Goal: Task Accomplishment & Management: Complete application form

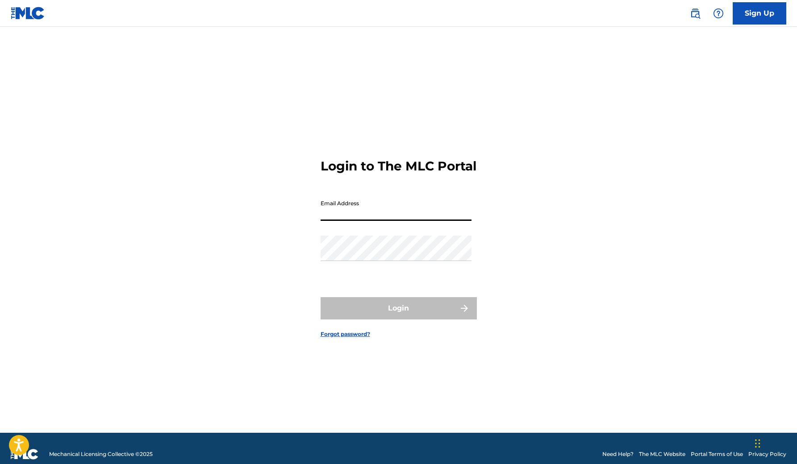
type input "[EMAIL_ADDRESS][DOMAIN_NAME]"
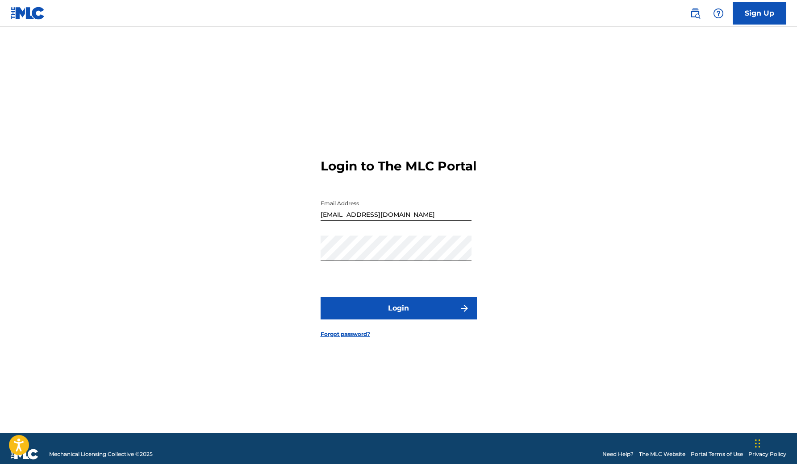
click at [407, 309] on button "Login" at bounding box center [398, 308] width 156 height 22
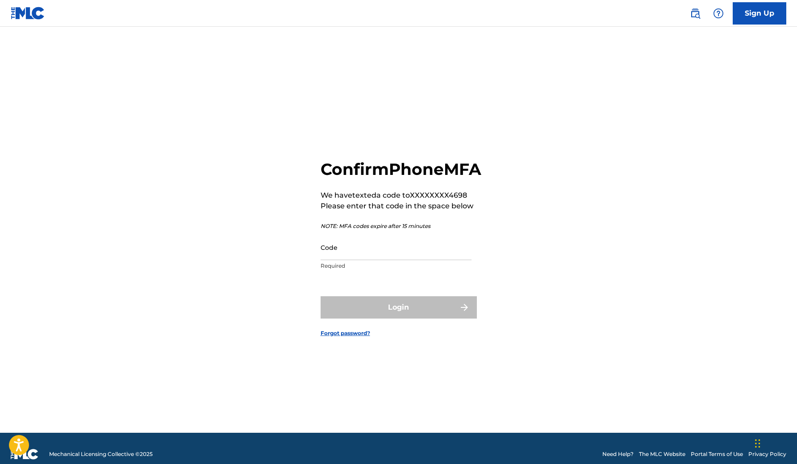
click at [361, 260] on input "Code" at bounding box center [395, 247] width 151 height 25
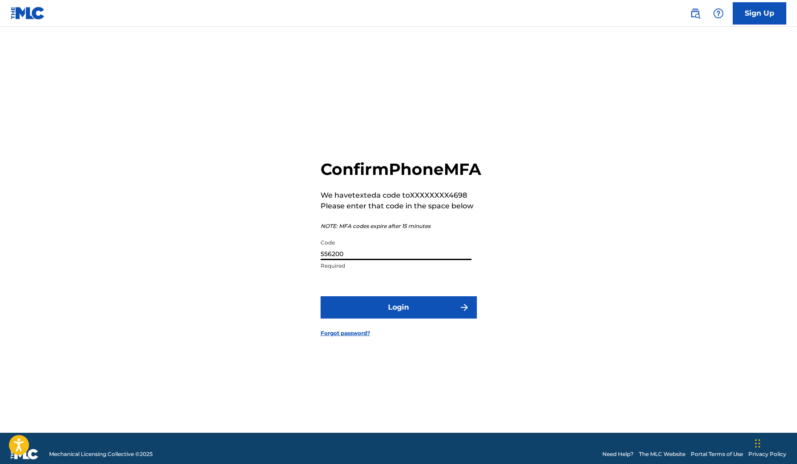
type input "556200"
click at [398, 317] on button "Login" at bounding box center [398, 307] width 156 height 22
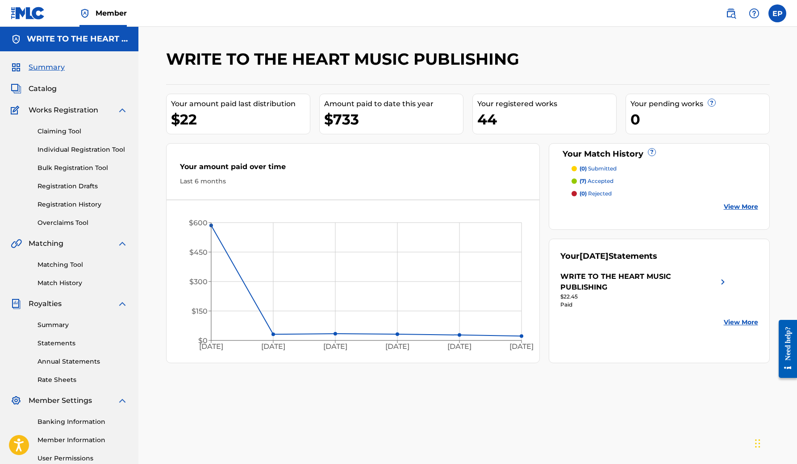
click at [47, 91] on span "Catalog" at bounding box center [43, 88] width 28 height 11
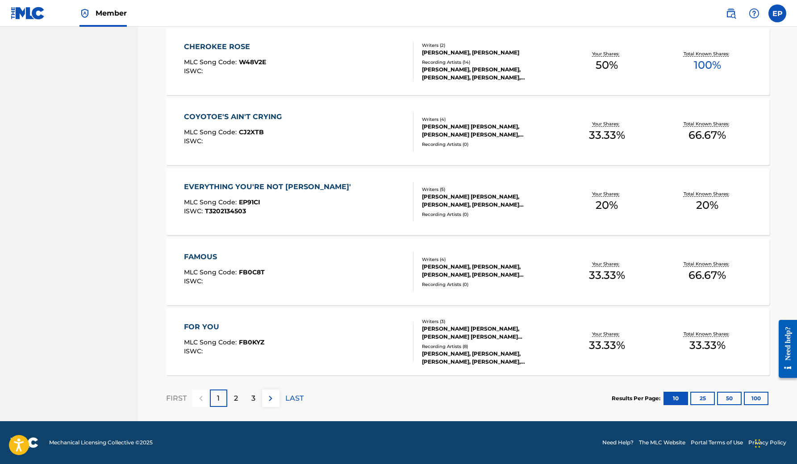
click at [251, 398] on p "3" at bounding box center [253, 398] width 4 height 11
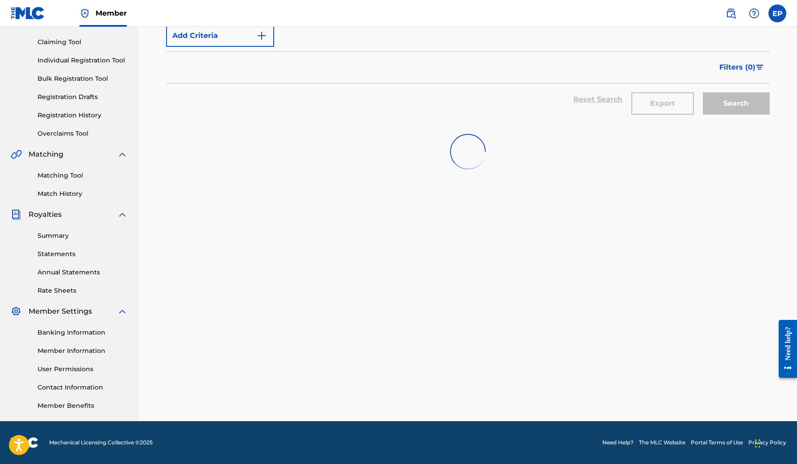
scroll to position [89, 0]
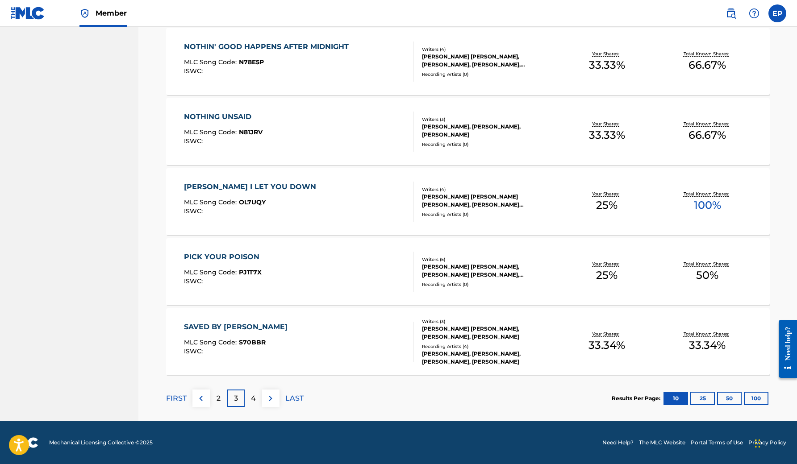
click at [254, 397] on p "4" at bounding box center [253, 398] width 5 height 11
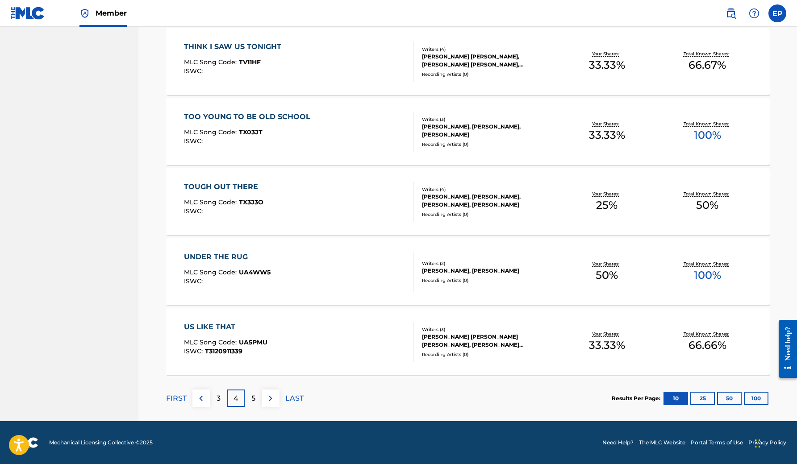
click at [222, 397] on div "3" at bounding box center [218, 398] width 17 height 17
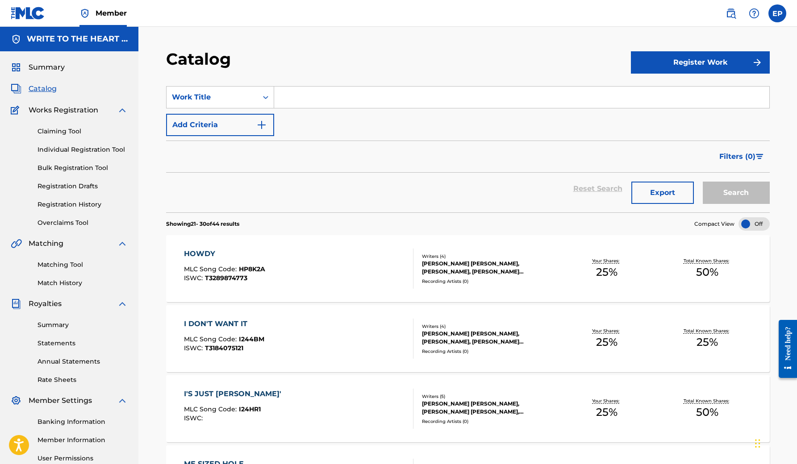
scroll to position [0, 0]
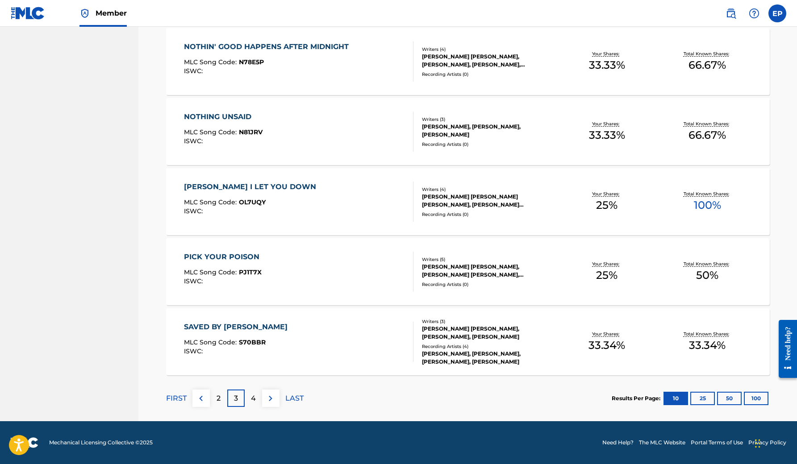
click at [252, 400] on p "4" at bounding box center [253, 398] width 5 height 11
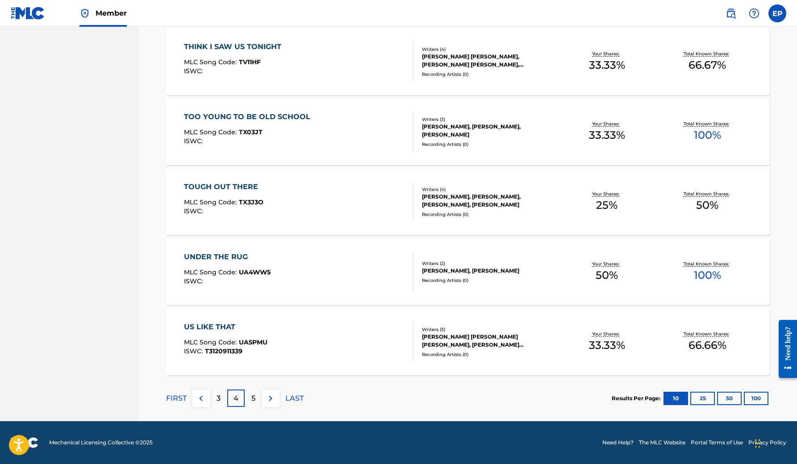
scroll to position [557, 0]
click at [253, 399] on p "5" at bounding box center [253, 398] width 4 height 11
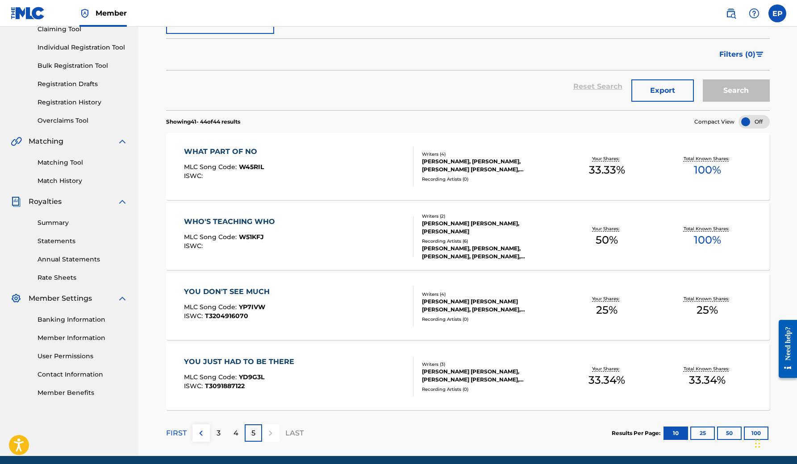
scroll to position [105, 0]
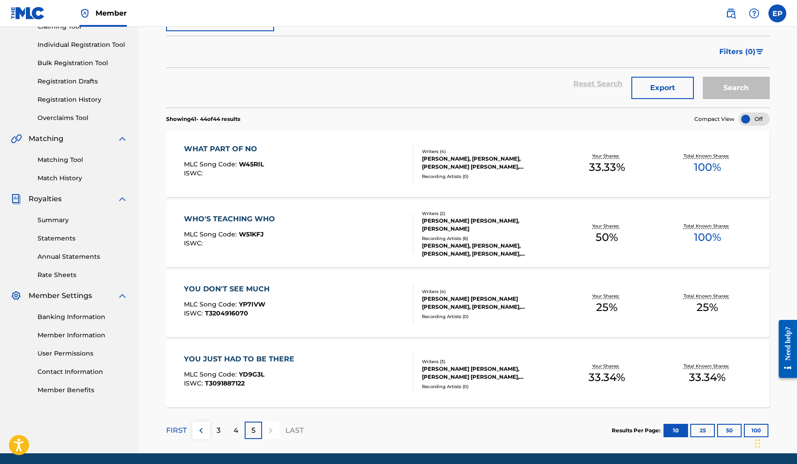
click at [303, 237] on div "WHO'S TEACHING WHO MLC Song Code : W51KFJ ISWC :" at bounding box center [298, 234] width 229 height 40
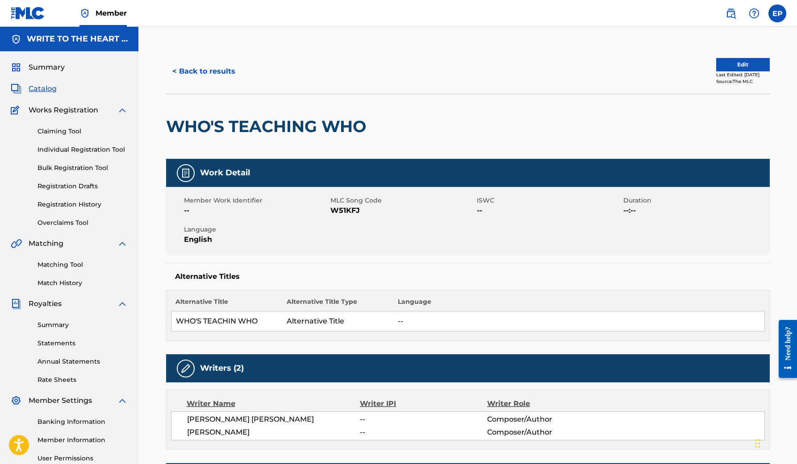
click at [202, 69] on button "< Back to results" at bounding box center [203, 71] width 75 height 22
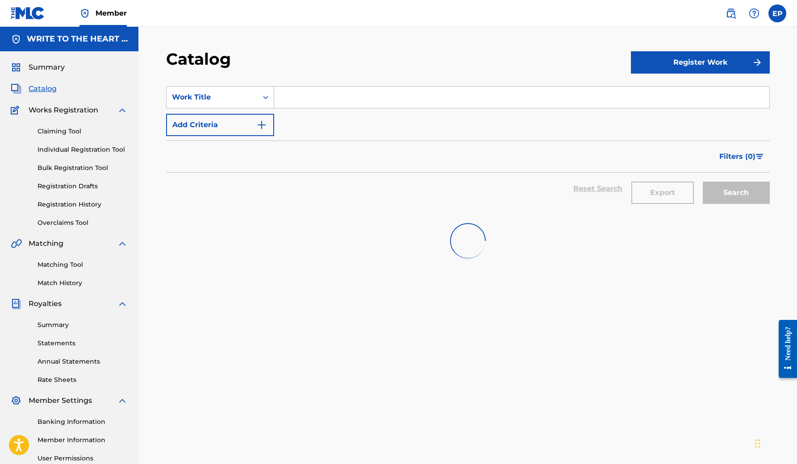
scroll to position [89, 0]
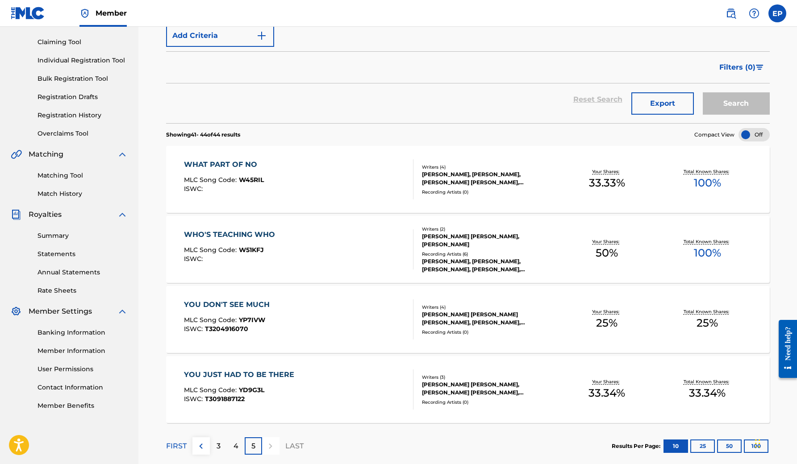
click at [270, 173] on div "WHAT PART OF NO MLC Song Code : W45RIL ISWC :" at bounding box center [298, 179] width 229 height 40
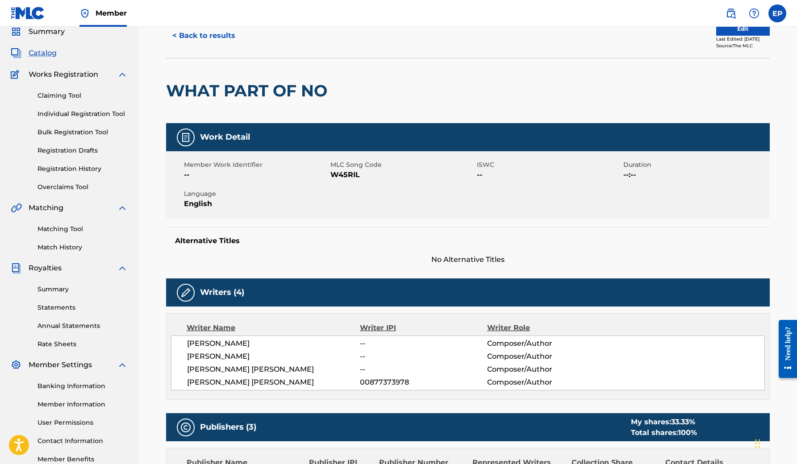
scroll to position [38, 0]
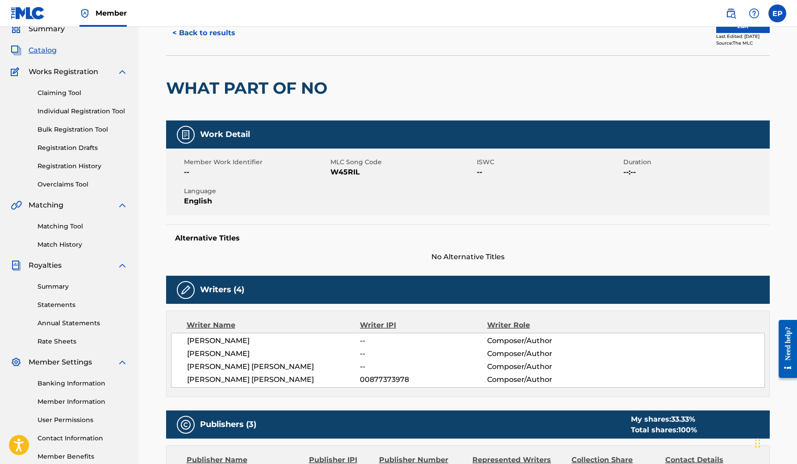
click at [72, 230] on link "Matching Tool" at bounding box center [82, 226] width 90 height 9
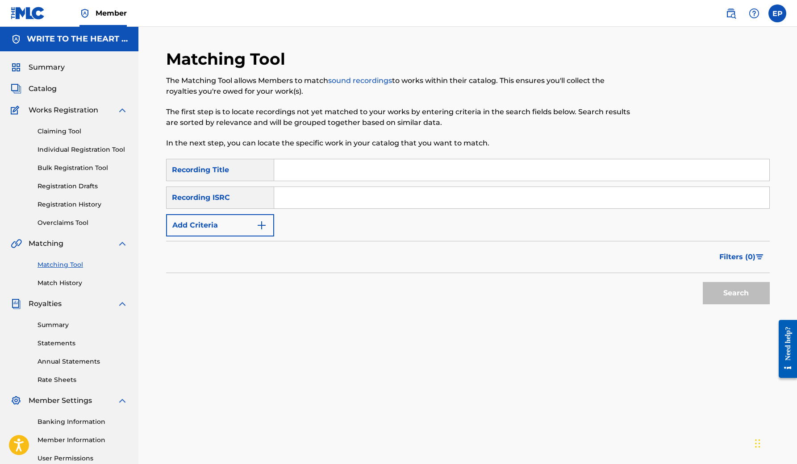
click at [311, 167] on input "Search Form" at bounding box center [521, 169] width 495 height 21
type input "what part of no"
click at [735, 293] on button "Search" at bounding box center [735, 293] width 67 height 22
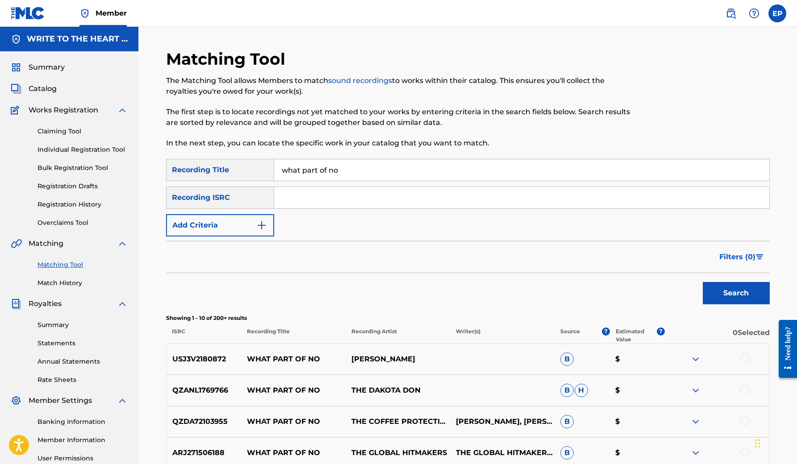
click at [257, 195] on div "Recording ISRC" at bounding box center [220, 198] width 108 height 22
click at [252, 223] on button "Add Criteria" at bounding box center [220, 225] width 108 height 22
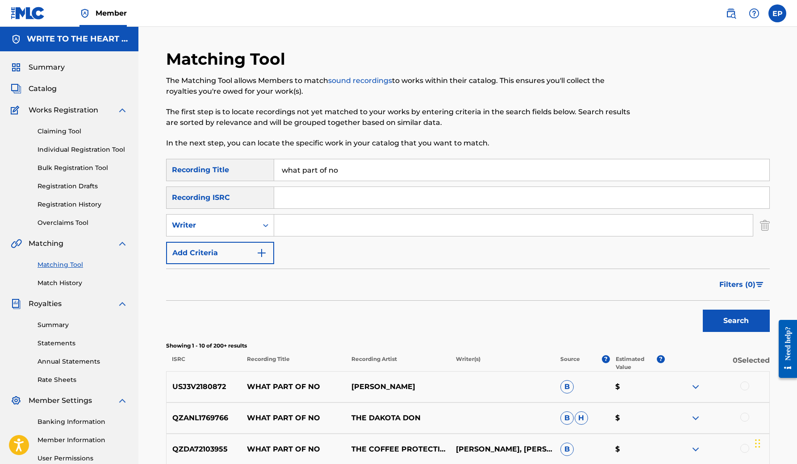
click at [313, 222] on input "Search Form" at bounding box center [513, 225] width 478 height 21
click at [251, 224] on div "Writer" at bounding box center [212, 225] width 80 height 11
click at [246, 243] on div "Recording Artist" at bounding box center [219, 248] width 107 height 22
click at [309, 220] on input "Search Form" at bounding box center [513, 225] width 478 height 21
type input "a"
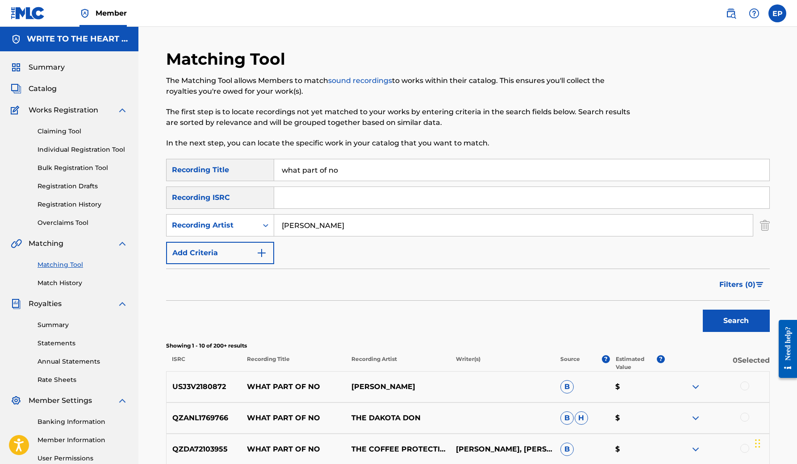
type input "[PERSON_NAME]"
click at [735, 321] on button "Search" at bounding box center [735, 321] width 67 height 22
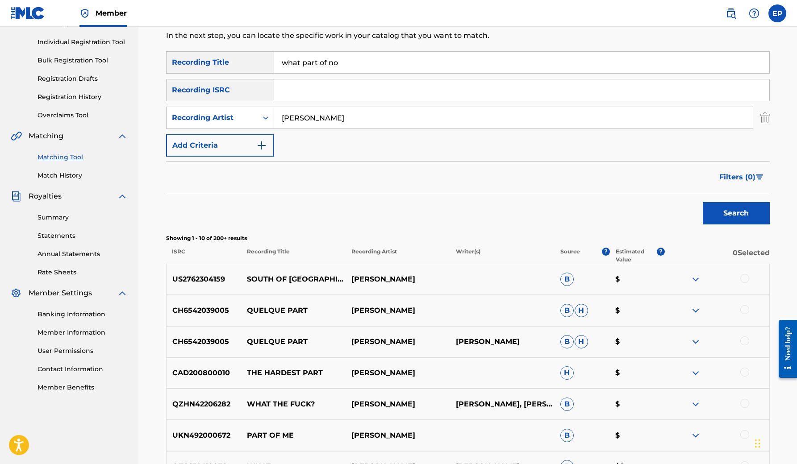
scroll to position [108, 0]
click at [311, 94] on input "Search Form" at bounding box center [521, 89] width 495 height 21
click at [304, 92] on input "Search Form" at bounding box center [521, 89] width 495 height 21
paste input "US2762505573"
type input "US2762505573"
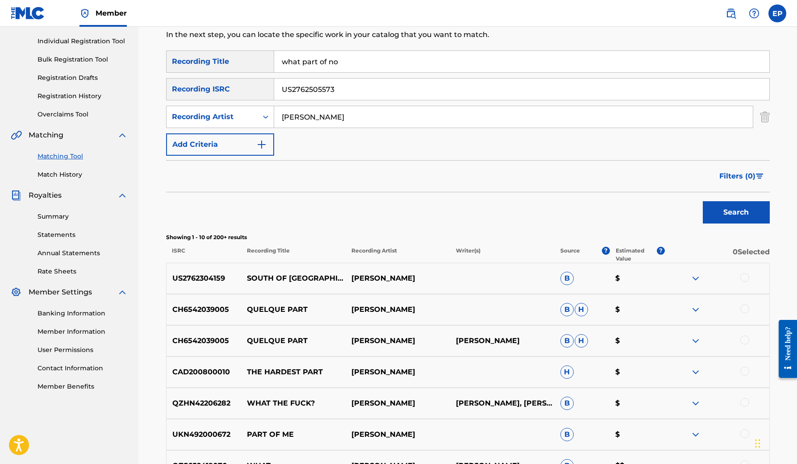
click at [730, 212] on button "Search" at bounding box center [735, 212] width 67 height 22
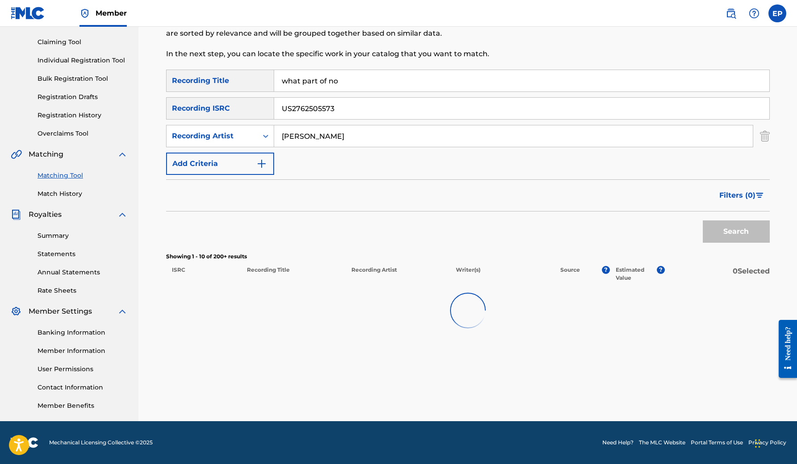
scroll to position [89, 0]
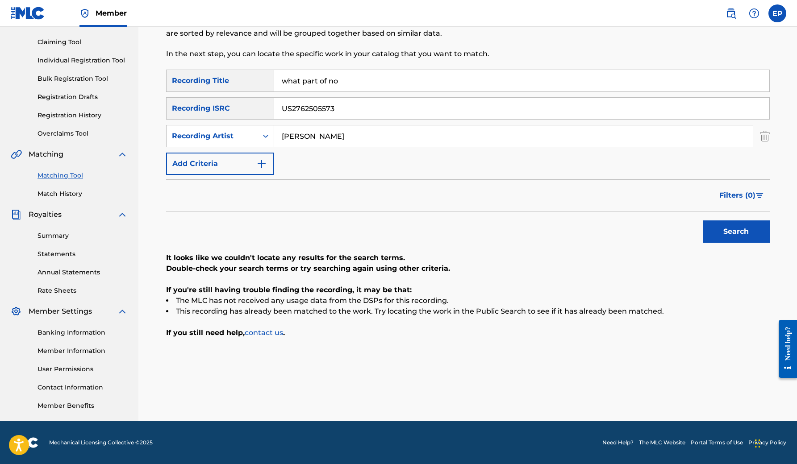
click at [349, 136] on input "[PERSON_NAME]" at bounding box center [513, 135] width 478 height 21
click at [753, 227] on button "Search" at bounding box center [735, 231] width 67 height 22
click at [348, 81] on input "what part of no" at bounding box center [521, 80] width 495 height 21
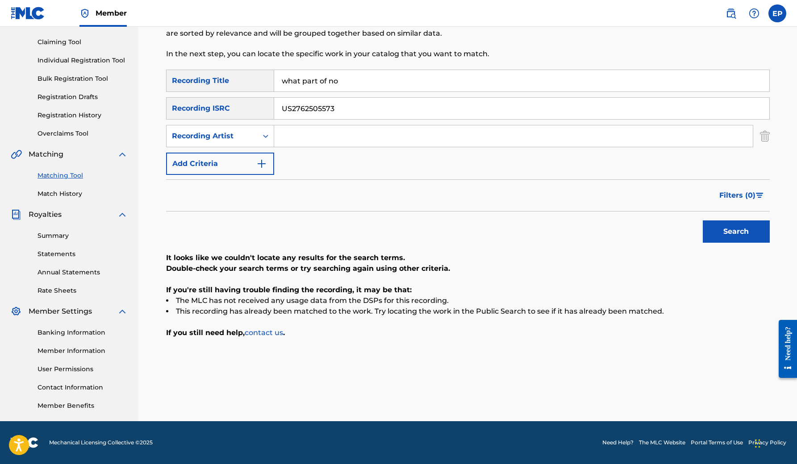
click at [348, 81] on input "what part of no" at bounding box center [521, 80] width 495 height 21
click at [726, 234] on button "Search" at bounding box center [735, 231] width 67 height 22
click at [339, 111] on input "US2762505573" at bounding box center [521, 108] width 495 height 21
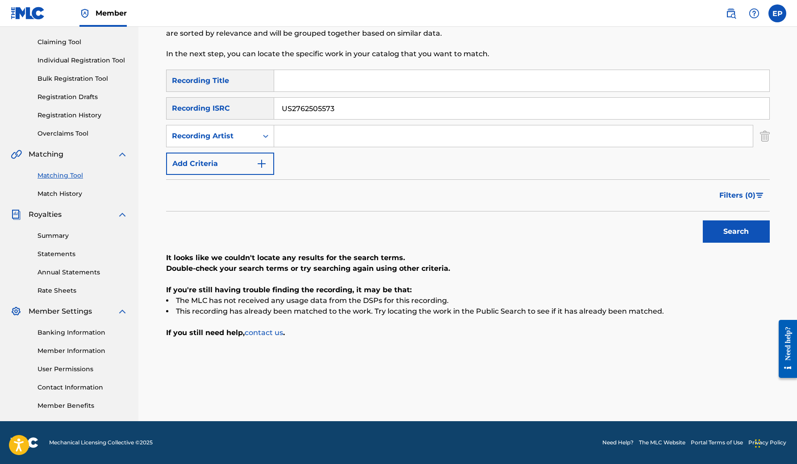
click at [339, 111] on input "US2762505573" at bounding box center [521, 108] width 495 height 21
click at [726, 231] on button "Search" at bounding box center [735, 231] width 67 height 22
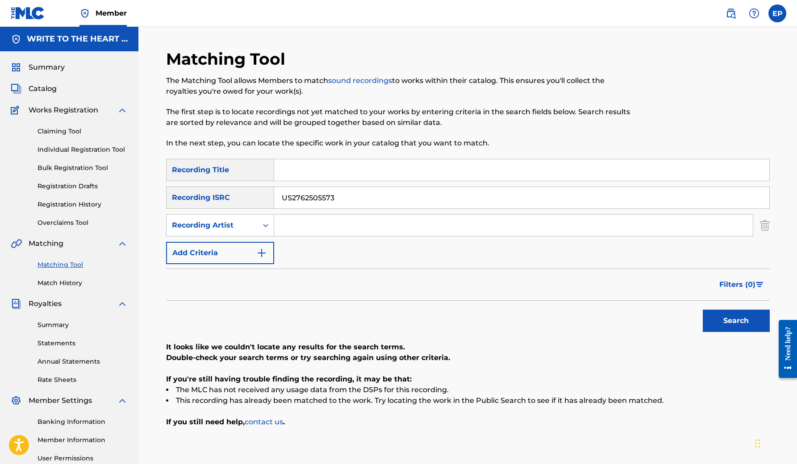
scroll to position [0, 0]
click at [73, 129] on link "Claiming Tool" at bounding box center [82, 131] width 90 height 9
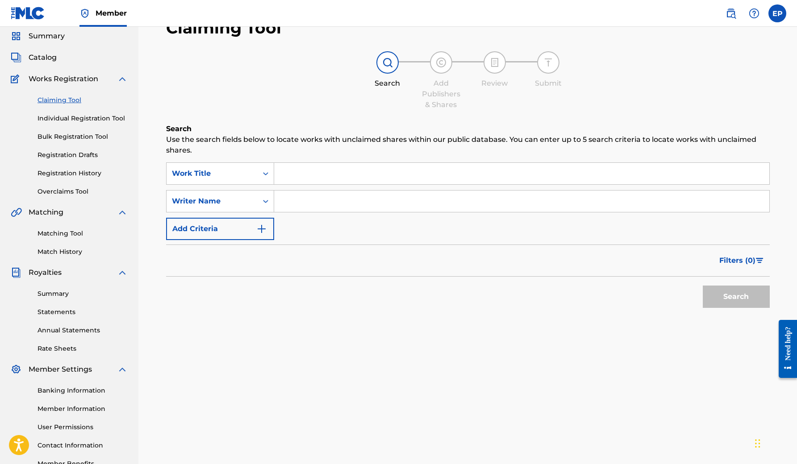
scroll to position [15, 0]
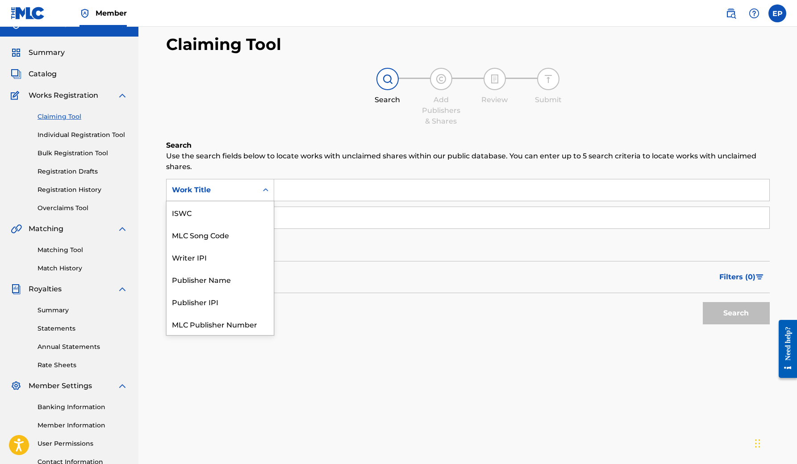
click at [249, 184] on div "Work Title" at bounding box center [211, 190] width 91 height 17
click at [341, 207] on div "Search Form" at bounding box center [521, 218] width 495 height 22
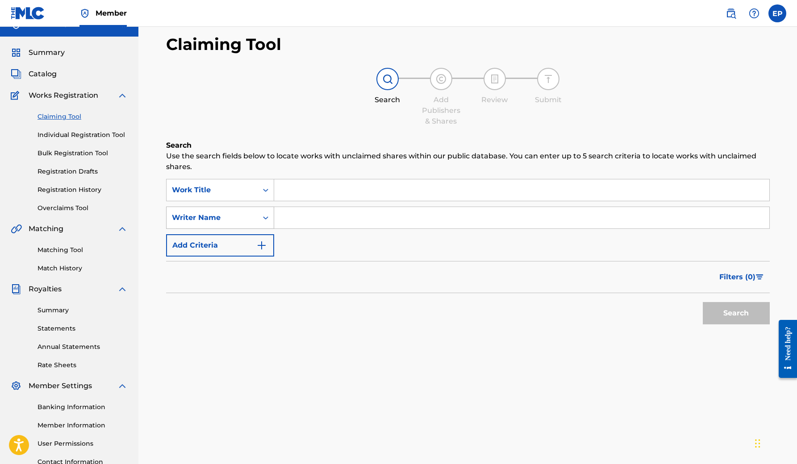
click at [240, 217] on div "Writer Name" at bounding box center [212, 217] width 80 height 11
click at [319, 224] on input "Search Form" at bounding box center [521, 217] width 495 height 21
type input "[PERSON_NAME]"
click at [735, 313] on button "Search" at bounding box center [735, 313] width 67 height 22
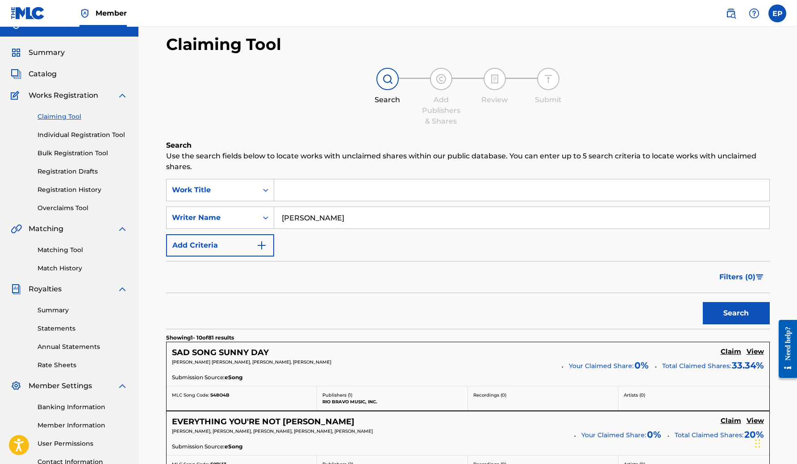
click at [742, 274] on span "Filters ( 0 )" at bounding box center [737, 277] width 36 height 11
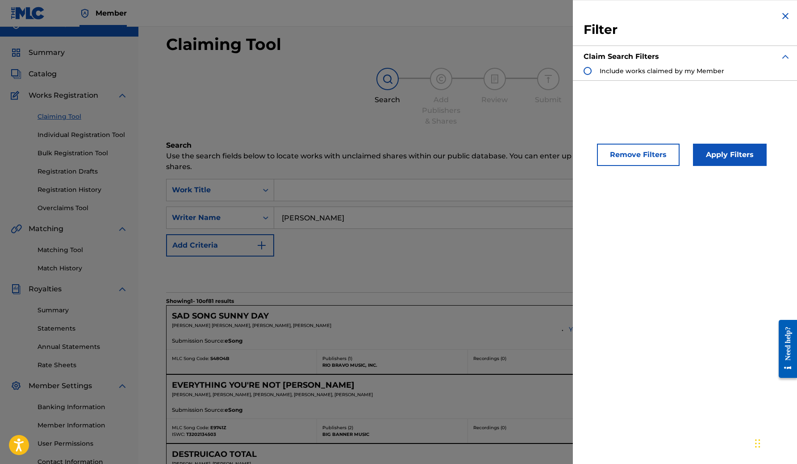
click at [780, 13] on img "Search Form" at bounding box center [785, 16] width 11 height 11
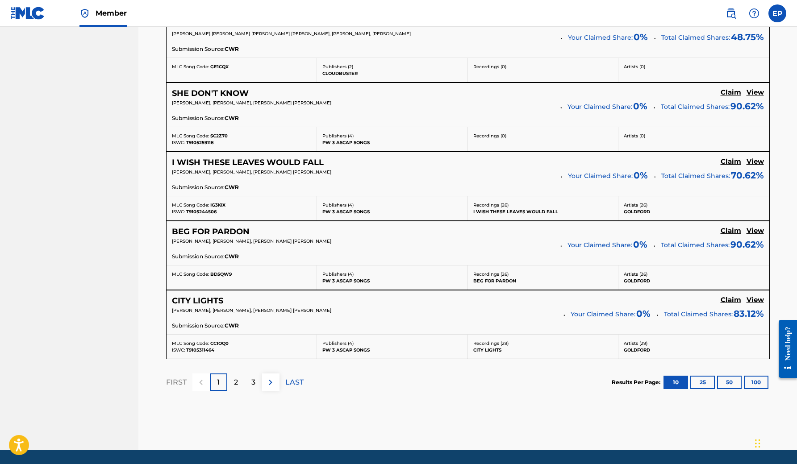
scroll to position [689, 0]
click at [235, 378] on p "2" at bounding box center [236, 382] width 4 height 11
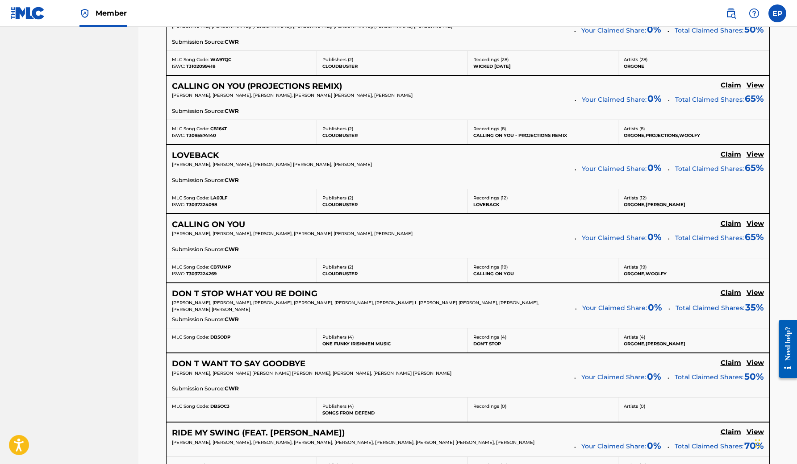
scroll to position [522, 0]
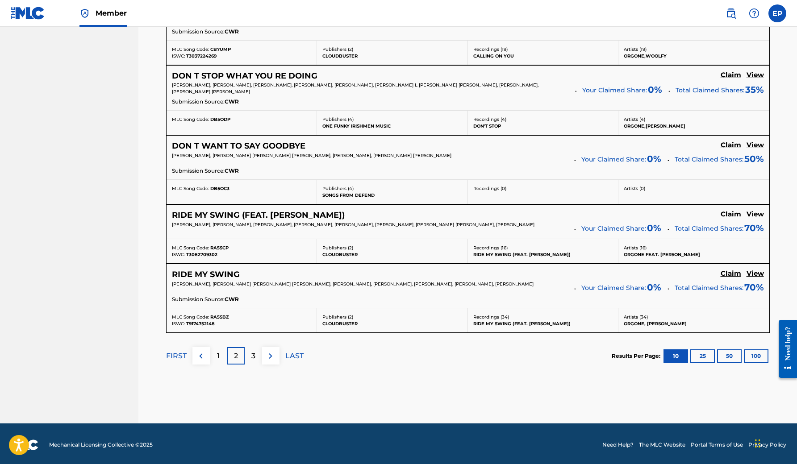
click at [252, 354] on p "3" at bounding box center [253, 356] width 4 height 11
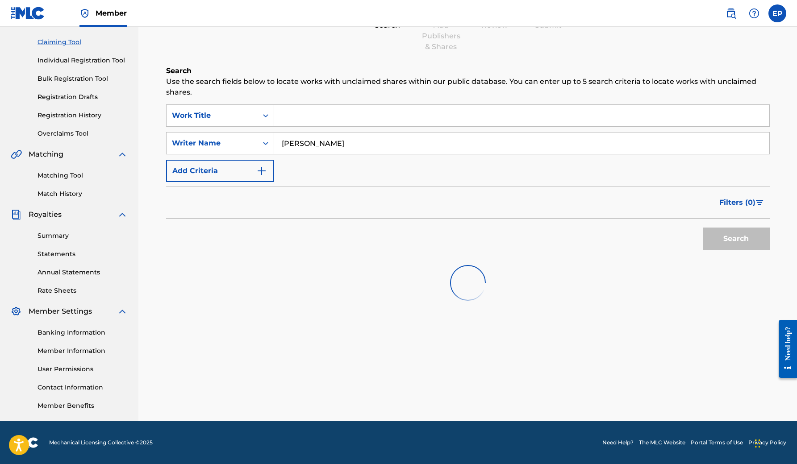
scroll to position [89, 0]
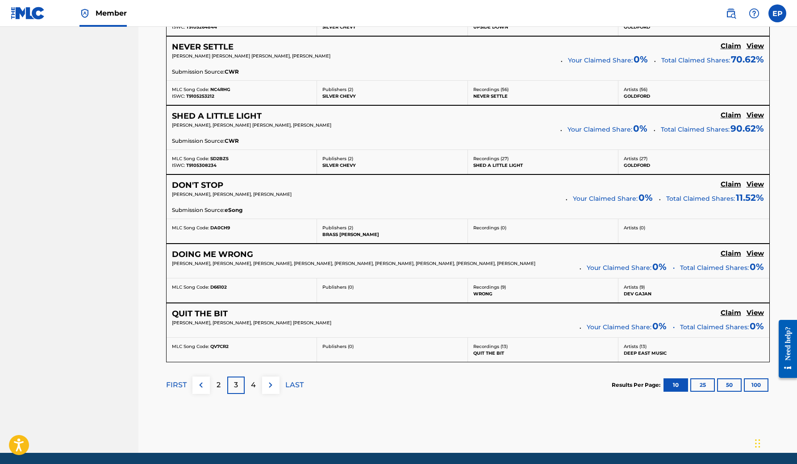
click at [255, 385] on p "4" at bounding box center [253, 385] width 5 height 11
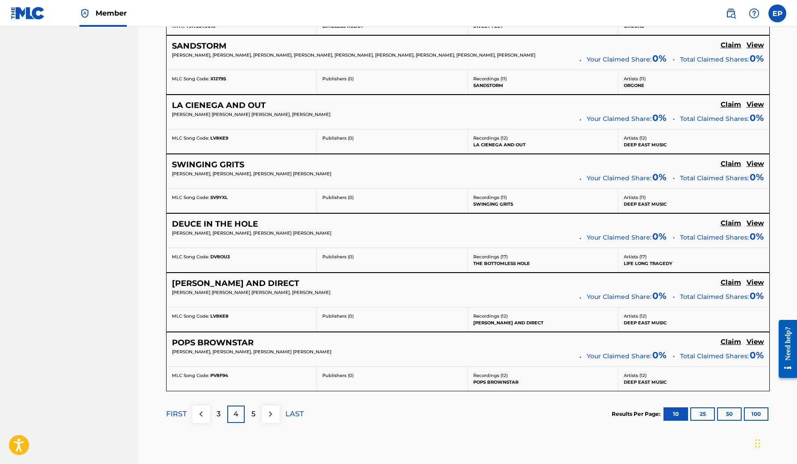
click at [257, 413] on div "5" at bounding box center [253, 414] width 17 height 17
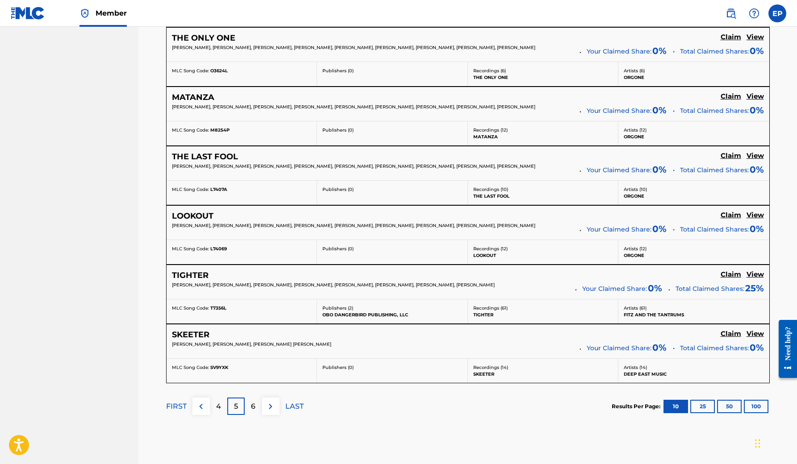
scroll to position [576, 0]
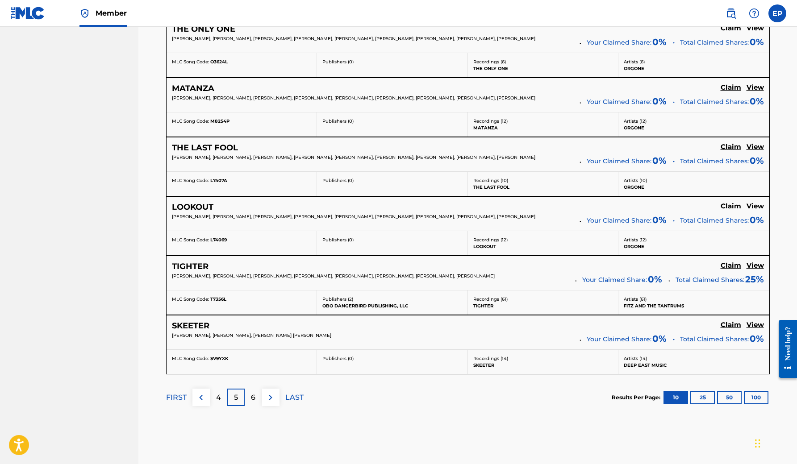
click at [254, 397] on p "6" at bounding box center [253, 397] width 4 height 11
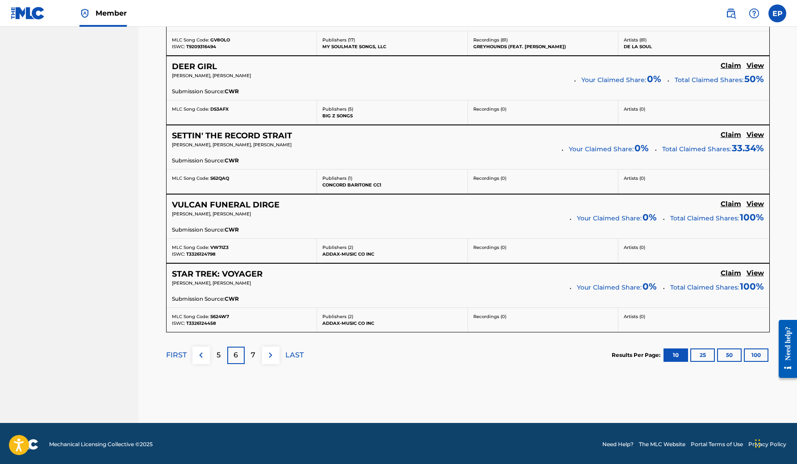
scroll to position [668, 0]
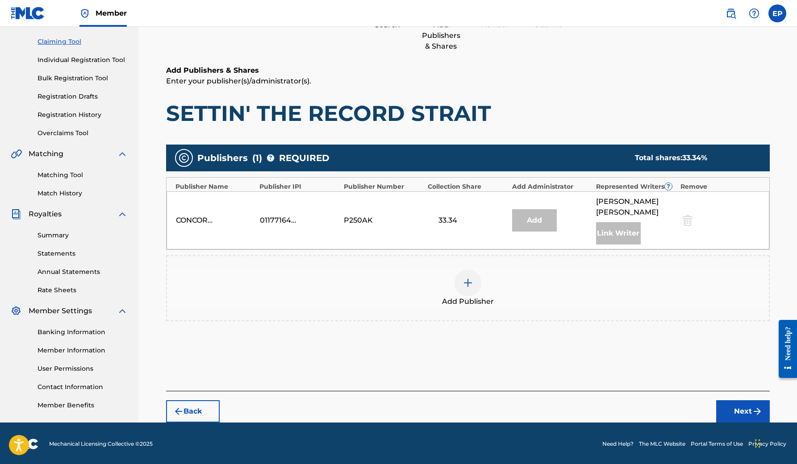
scroll to position [89, 0]
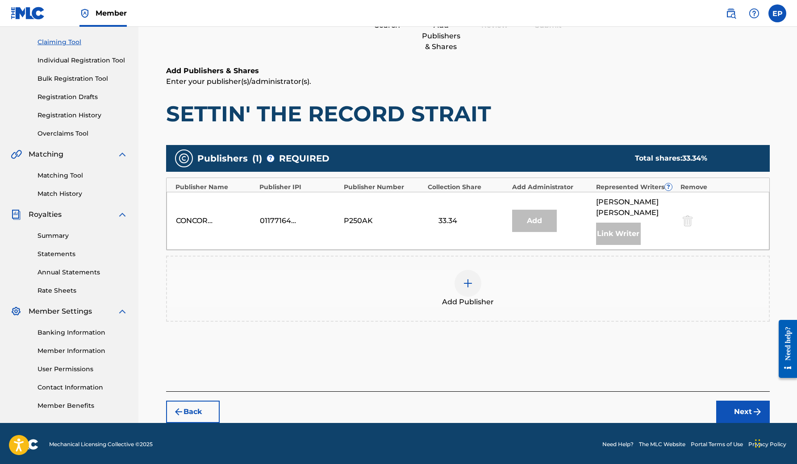
click at [465, 278] on img at bounding box center [467, 283] width 11 height 11
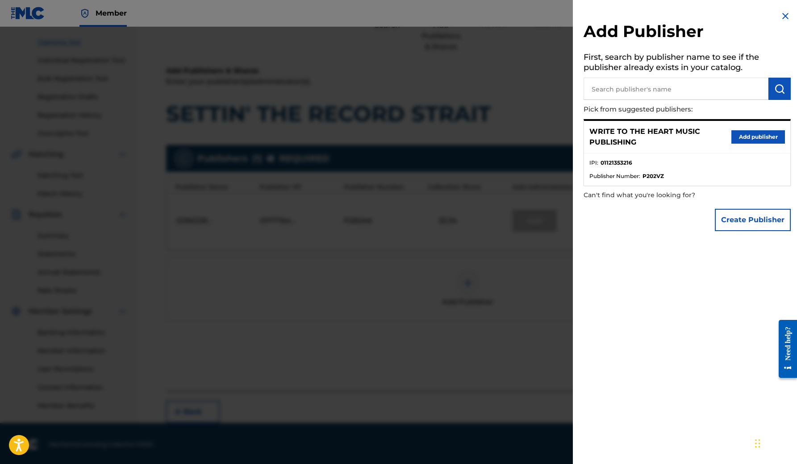
click at [755, 136] on button "Add publisher" at bounding box center [758, 136] width 54 height 13
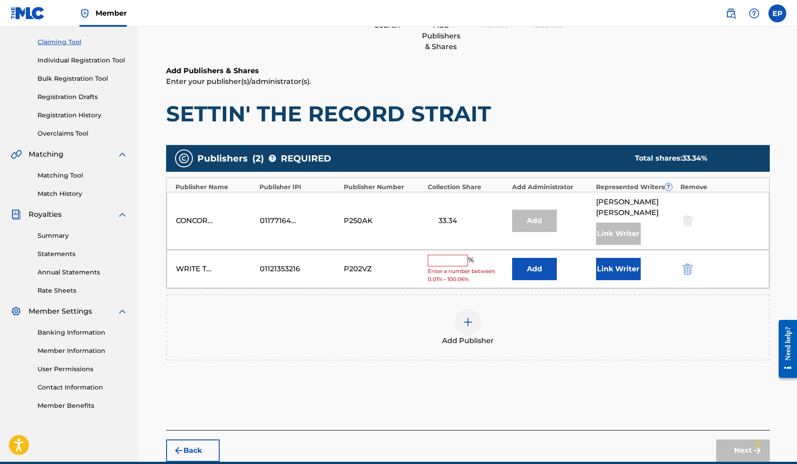
click at [449, 255] on input "text" at bounding box center [447, 261] width 40 height 12
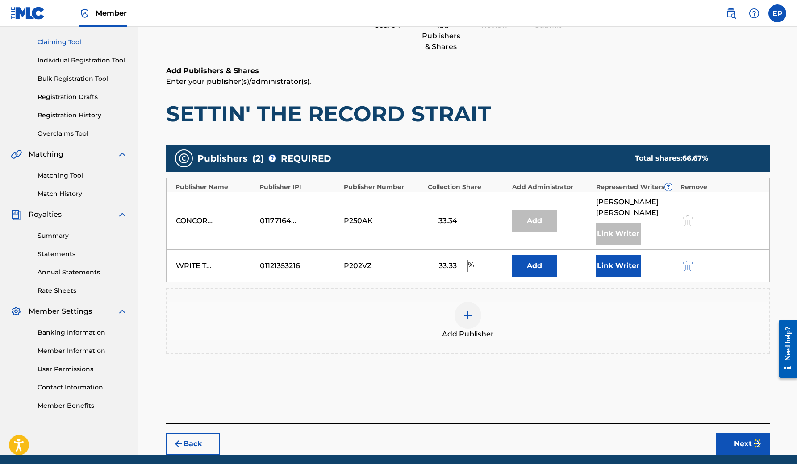
type input "33.33"
click at [625, 255] on button "Link Writer" at bounding box center [618, 266] width 45 height 22
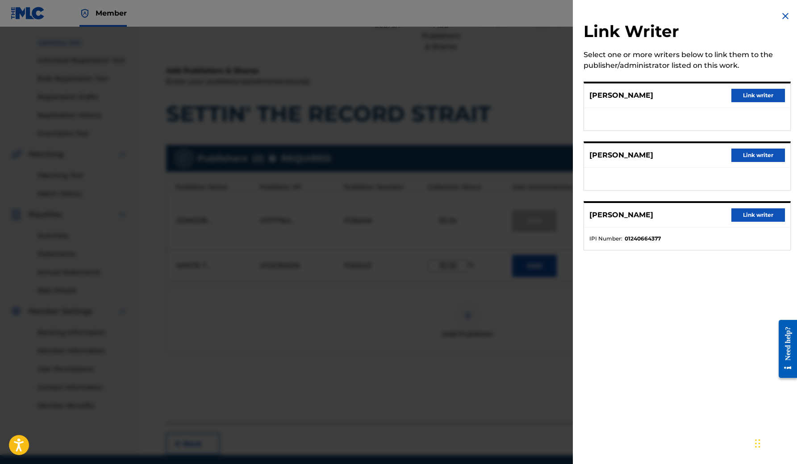
click at [767, 96] on button "Link writer" at bounding box center [758, 95] width 54 height 13
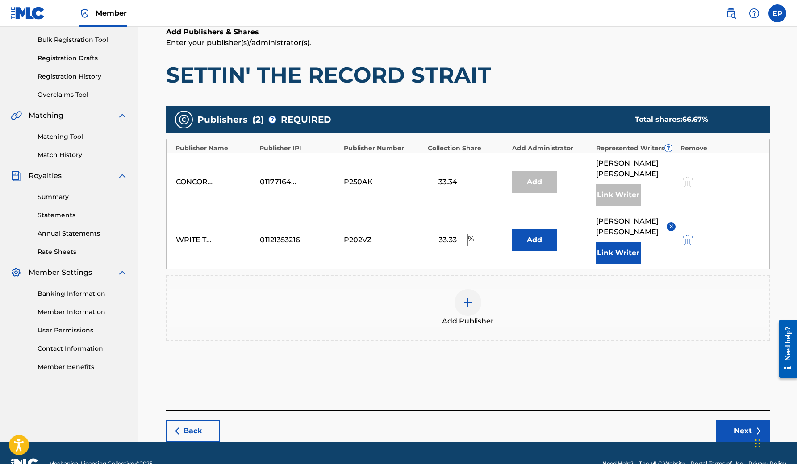
scroll to position [128, 0]
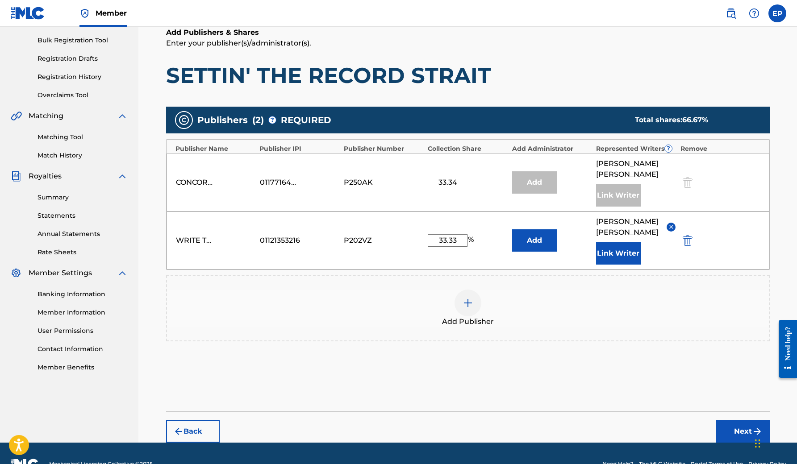
click at [736, 420] on button "Next" at bounding box center [743, 431] width 54 height 22
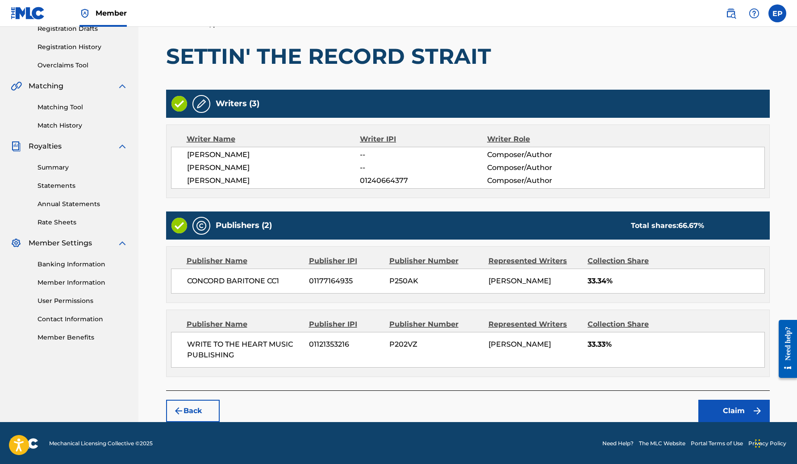
scroll to position [157, 0]
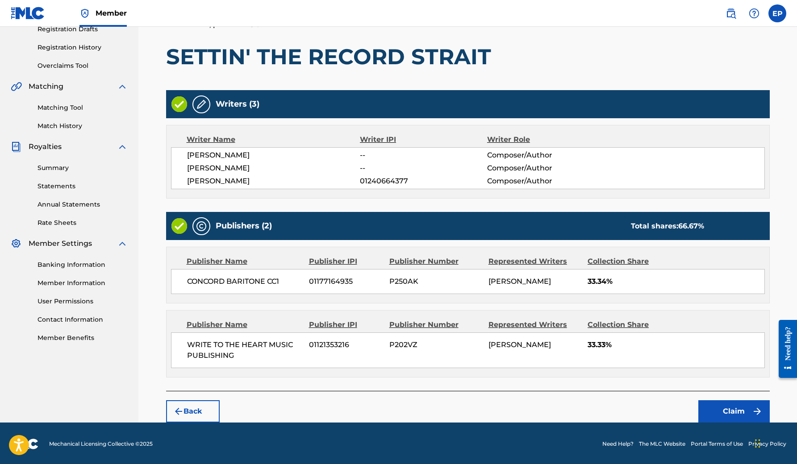
click at [748, 411] on button "Claim" at bounding box center [733, 411] width 71 height 22
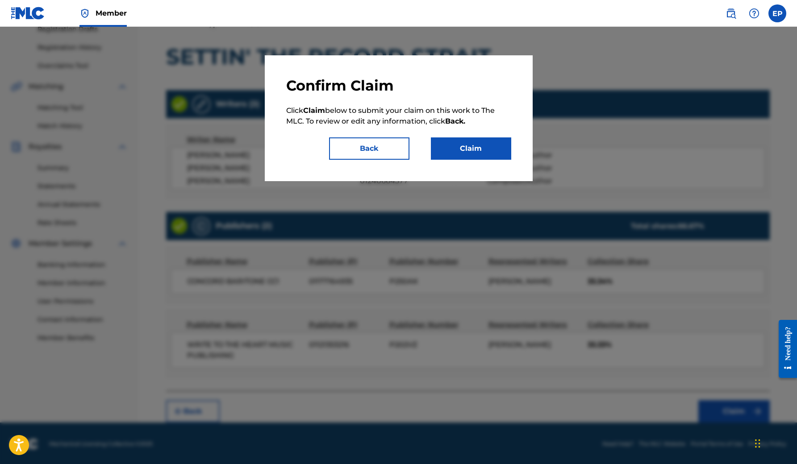
click at [456, 149] on button "Claim" at bounding box center [471, 148] width 80 height 22
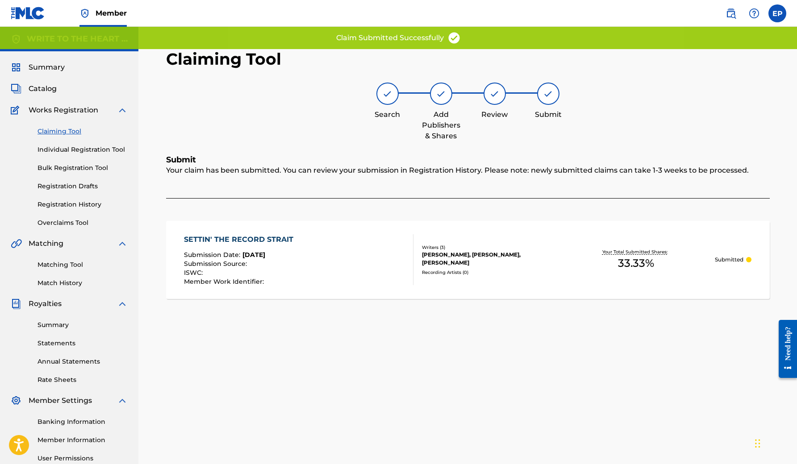
scroll to position [0, 0]
click at [74, 131] on link "Claiming Tool" at bounding box center [82, 131] width 90 height 9
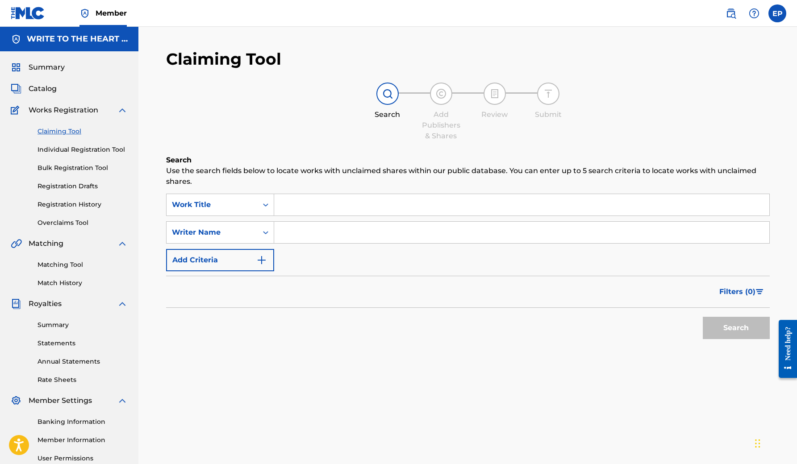
click at [309, 202] on input "Search Form" at bounding box center [521, 204] width 495 height 21
type input "e"
click at [316, 234] on input "Search Form" at bounding box center [521, 232] width 495 height 21
type input "[PERSON_NAME]"
click at [735, 328] on button "Search" at bounding box center [735, 328] width 67 height 22
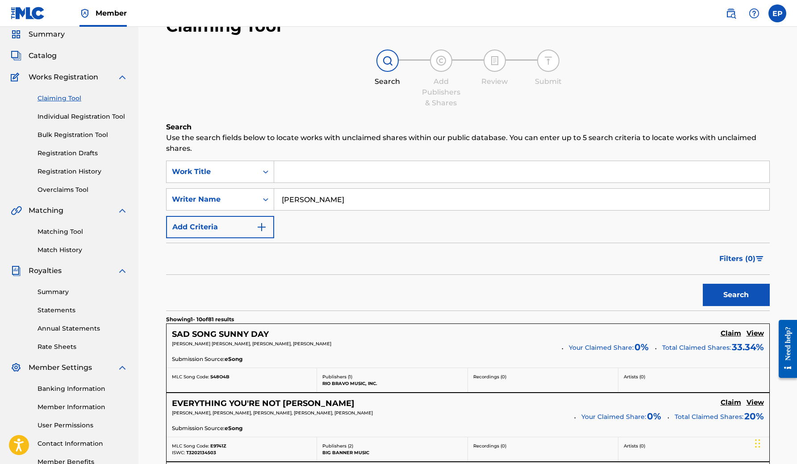
scroll to position [35, 0]
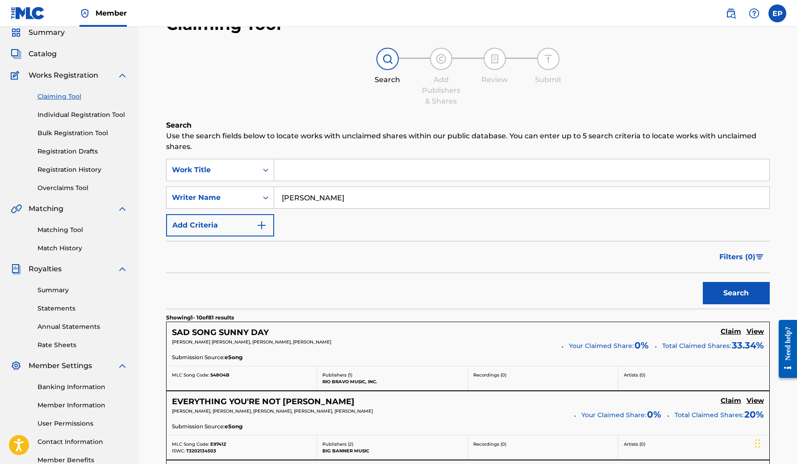
click at [494, 340] on p "[PERSON_NAME] [PERSON_NAME], [PERSON_NAME], [PERSON_NAME]" at bounding box center [363, 342] width 383 height 7
click at [756, 334] on h5 "View" at bounding box center [754, 332] width 17 height 8
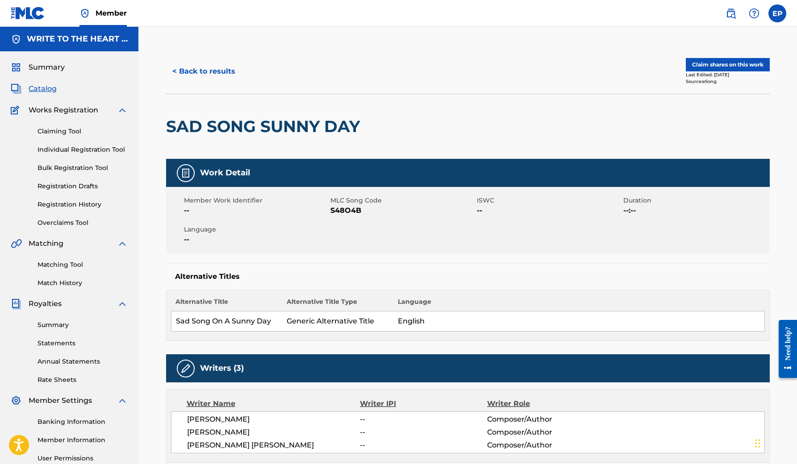
click at [223, 72] on button "< Back to results" at bounding box center [203, 71] width 75 height 22
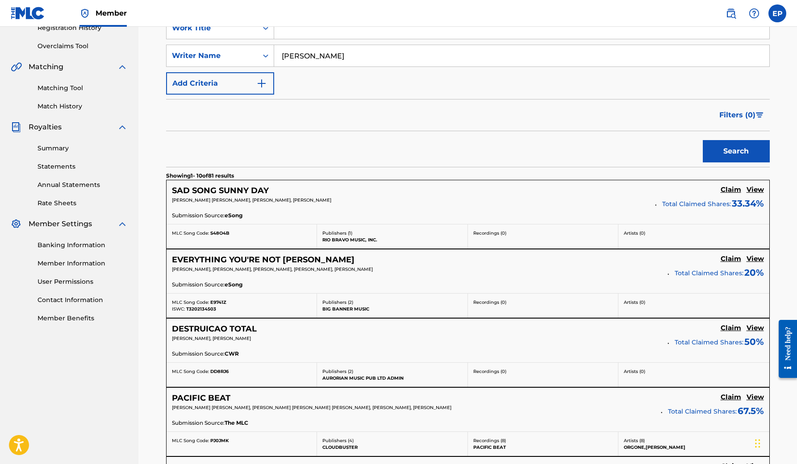
scroll to position [198, 0]
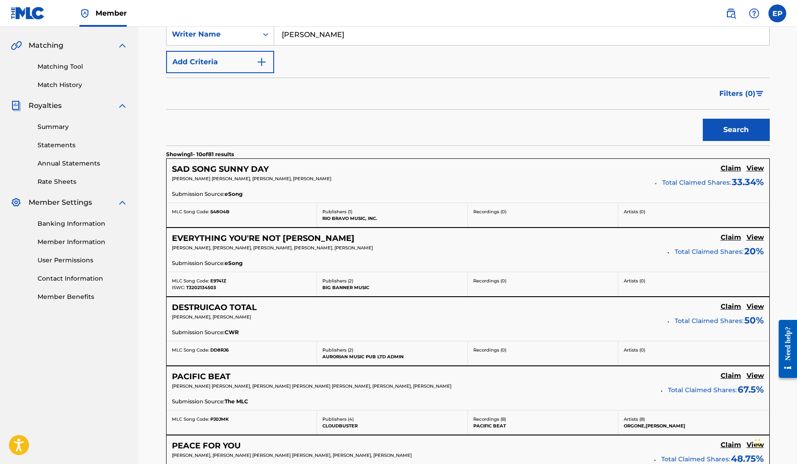
click at [759, 237] on h5 "View" at bounding box center [754, 237] width 17 height 8
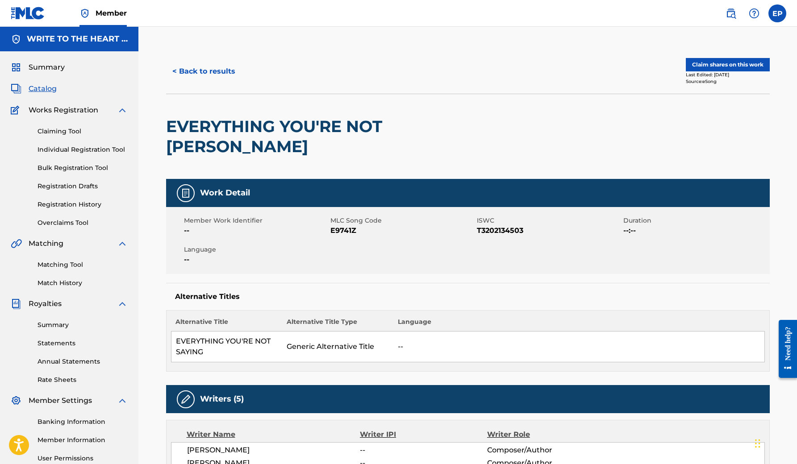
click at [47, 91] on span "Catalog" at bounding box center [43, 88] width 28 height 11
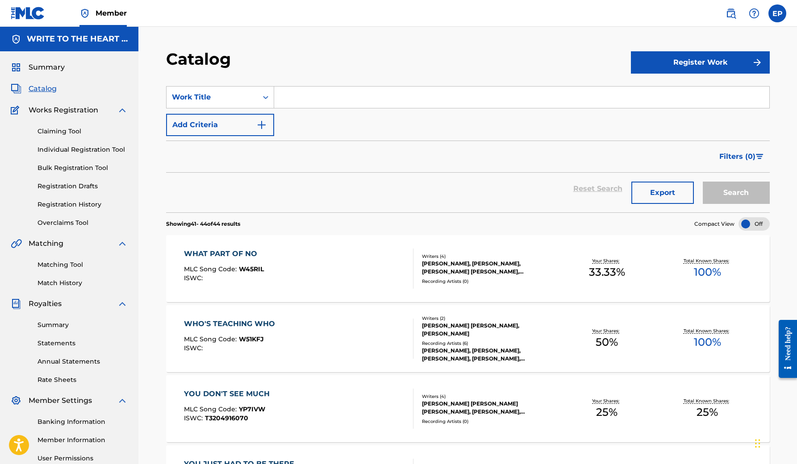
click at [300, 96] on input "Search Form" at bounding box center [521, 97] width 495 height 21
type input "everything"
click at [735, 193] on button "Search" at bounding box center [735, 193] width 67 height 22
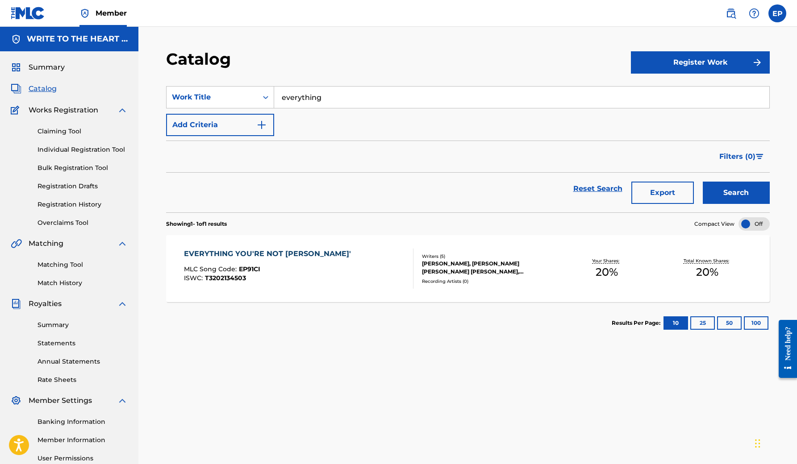
click at [739, 270] on div "Total Known Shares: 20 %" at bounding box center [707, 268] width 100 height 27
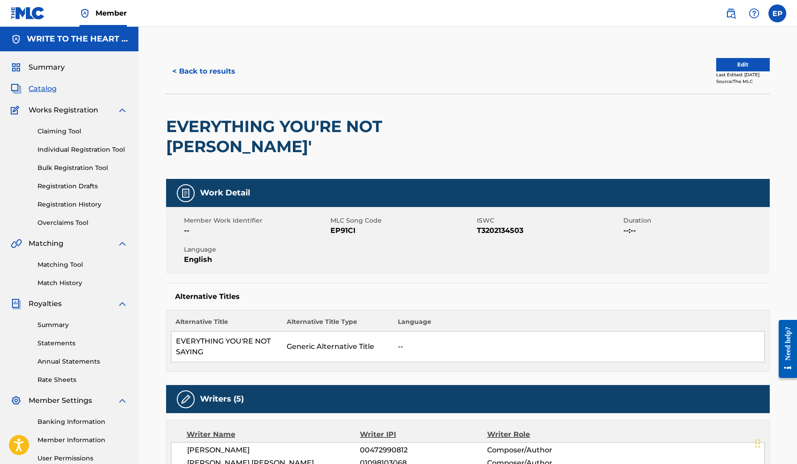
click at [205, 70] on button "< Back to results" at bounding box center [203, 71] width 75 height 22
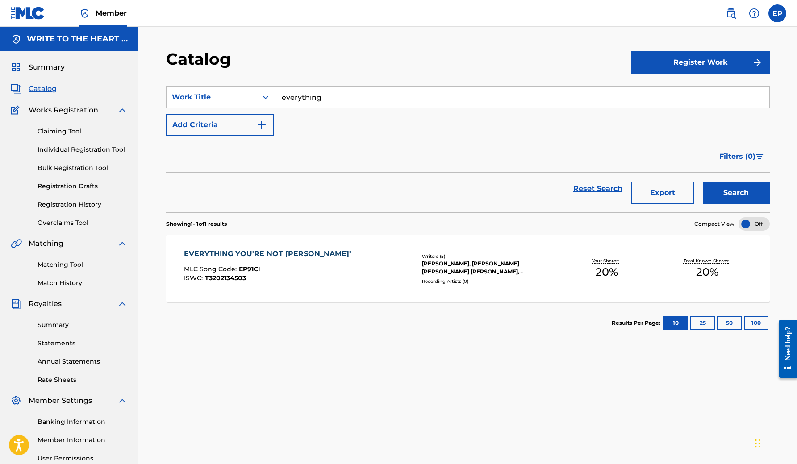
click at [71, 133] on link "Claiming Tool" at bounding box center [82, 131] width 90 height 9
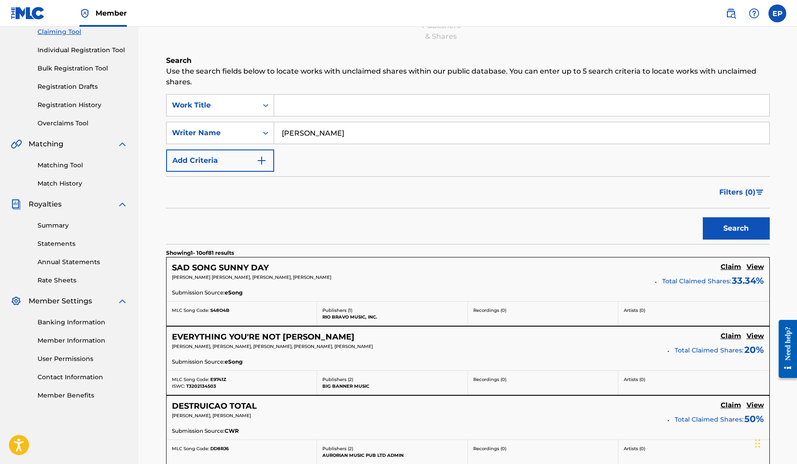
scroll to position [207, 0]
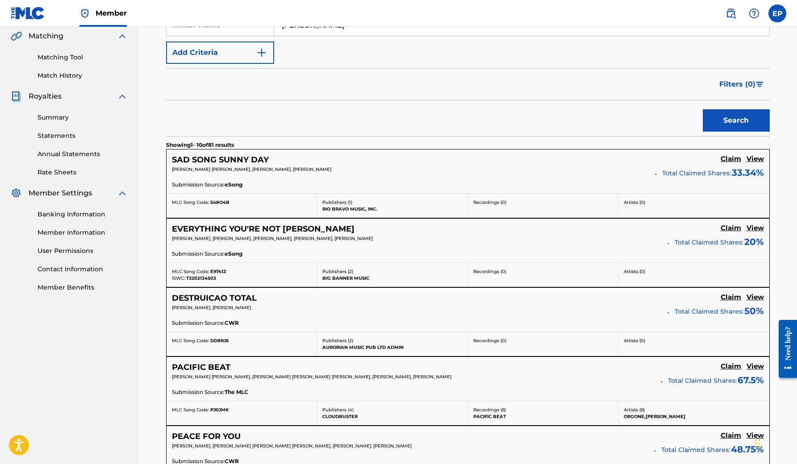
click at [729, 155] on h5 "Claim" at bounding box center [730, 159] width 21 height 8
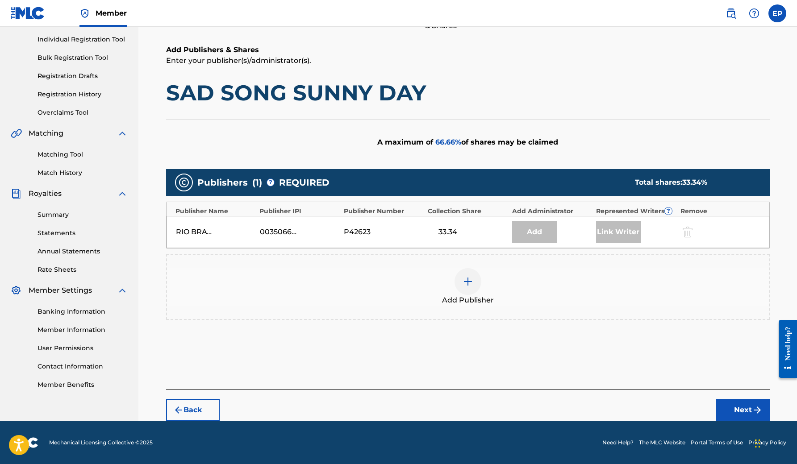
click at [469, 278] on img at bounding box center [467, 281] width 11 height 11
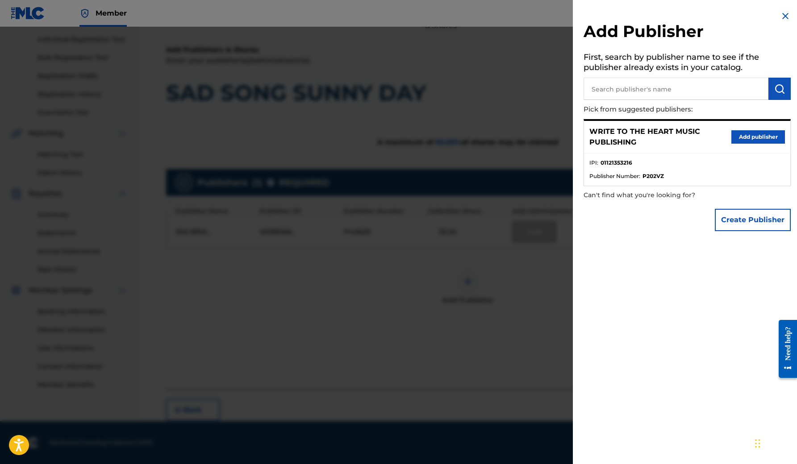
click at [770, 136] on button "Add publisher" at bounding box center [758, 136] width 54 height 13
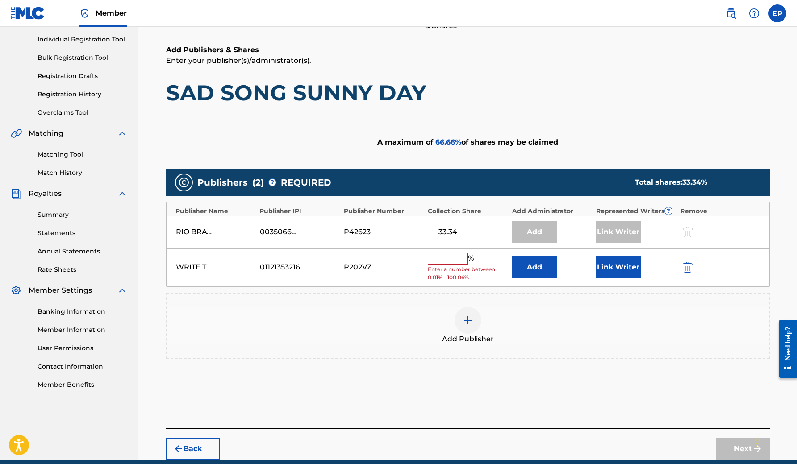
click at [461, 255] on input "text" at bounding box center [447, 259] width 40 height 12
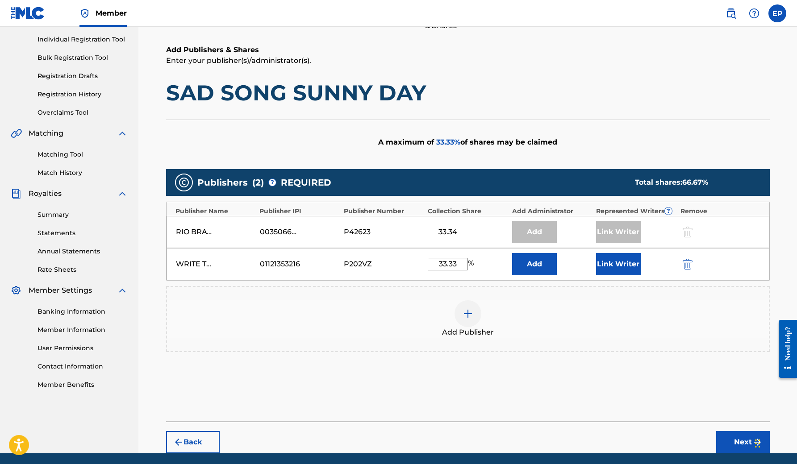
type input "33.33"
click at [610, 265] on button "Link Writer" at bounding box center [618, 264] width 45 height 22
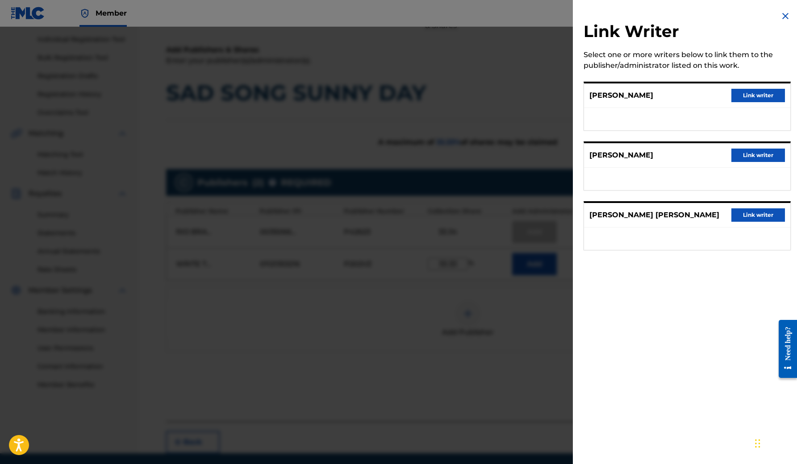
click at [753, 98] on button "Link writer" at bounding box center [758, 95] width 54 height 13
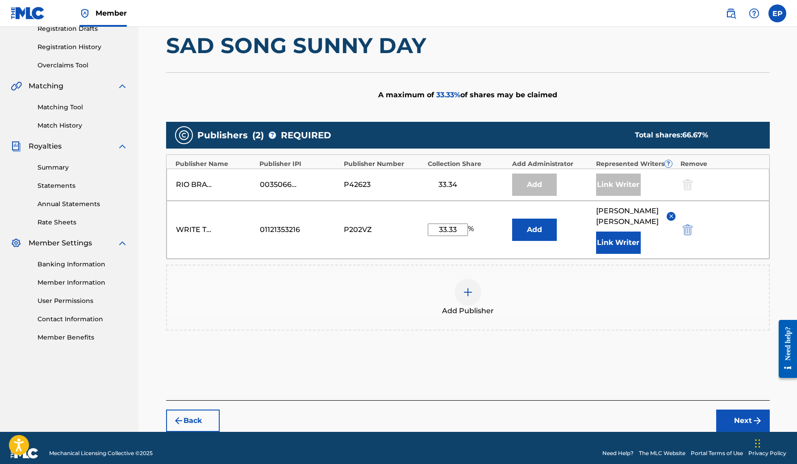
click at [735, 414] on button "Next" at bounding box center [743, 421] width 54 height 22
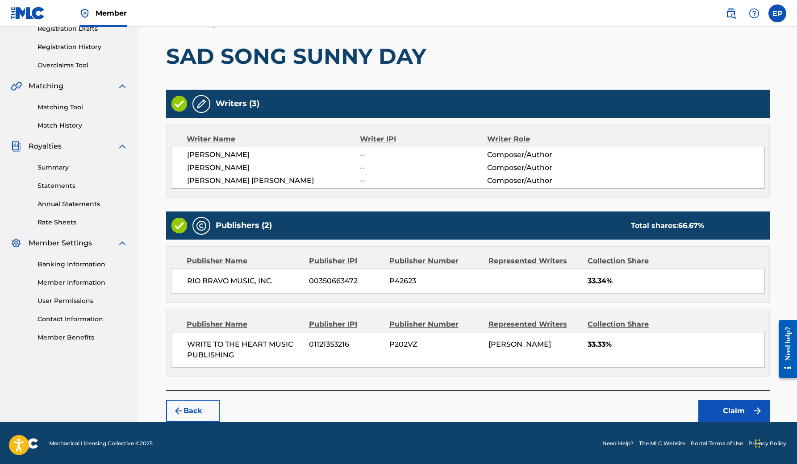
scroll to position [157, 0]
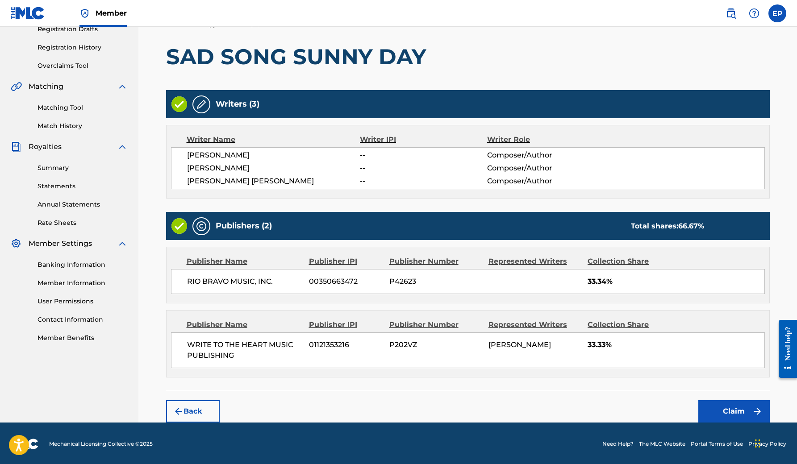
click at [733, 413] on button "Claim" at bounding box center [733, 411] width 71 height 22
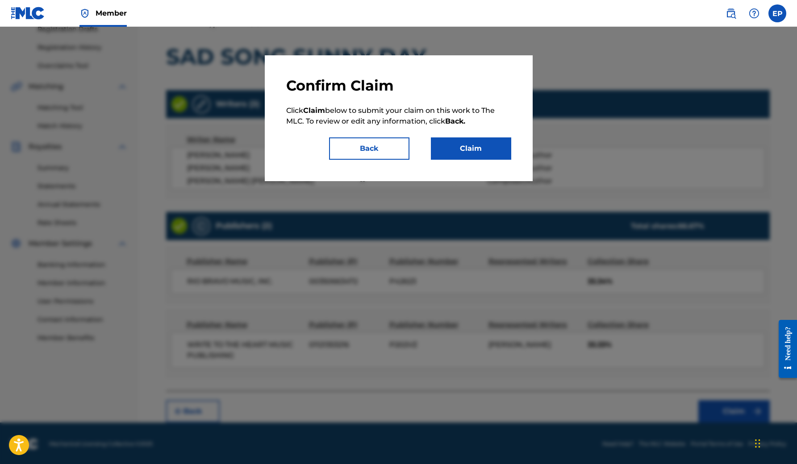
click at [394, 146] on button "Back" at bounding box center [369, 148] width 80 height 22
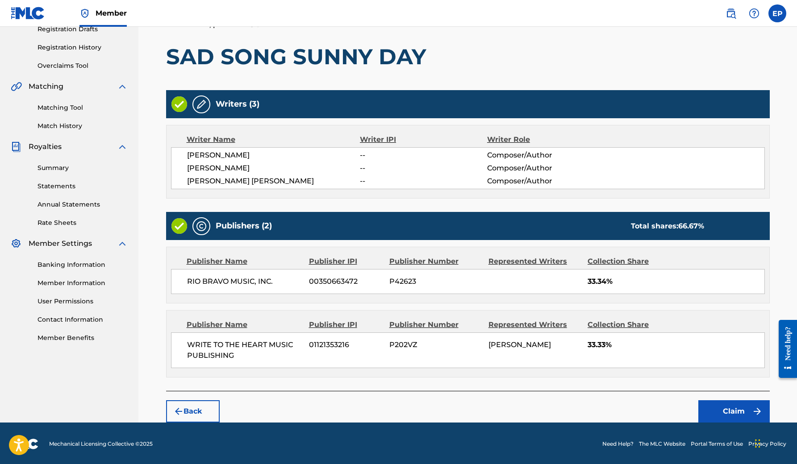
click at [723, 409] on button "Claim" at bounding box center [733, 411] width 71 height 22
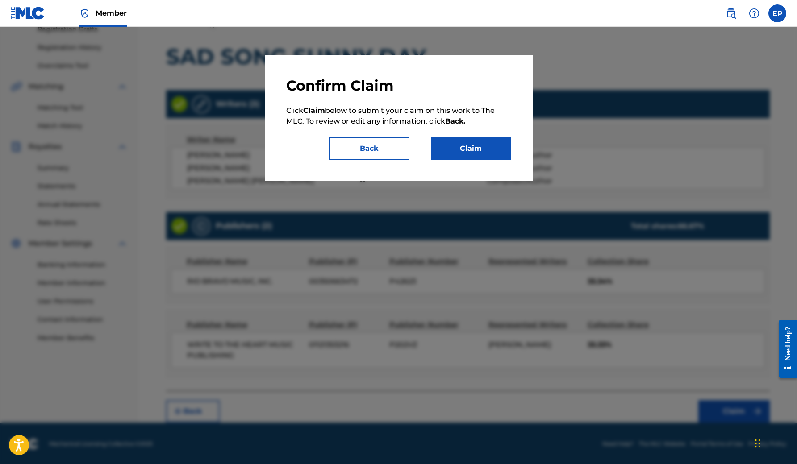
click at [477, 144] on button "Claim" at bounding box center [471, 148] width 80 height 22
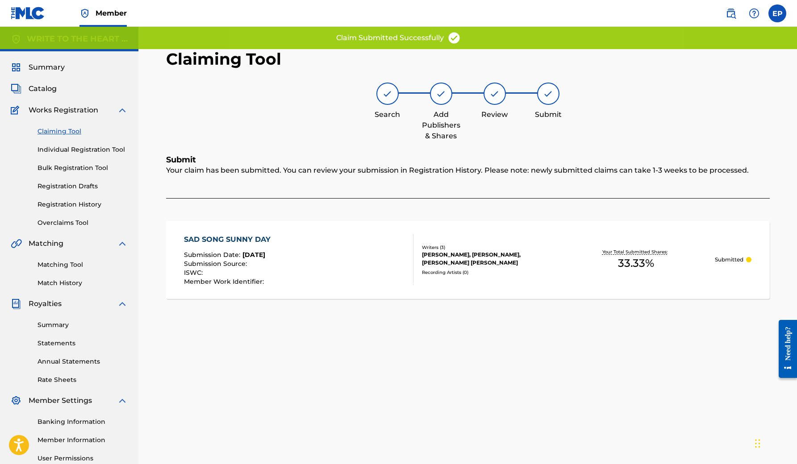
scroll to position [0, 0]
click at [69, 135] on link "Claiming Tool" at bounding box center [82, 131] width 90 height 9
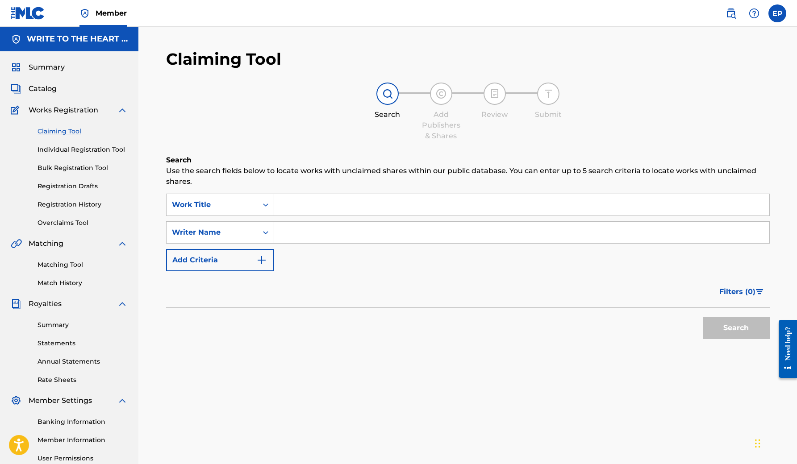
click at [314, 235] on input "Search Form" at bounding box center [521, 232] width 495 height 21
type input "[PERSON_NAME]"
click at [715, 323] on button "Search" at bounding box center [735, 328] width 67 height 22
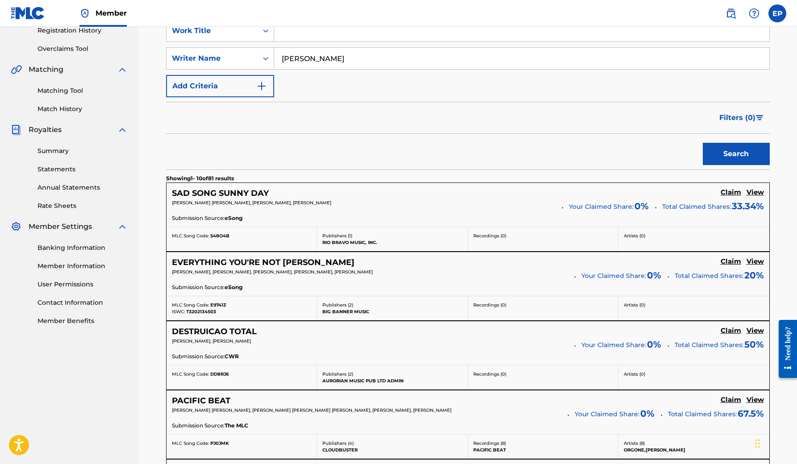
scroll to position [22, 0]
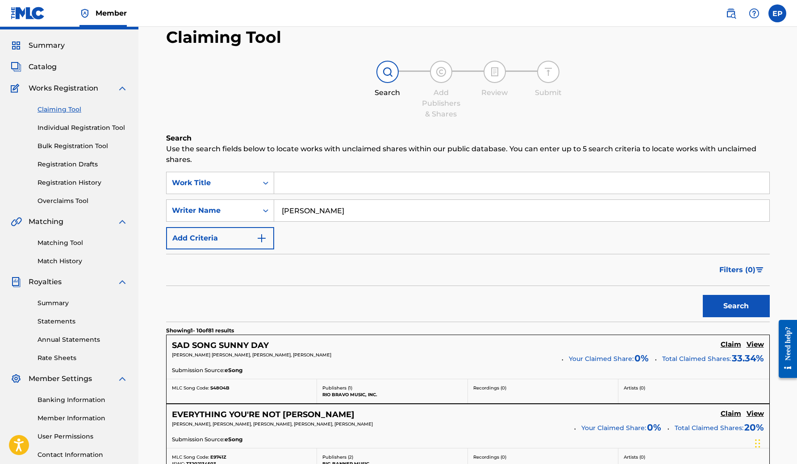
click at [228, 240] on button "Add Criteria" at bounding box center [220, 238] width 108 height 22
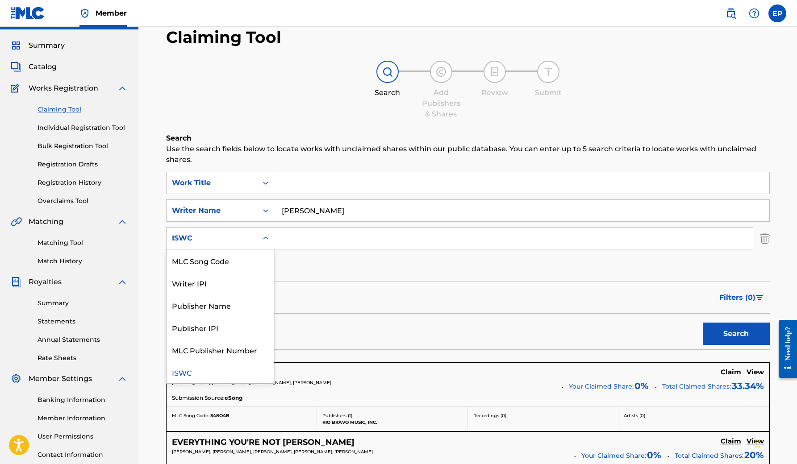
click at [224, 243] on div "ISWC" at bounding box center [212, 238] width 80 height 11
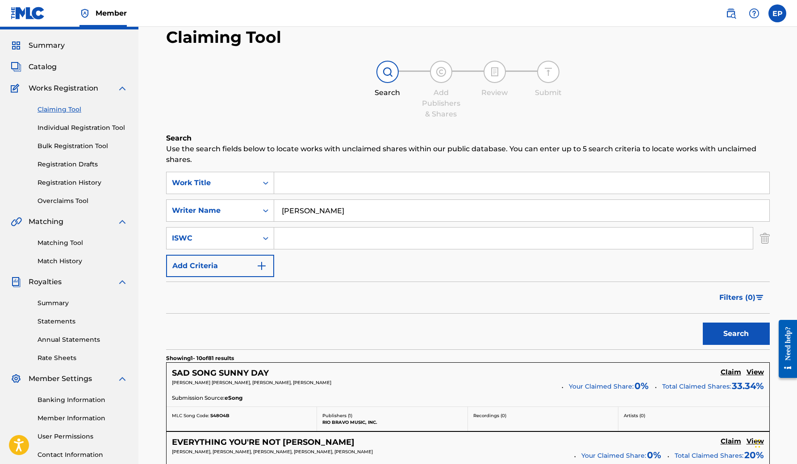
click at [359, 276] on div "SearchWithCriteriace559b9c-d10c-4578-8718-75dffe15cef5 Work Title SearchWithCri…" at bounding box center [467, 224] width 603 height 105
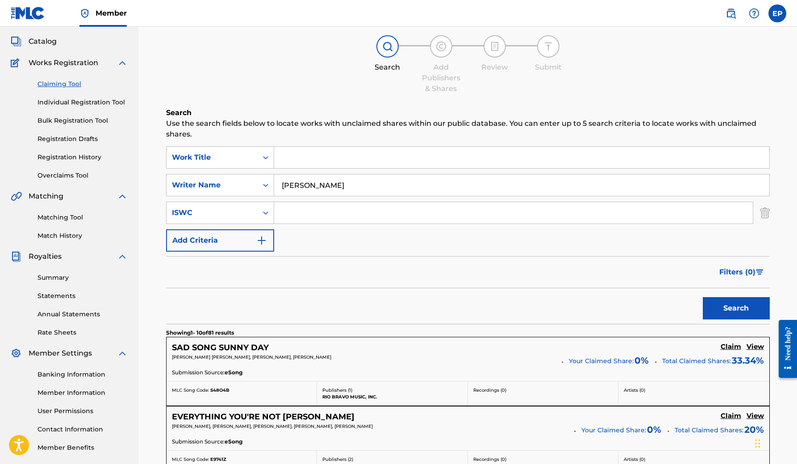
scroll to position [52, 0]
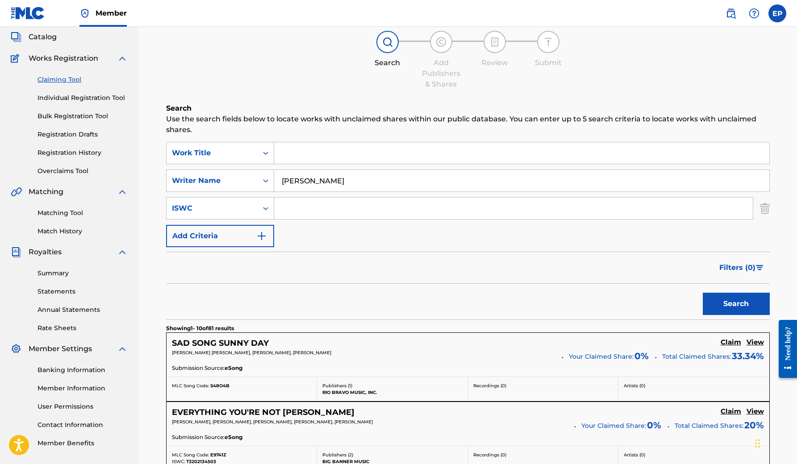
click at [243, 232] on button "Add Criteria" at bounding box center [220, 236] width 108 height 22
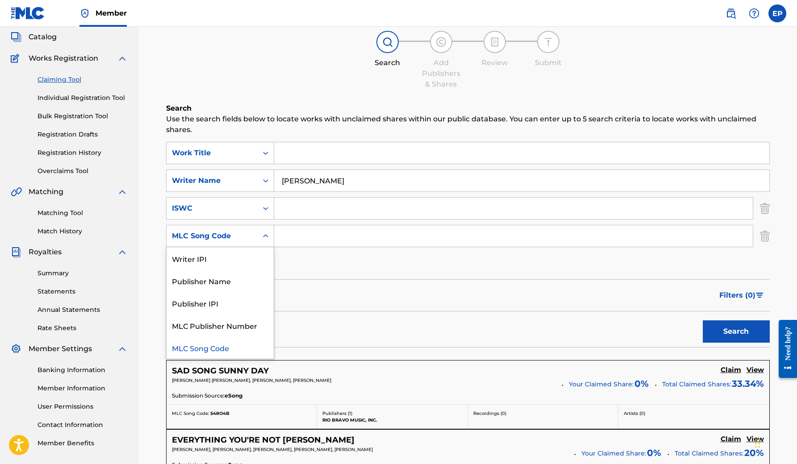
click at [237, 237] on div "MLC Song Code" at bounding box center [212, 236] width 80 height 11
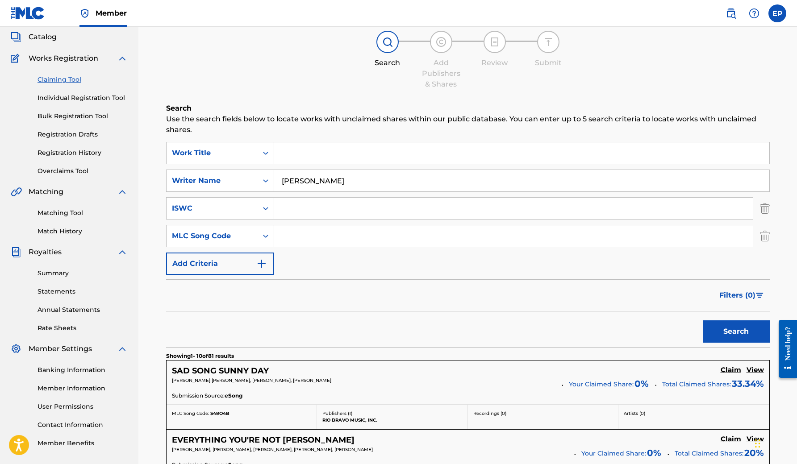
click at [237, 237] on div "MLC Song Code" at bounding box center [212, 236] width 80 height 11
click at [236, 258] on button "Add Criteria" at bounding box center [220, 264] width 108 height 22
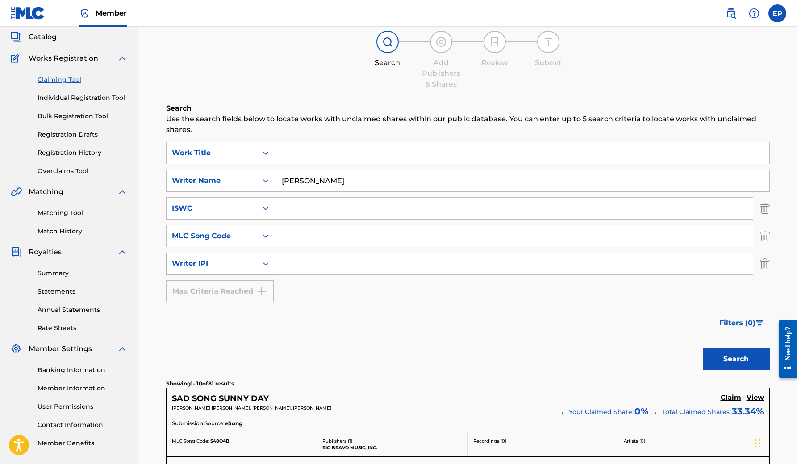
click at [235, 268] on div "Writer IPI" at bounding box center [212, 263] width 80 height 11
click at [320, 301] on div "SearchWithCriteriace559b9c-d10c-4578-8718-75dffe15cef5 Work Title SearchWithCri…" at bounding box center [467, 222] width 603 height 161
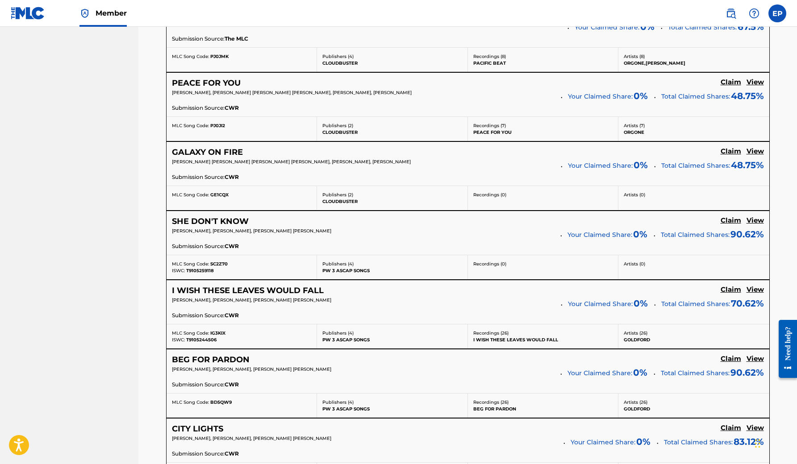
scroll to position [784, 0]
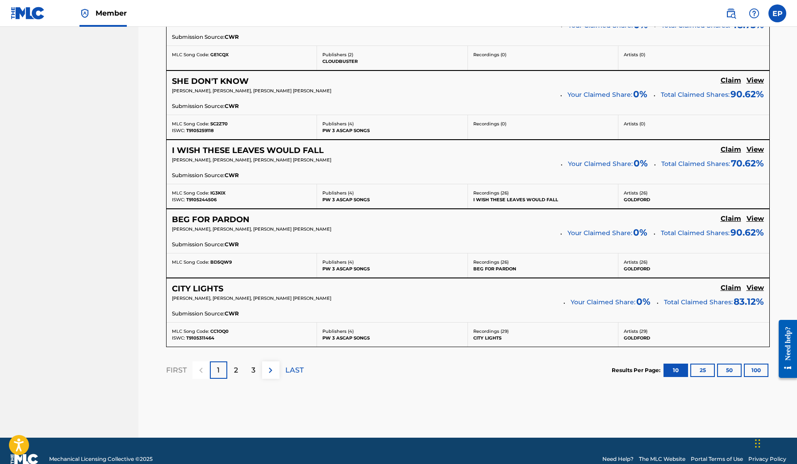
click at [759, 369] on button "100" at bounding box center [755, 370] width 25 height 13
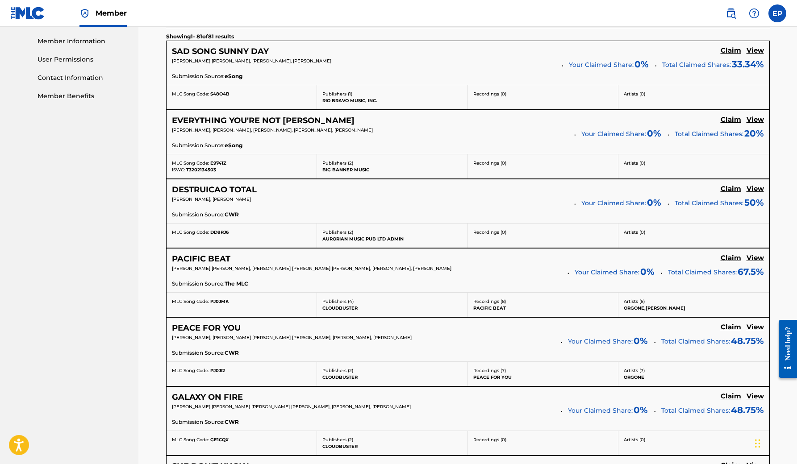
scroll to position [399, 0]
click at [721, 55] on h5 "Claim" at bounding box center [730, 50] width 21 height 8
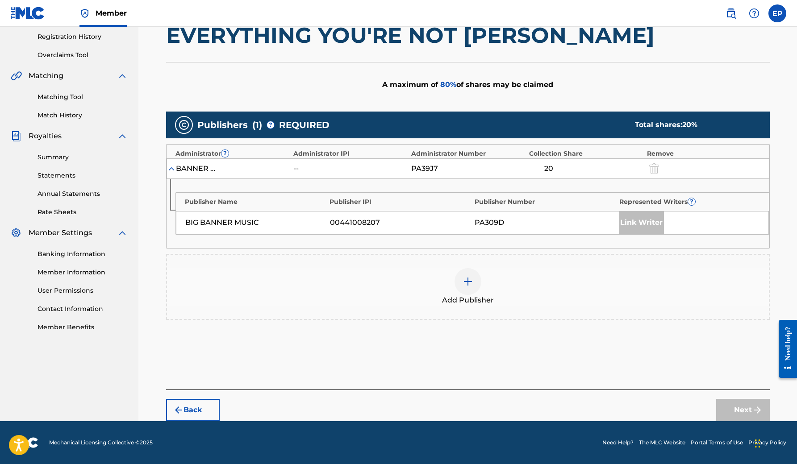
scroll to position [167, 0]
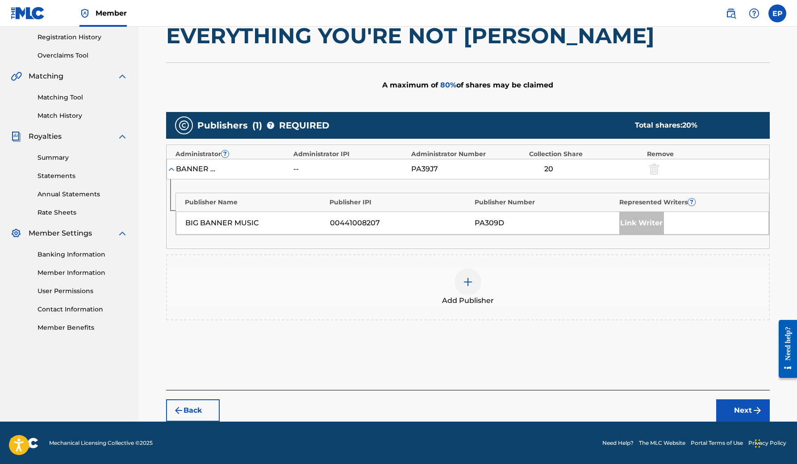
click at [465, 284] on img at bounding box center [467, 282] width 11 height 11
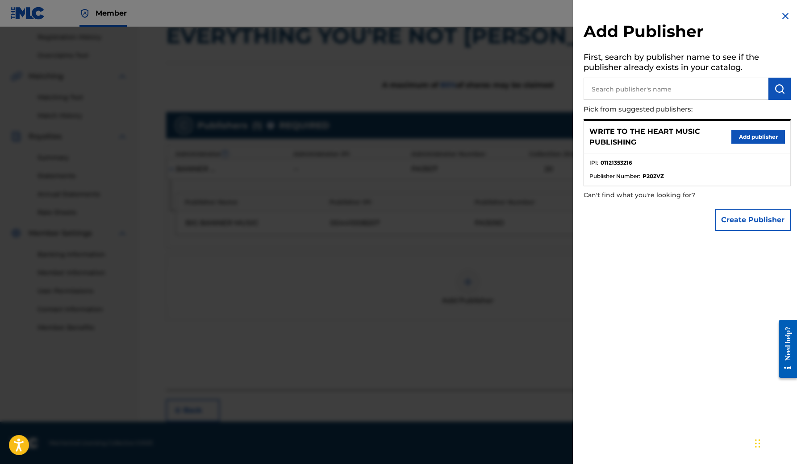
click at [737, 136] on button "Add publisher" at bounding box center [758, 136] width 54 height 13
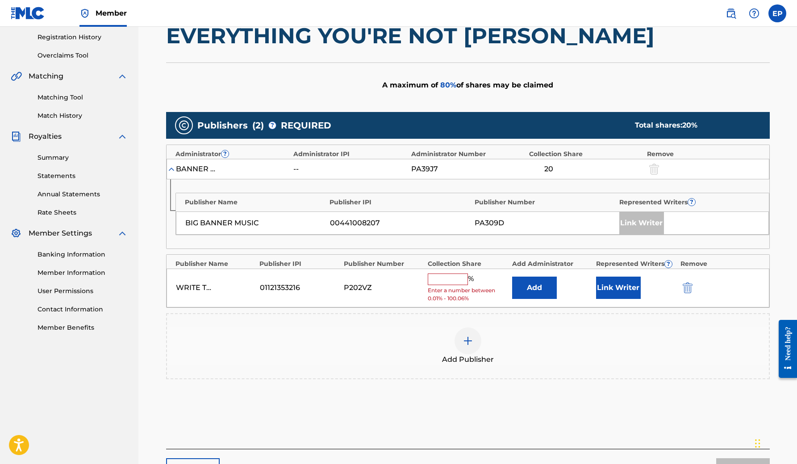
click at [449, 278] on input "text" at bounding box center [447, 280] width 40 height 12
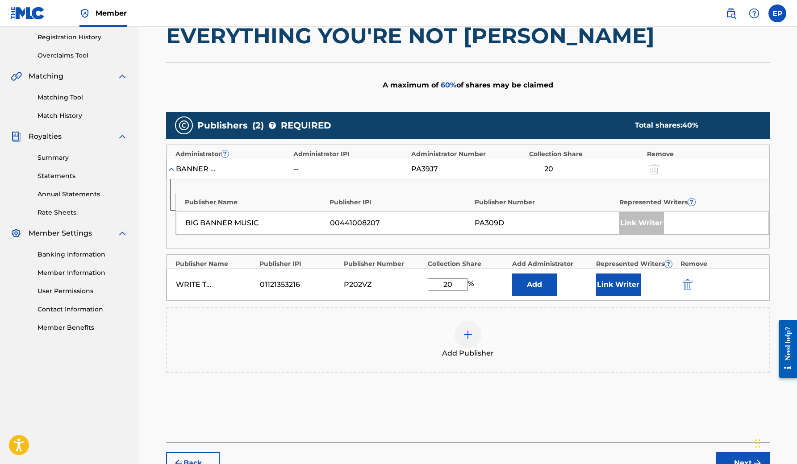
type input "20"
click at [611, 281] on button "Link Writer" at bounding box center [618, 285] width 45 height 22
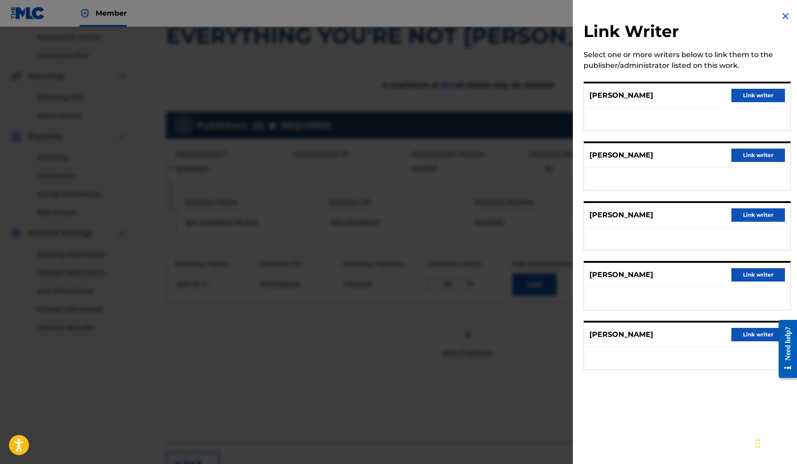
click at [745, 217] on button "Link writer" at bounding box center [758, 214] width 54 height 13
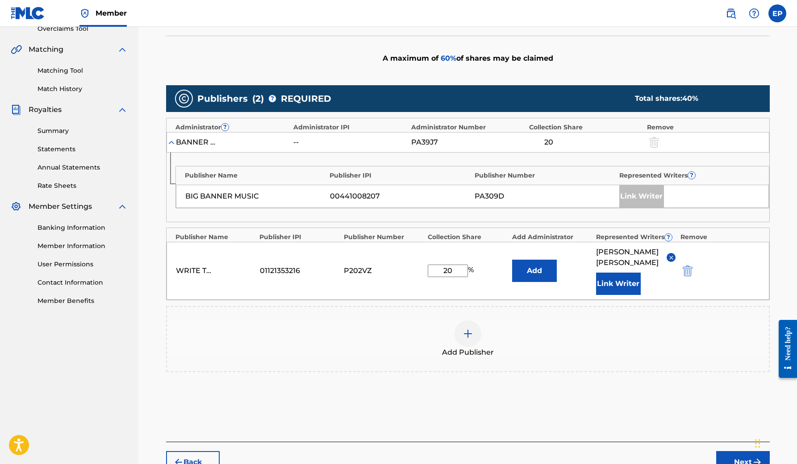
scroll to position [197, 0]
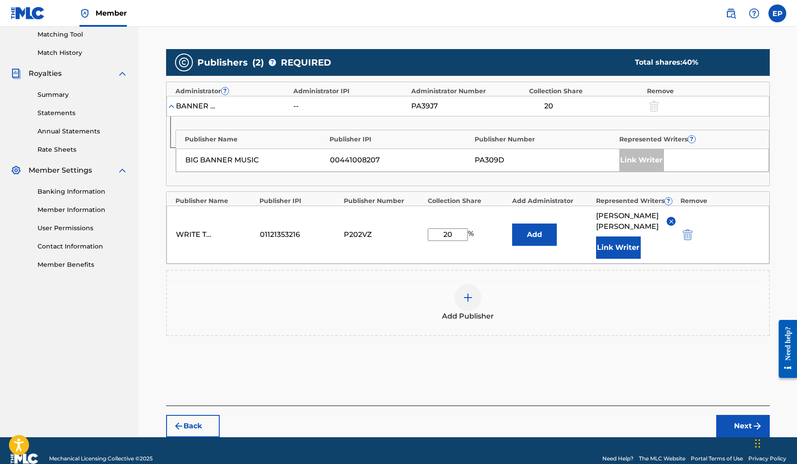
click at [734, 422] on button "Next" at bounding box center [743, 426] width 54 height 22
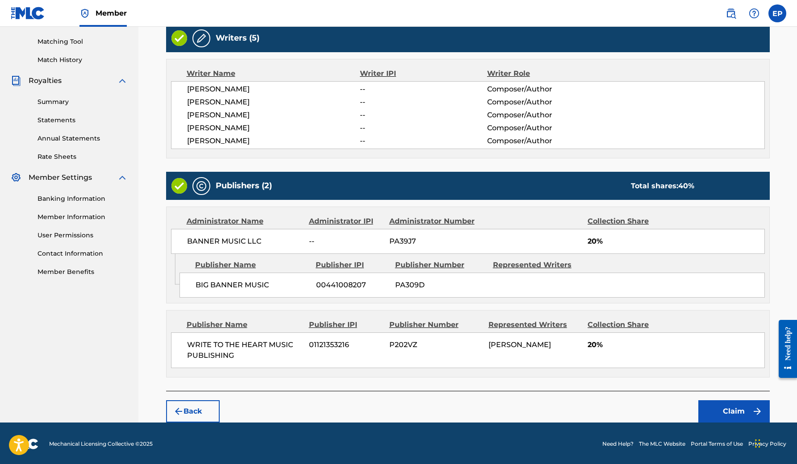
click at [736, 408] on button "Claim" at bounding box center [733, 411] width 71 height 22
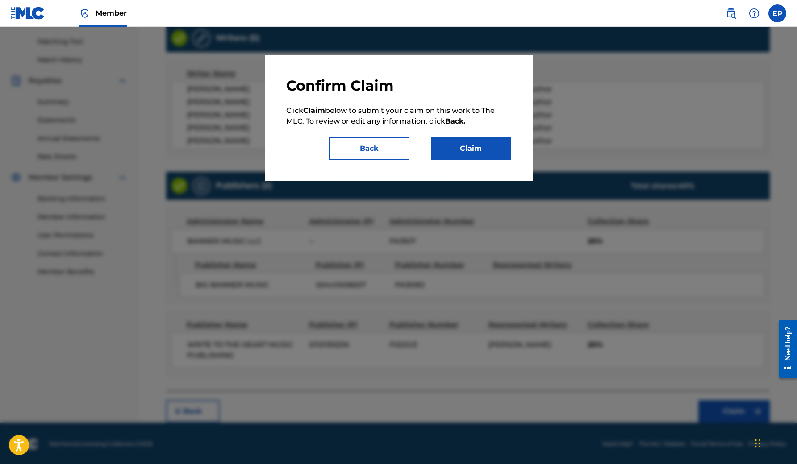
click at [476, 155] on button "Claim" at bounding box center [471, 148] width 80 height 22
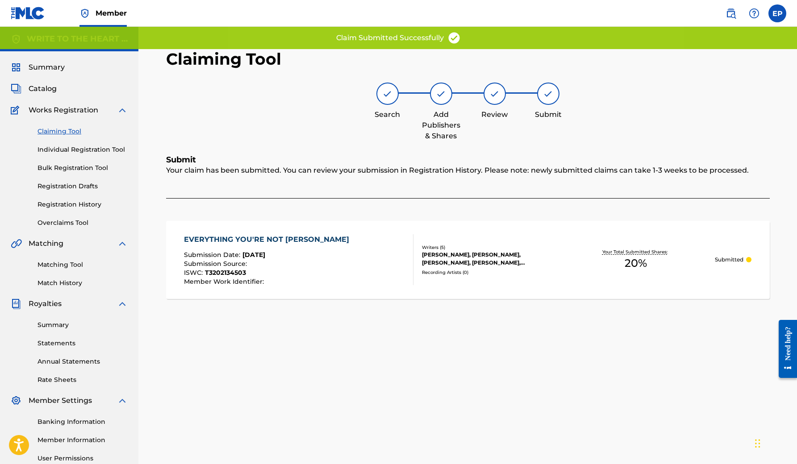
scroll to position [0, 0]
click at [69, 135] on link "Claiming Tool" at bounding box center [82, 131] width 90 height 9
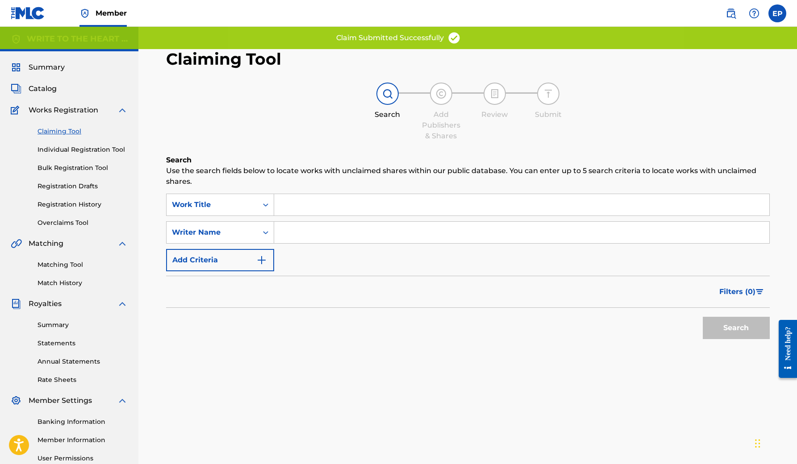
click at [301, 233] on input "Search Form" at bounding box center [521, 232] width 495 height 21
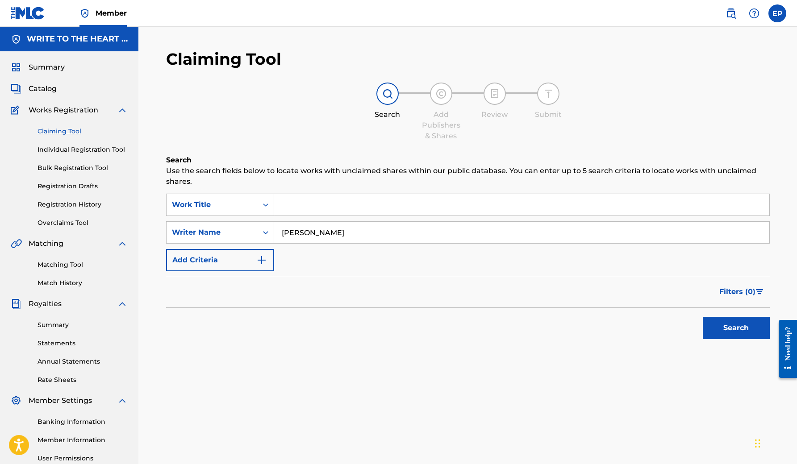
type input "[PERSON_NAME]"
click at [735, 328] on button "Search" at bounding box center [735, 328] width 67 height 22
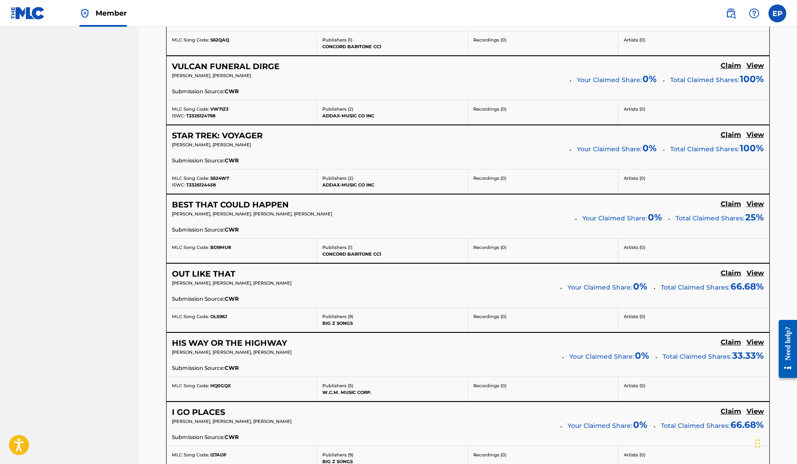
scroll to position [4082, 0]
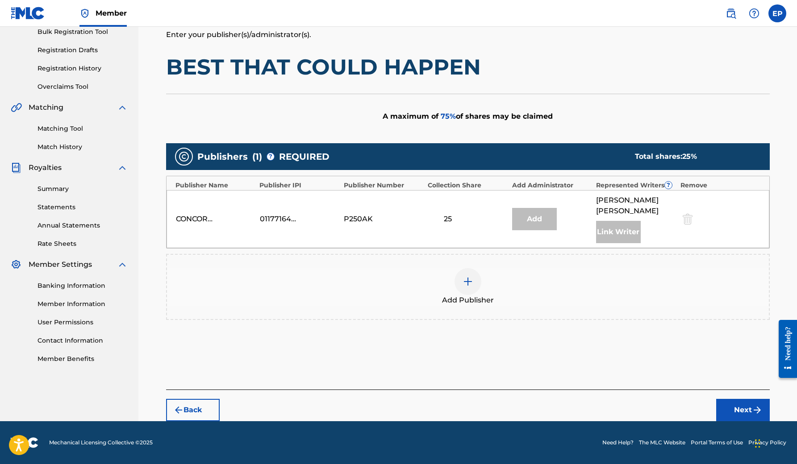
scroll to position [125, 0]
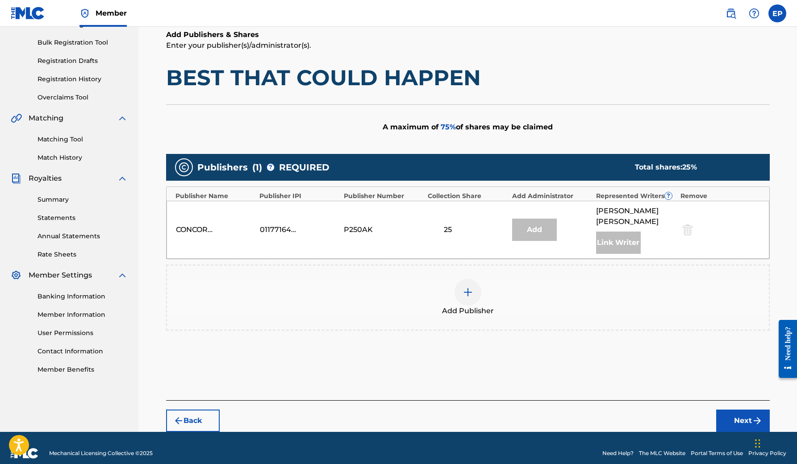
click at [464, 287] on img at bounding box center [467, 292] width 11 height 11
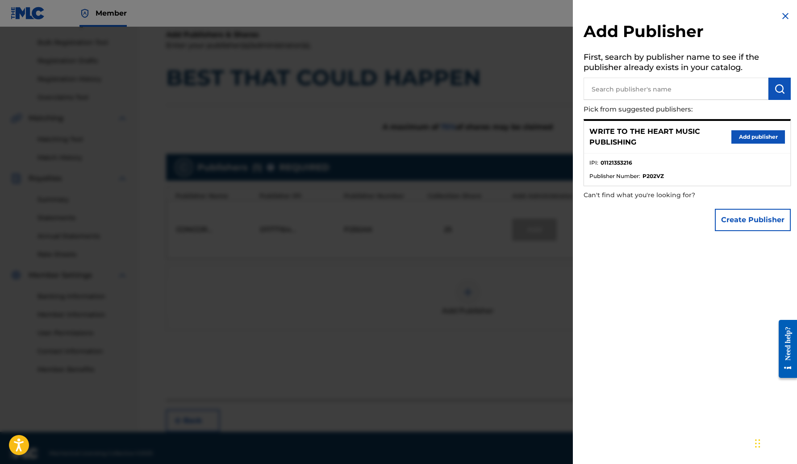
click at [746, 132] on button "Add publisher" at bounding box center [758, 136] width 54 height 13
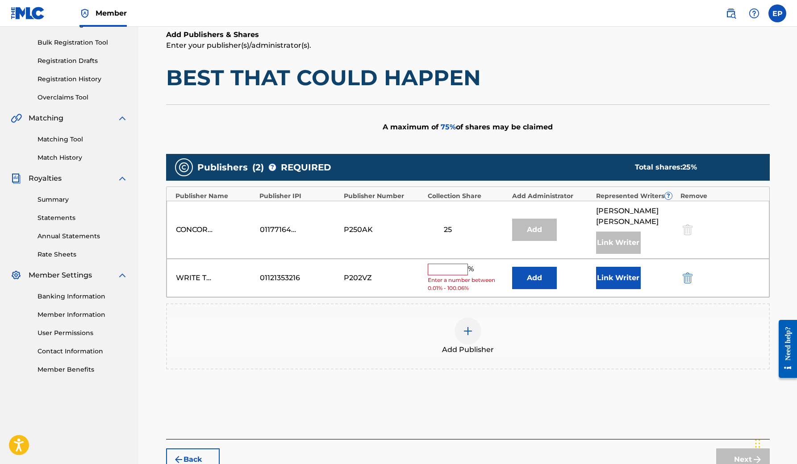
click at [457, 264] on input "text" at bounding box center [447, 270] width 40 height 12
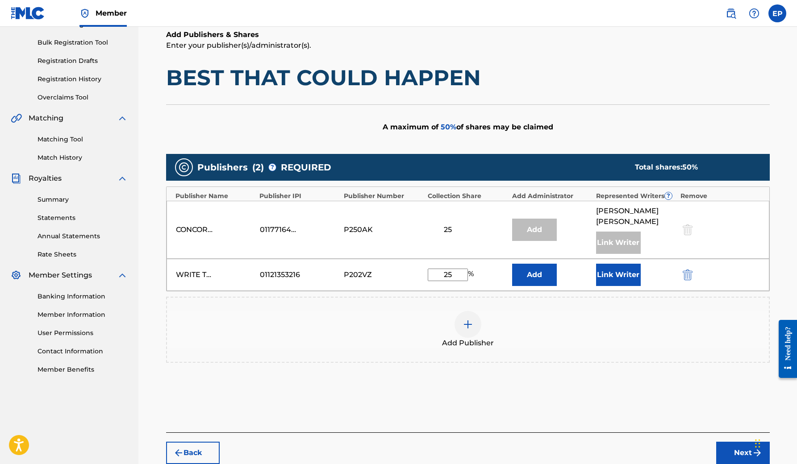
type input "25"
click at [618, 264] on button "Link Writer" at bounding box center [618, 275] width 45 height 22
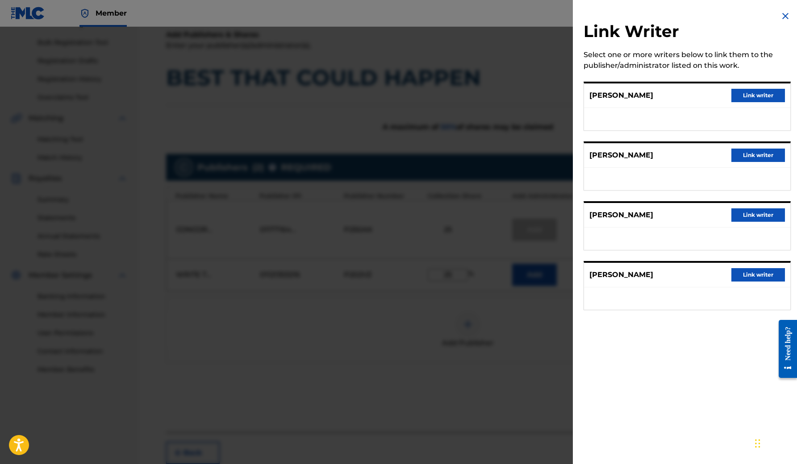
click at [753, 215] on button "Link writer" at bounding box center [758, 214] width 54 height 13
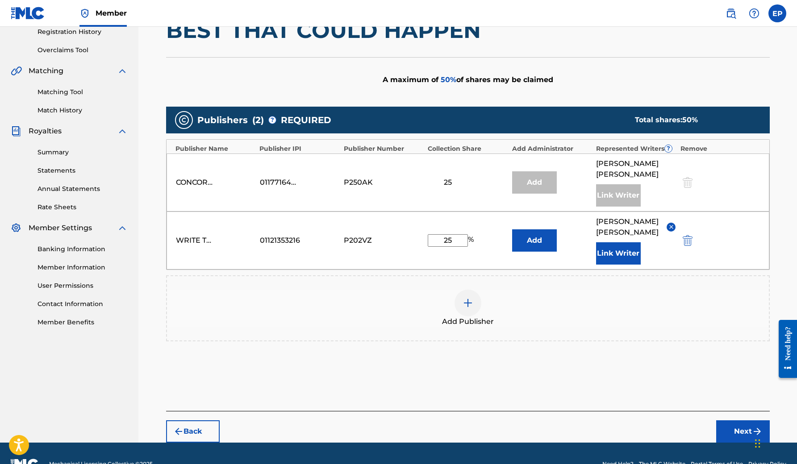
click at [732, 420] on button "Next" at bounding box center [743, 431] width 54 height 22
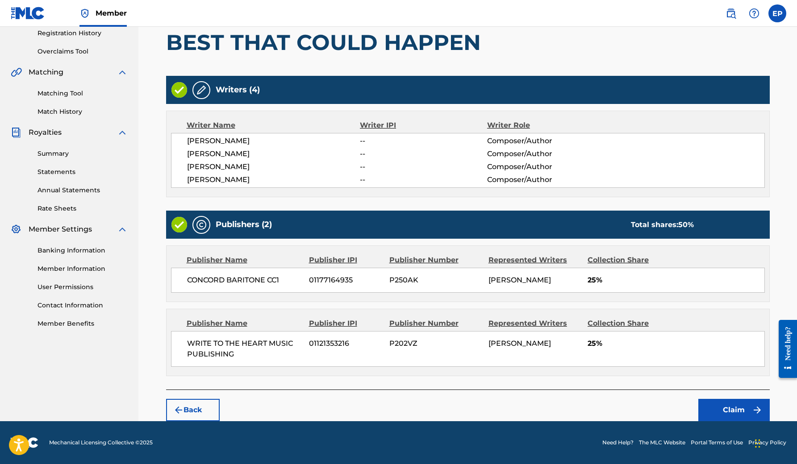
scroll to position [170, 0]
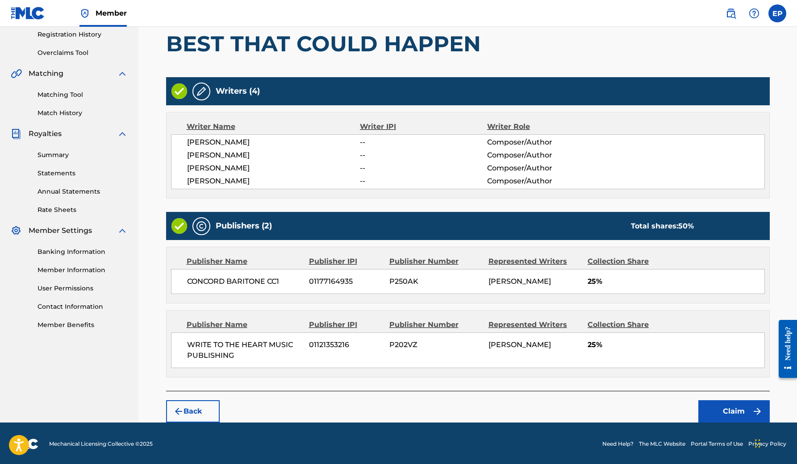
click at [747, 415] on button "Claim" at bounding box center [733, 411] width 71 height 22
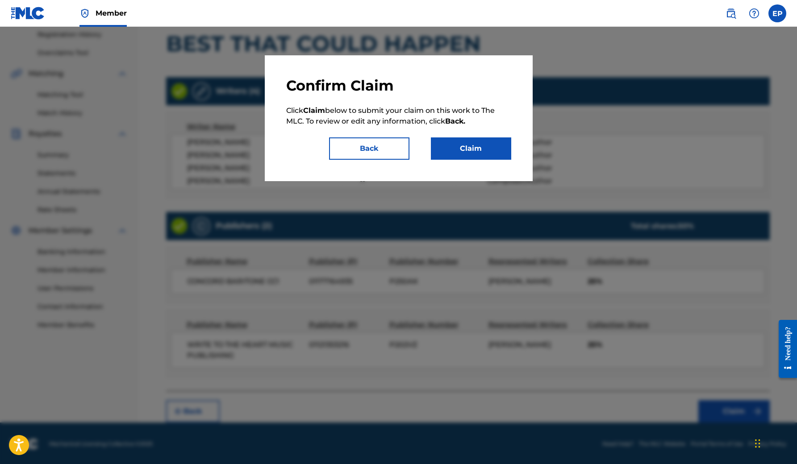
click at [470, 143] on button "Claim" at bounding box center [471, 148] width 80 height 22
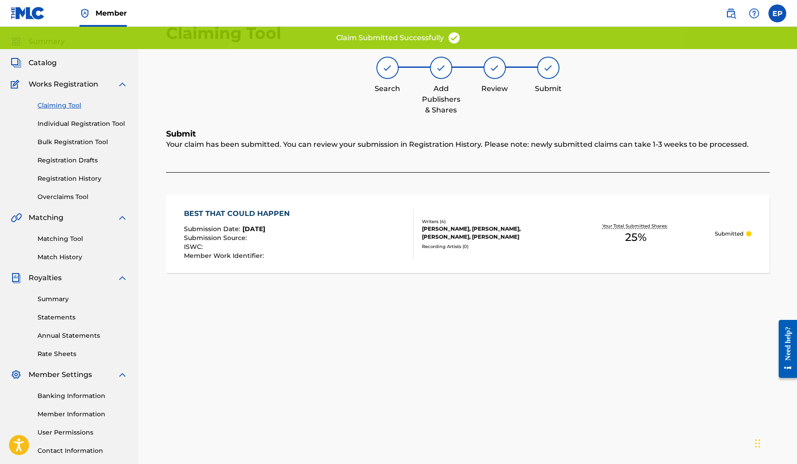
scroll to position [18, 0]
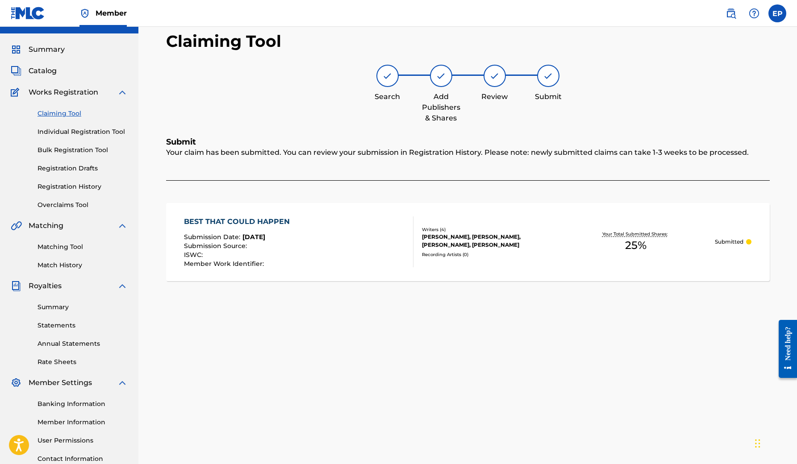
click at [76, 113] on link "Claiming Tool" at bounding box center [82, 113] width 90 height 9
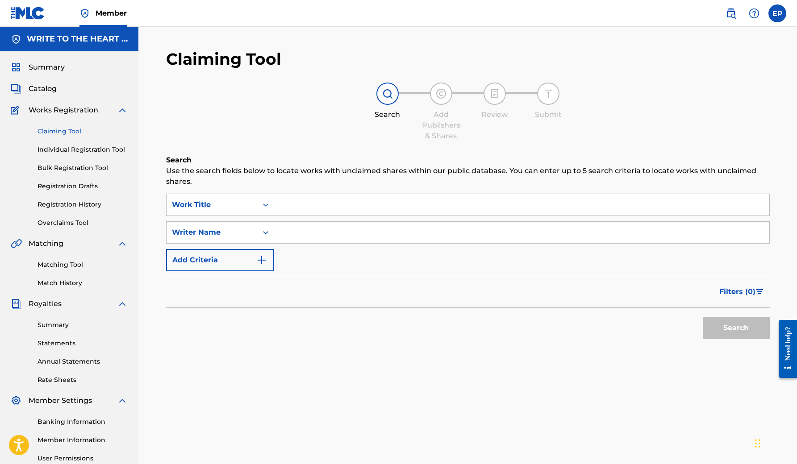
click at [285, 237] on input "Search Form" at bounding box center [521, 232] width 495 height 21
type input "[PERSON_NAME]"
click at [735, 328] on button "Search" at bounding box center [735, 328] width 67 height 22
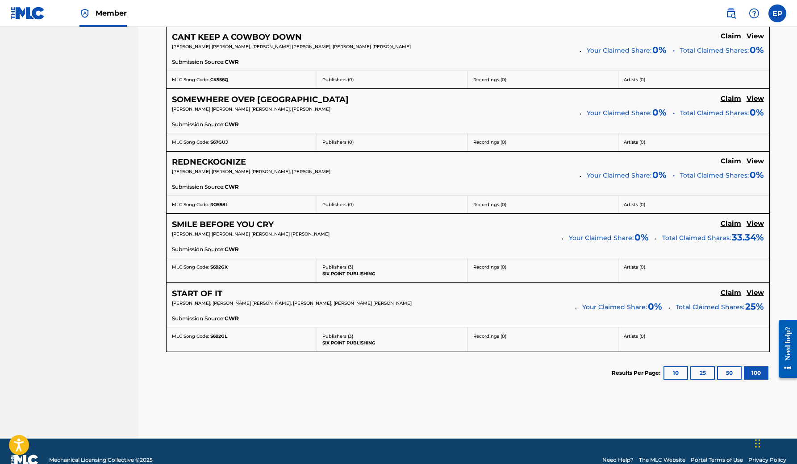
scroll to position [5350, 0]
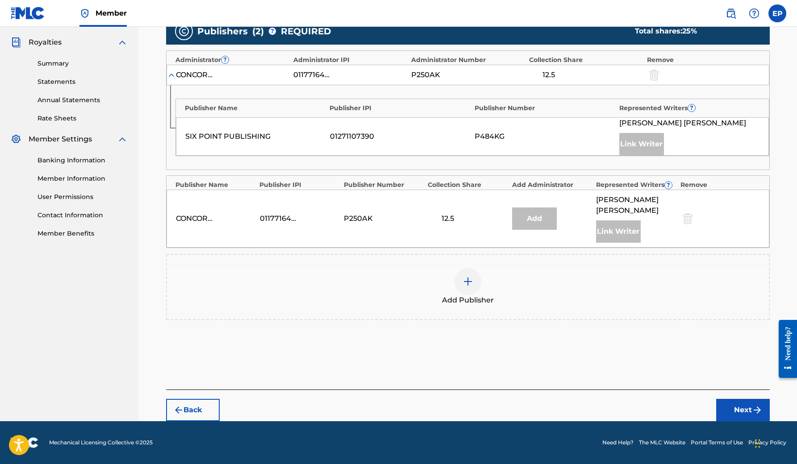
scroll to position [250, 0]
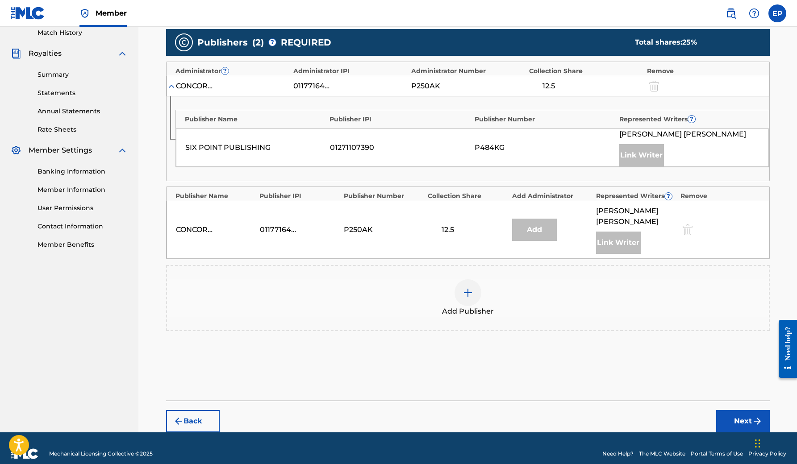
click at [471, 287] on img at bounding box center [467, 292] width 11 height 11
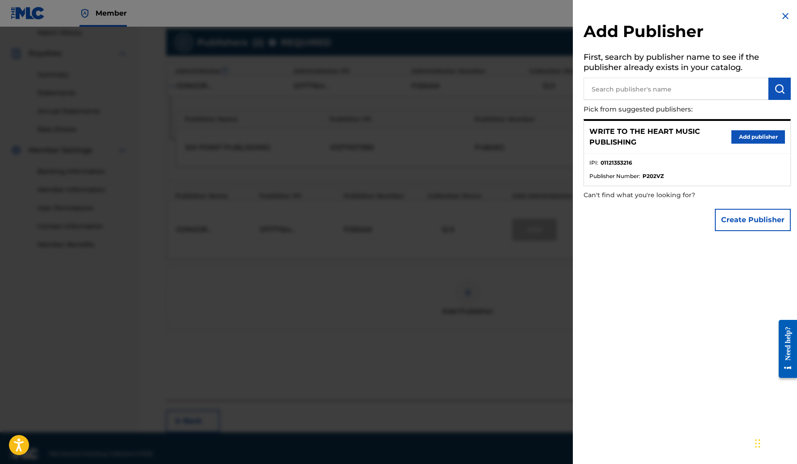
click at [735, 136] on button "Add publisher" at bounding box center [758, 136] width 54 height 13
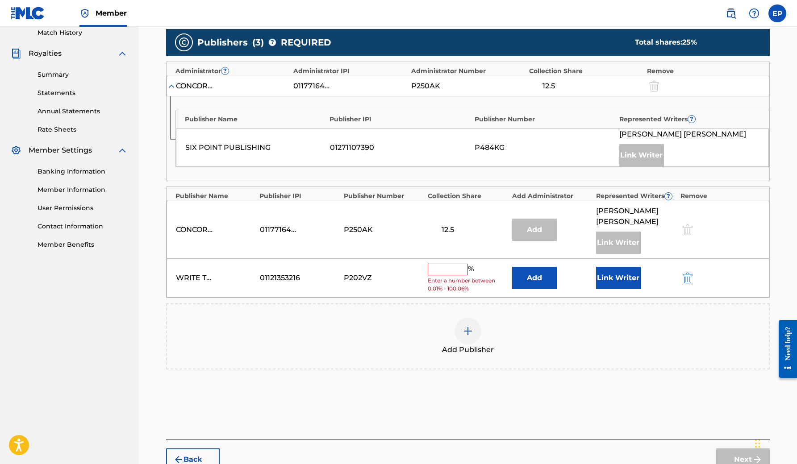
click at [448, 264] on input "text" at bounding box center [447, 270] width 40 height 12
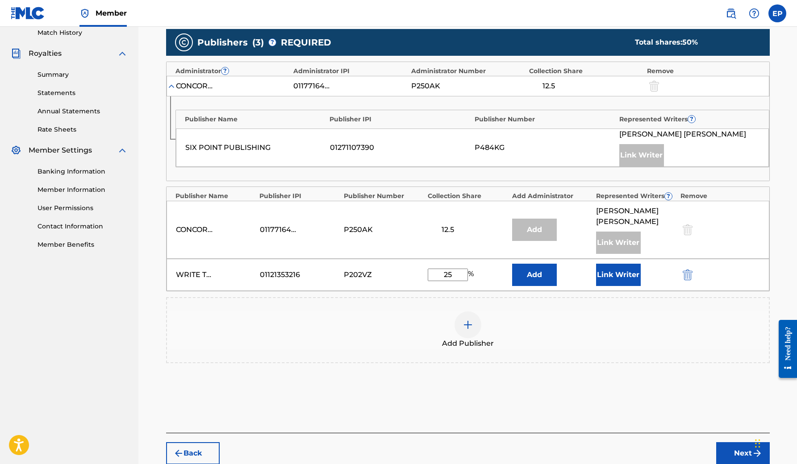
type input "25"
click at [628, 265] on button "Link Writer" at bounding box center [618, 275] width 45 height 22
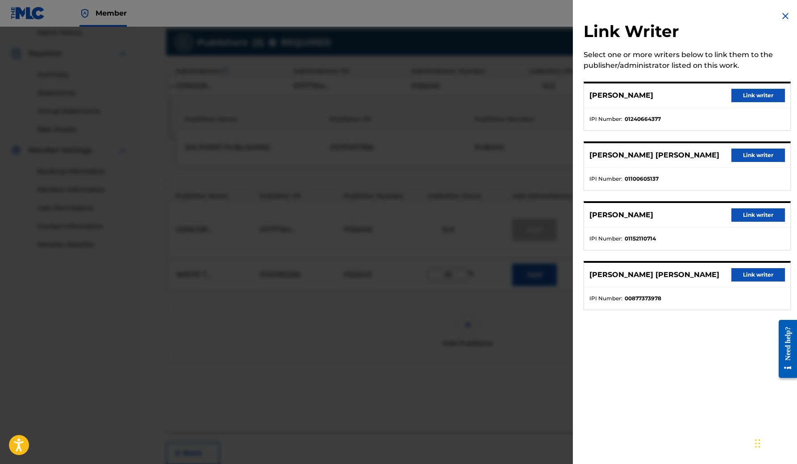
click at [749, 277] on button "Link writer" at bounding box center [758, 274] width 54 height 13
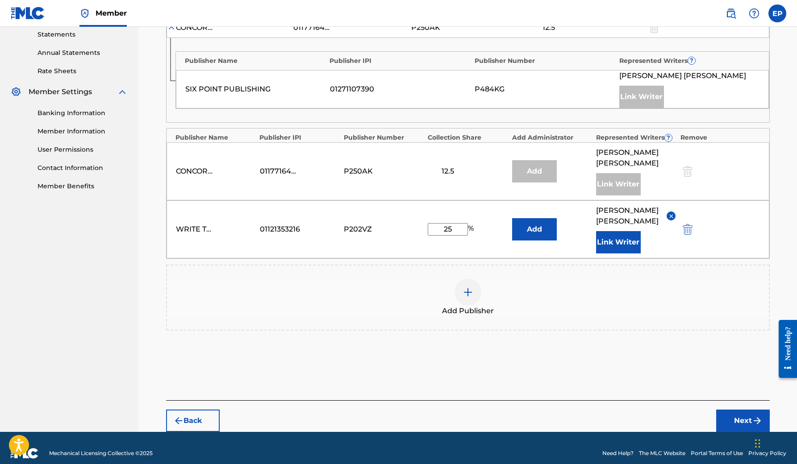
scroll to position [308, 0]
click at [733, 410] on button "Next" at bounding box center [743, 421] width 54 height 22
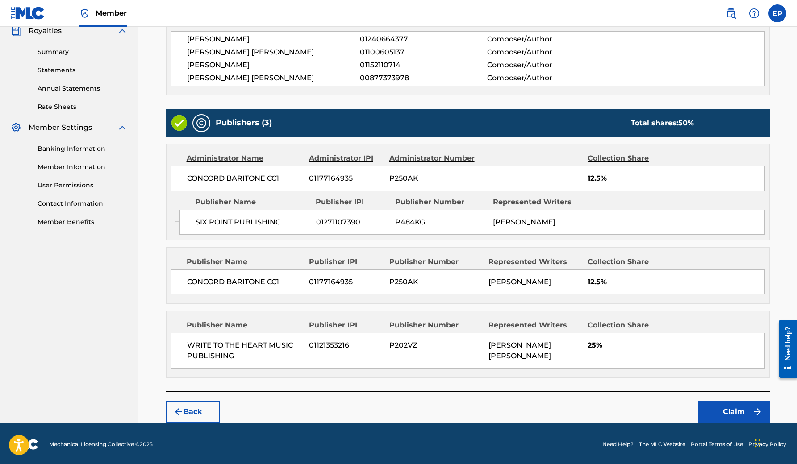
click at [733, 408] on button "Claim" at bounding box center [733, 412] width 71 height 22
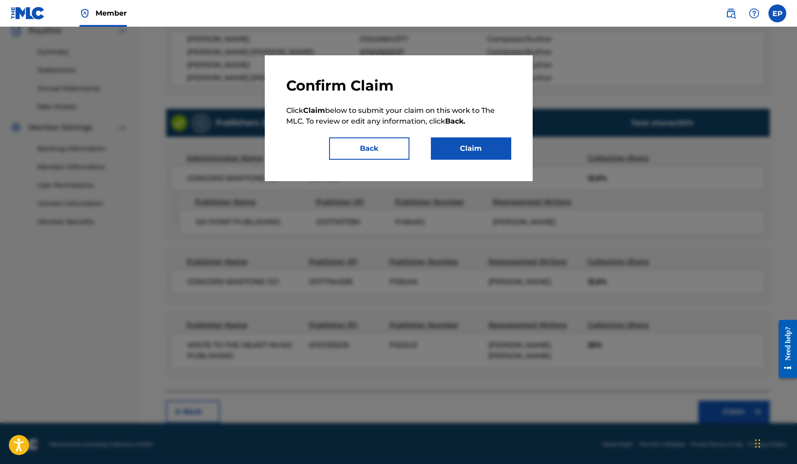
click at [461, 148] on button "Claim" at bounding box center [471, 148] width 80 height 22
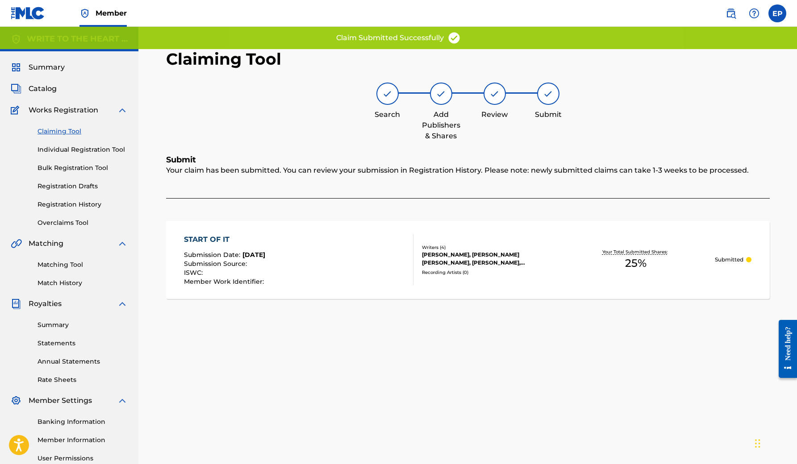
scroll to position [0, 0]
click at [75, 131] on link "Claiming Tool" at bounding box center [82, 131] width 90 height 9
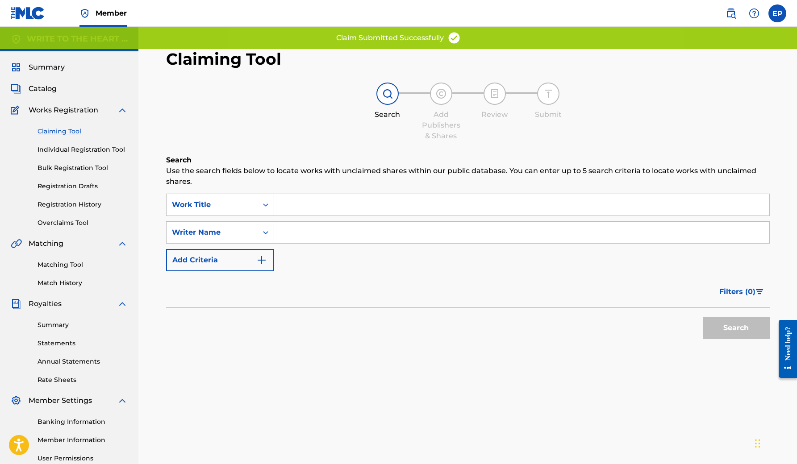
click at [311, 231] on input "Search Form" at bounding box center [521, 232] width 495 height 21
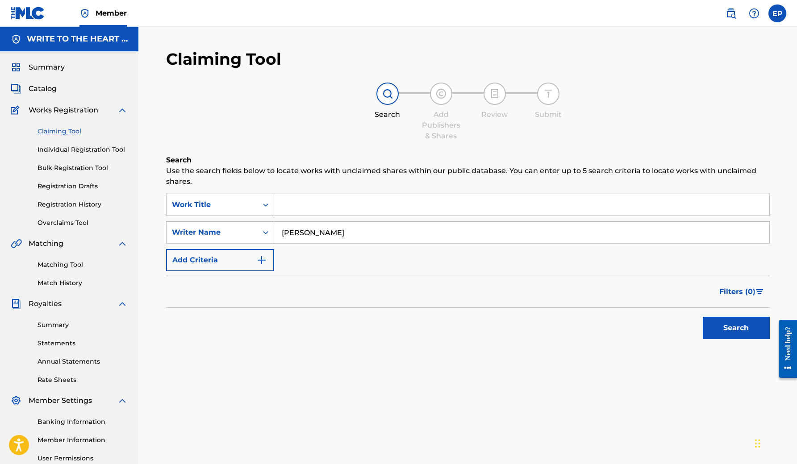
type input "[PERSON_NAME]"
click at [718, 333] on button "Search" at bounding box center [735, 328] width 67 height 22
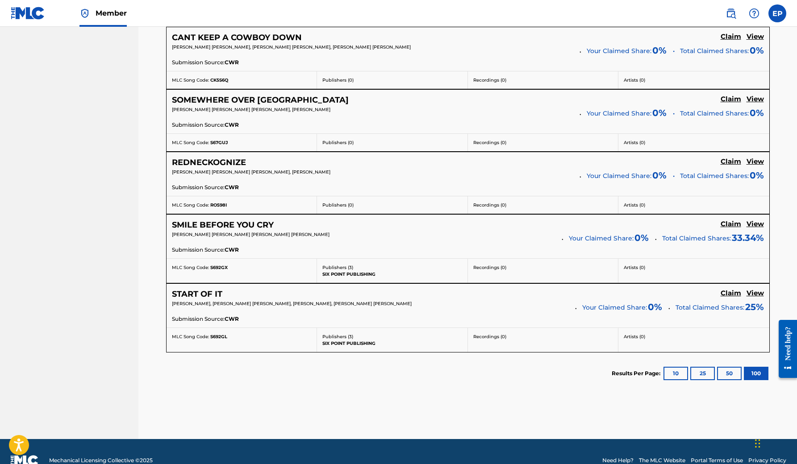
scroll to position [5319, 0]
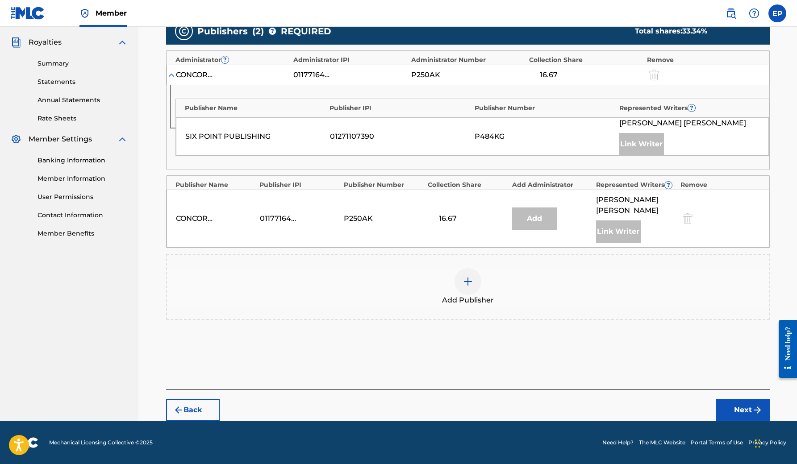
scroll to position [250, 0]
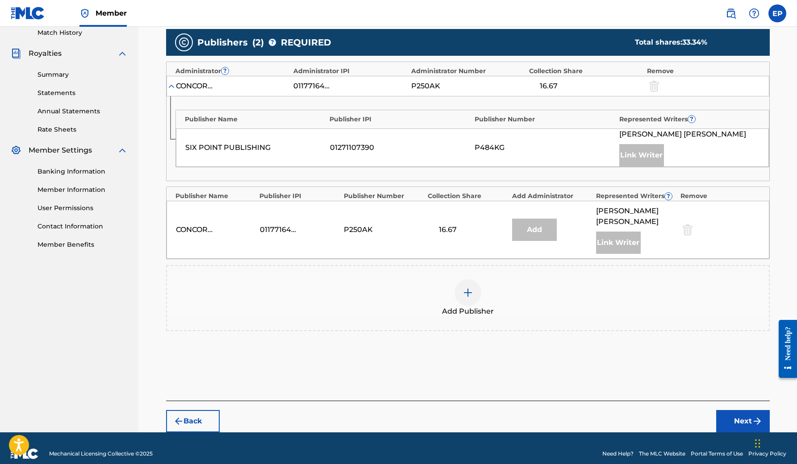
click at [468, 287] on img at bounding box center [467, 292] width 11 height 11
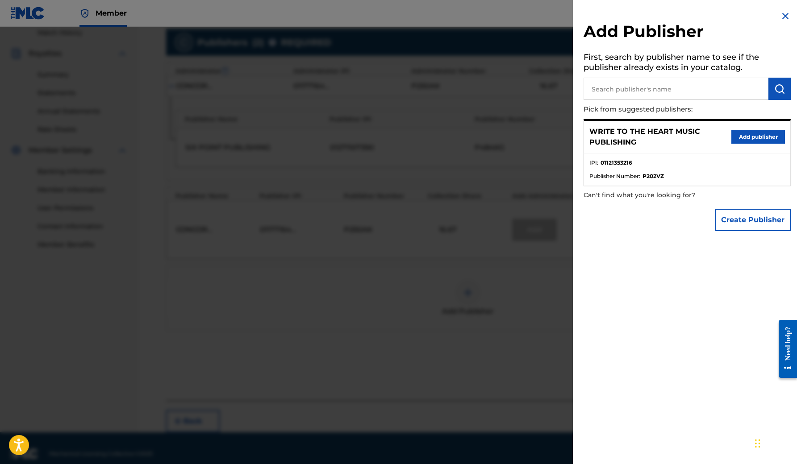
click at [767, 133] on button "Add publisher" at bounding box center [758, 136] width 54 height 13
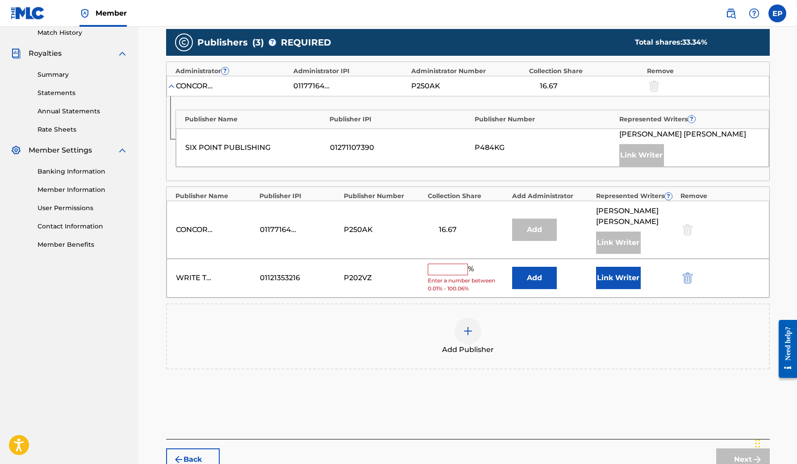
click at [463, 264] on input "text" at bounding box center [447, 270] width 40 height 12
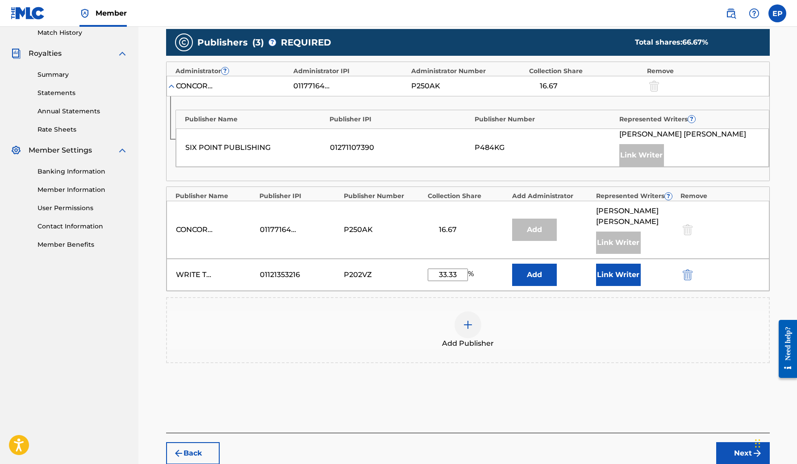
type input "33.33"
click at [618, 264] on button "Link Writer" at bounding box center [618, 275] width 45 height 22
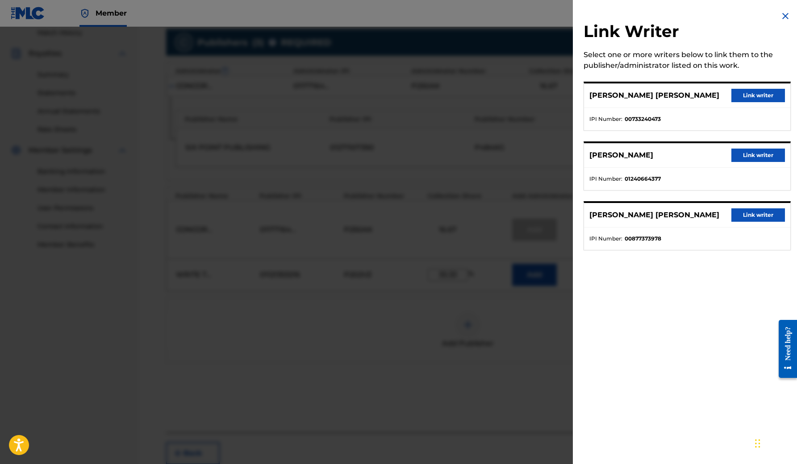
click at [751, 212] on button "Link writer" at bounding box center [758, 214] width 54 height 13
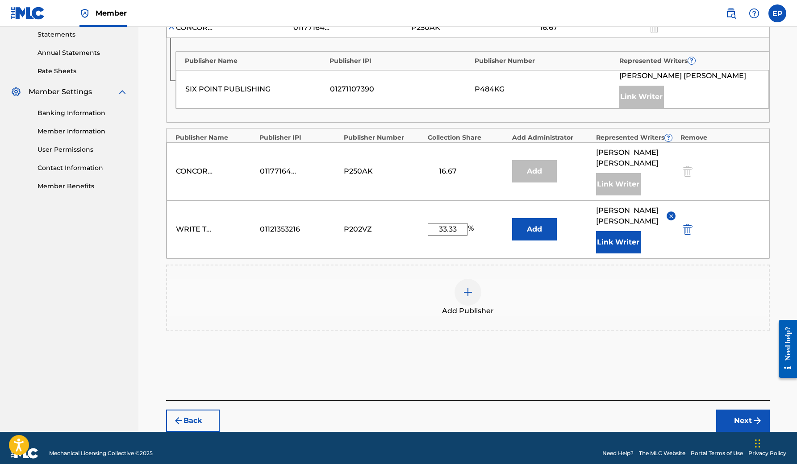
scroll to position [308, 0]
click at [743, 410] on button "Next" at bounding box center [743, 421] width 54 height 22
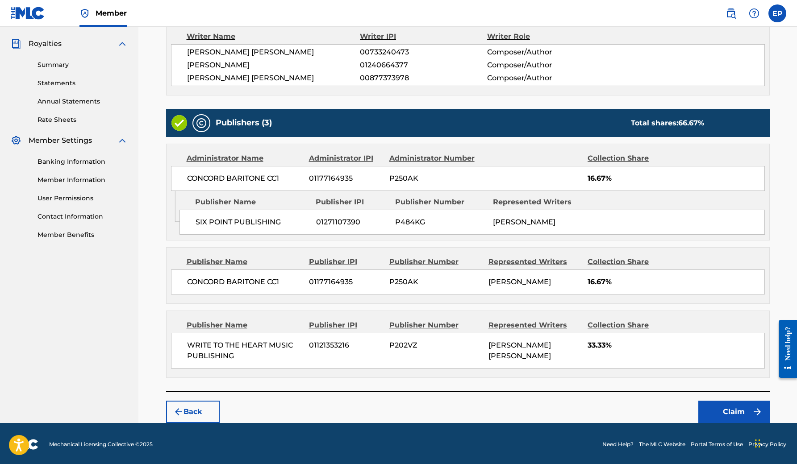
click at [714, 408] on button "Claim" at bounding box center [733, 412] width 71 height 22
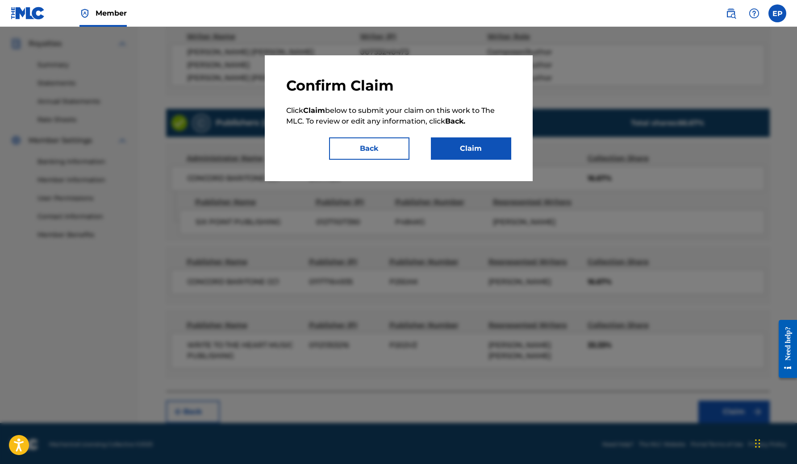
click at [444, 148] on button "Claim" at bounding box center [471, 148] width 80 height 22
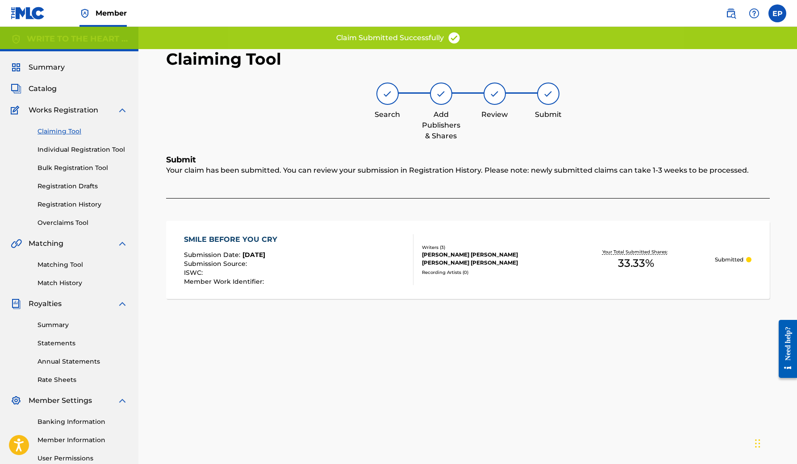
scroll to position [0, 0]
click at [71, 129] on link "Claiming Tool" at bounding box center [82, 131] width 90 height 9
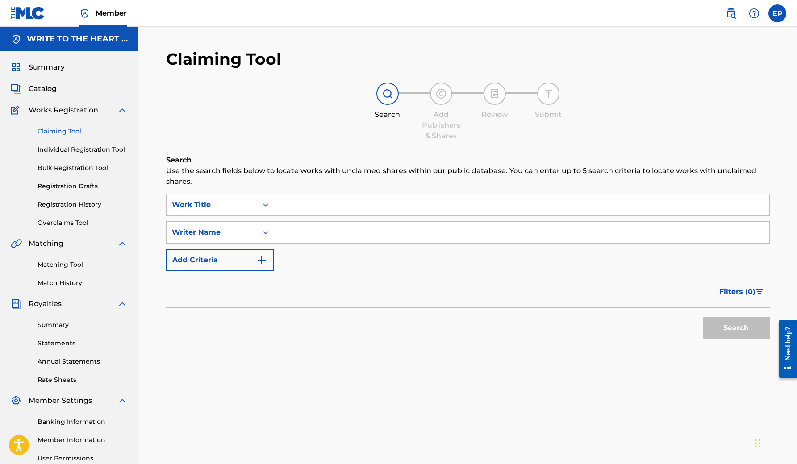
click at [308, 235] on input "Search Form" at bounding box center [521, 232] width 495 height 21
paste input "[PERSON_NAME]"
type input "[PERSON_NAME]"
click at [735, 328] on button "Search" at bounding box center [735, 328] width 67 height 22
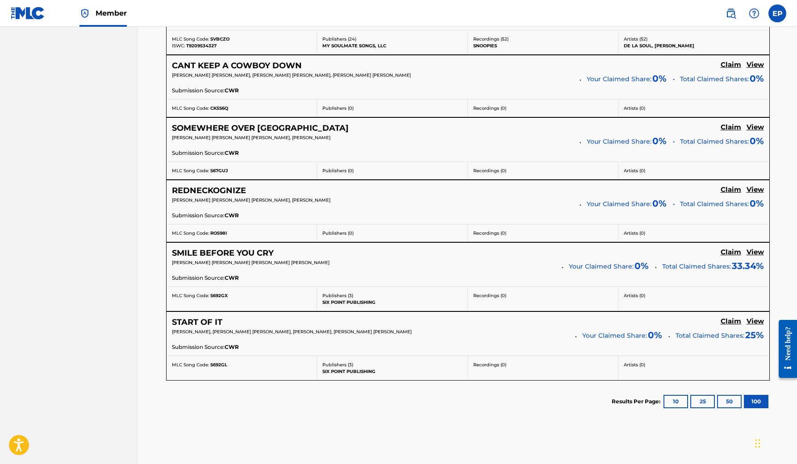
scroll to position [5298, 0]
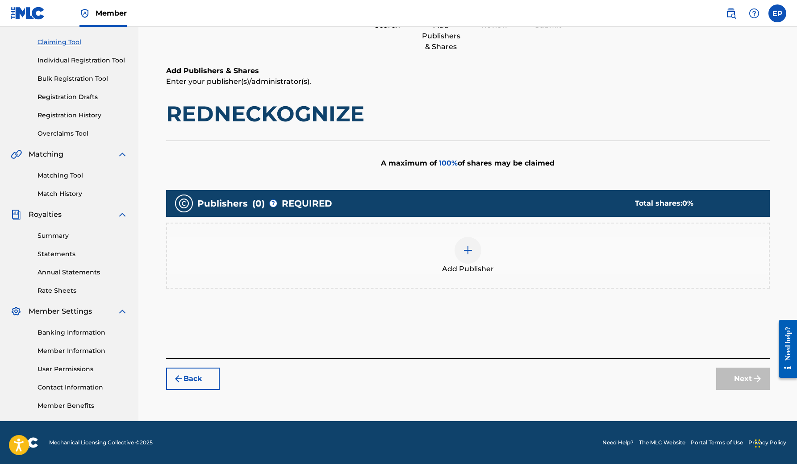
click at [467, 256] on div at bounding box center [467, 250] width 27 height 27
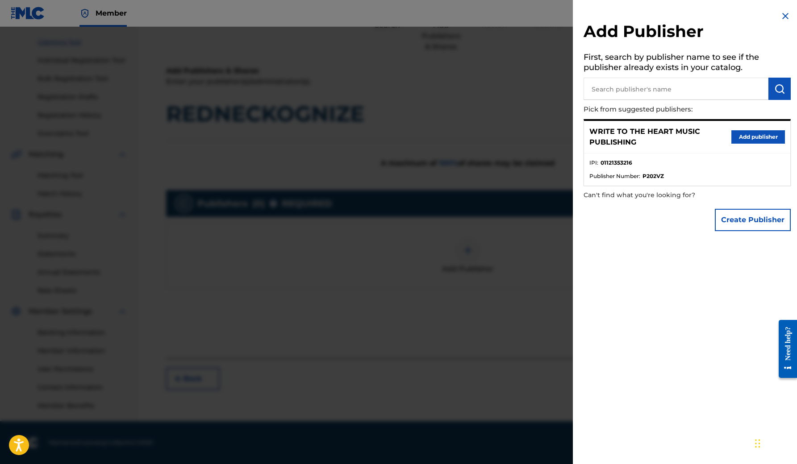
click at [754, 136] on button "Add publisher" at bounding box center [758, 136] width 54 height 13
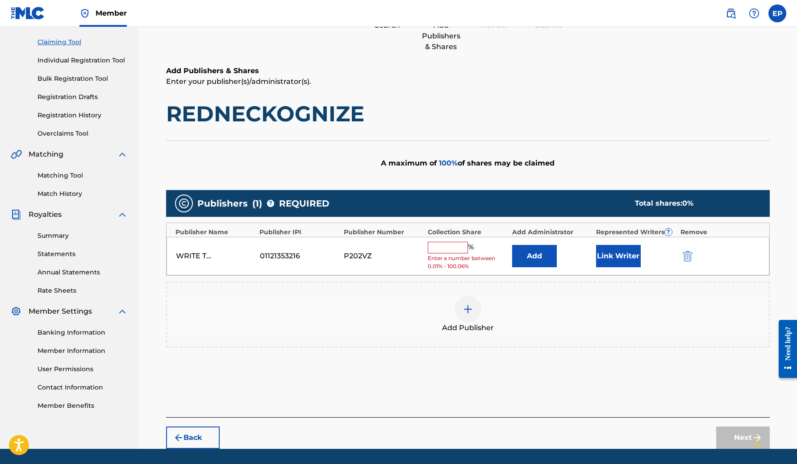
click at [454, 246] on input "text" at bounding box center [447, 248] width 40 height 12
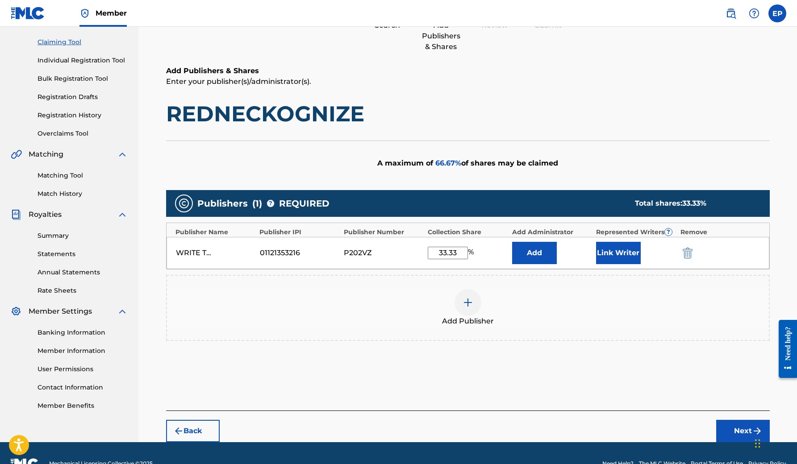
type input "33.33"
click at [621, 249] on button "Link Writer" at bounding box center [618, 253] width 45 height 22
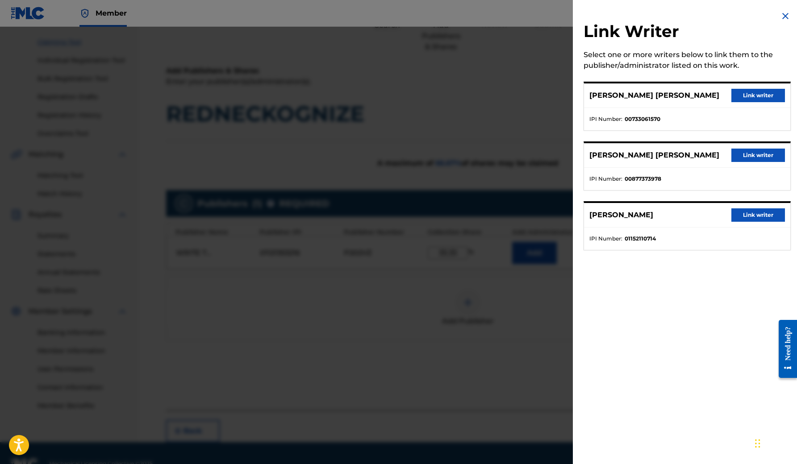
click at [746, 154] on button "Link writer" at bounding box center [758, 155] width 54 height 13
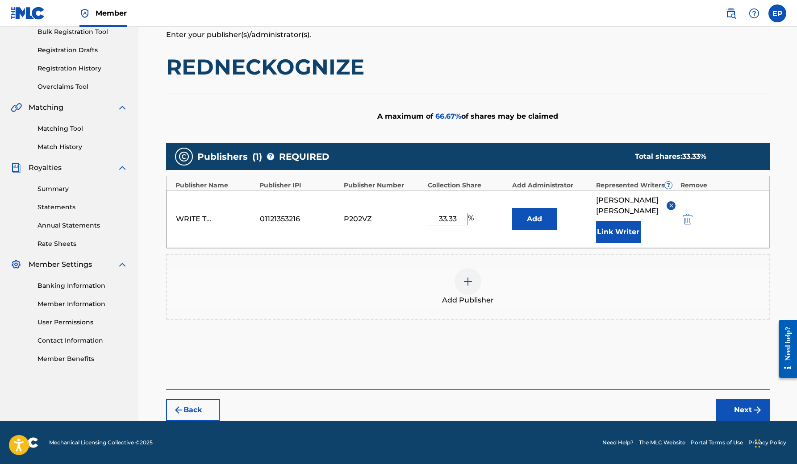
scroll to position [136, 0]
click at [723, 402] on button "Next" at bounding box center [743, 410] width 54 height 22
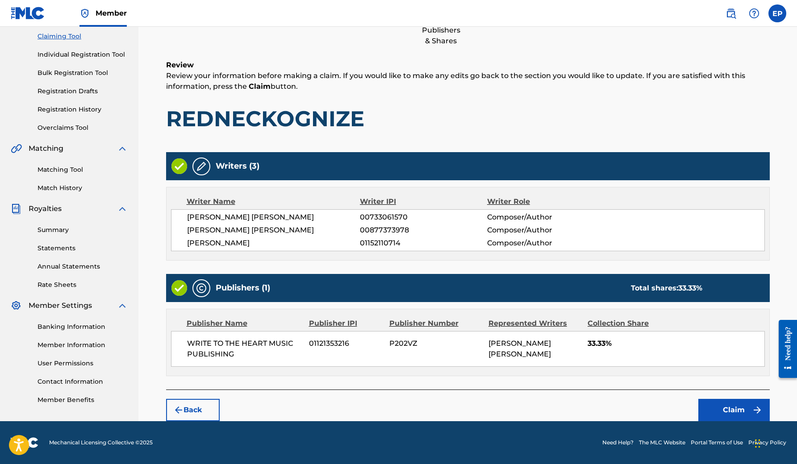
scroll to position [94, 0]
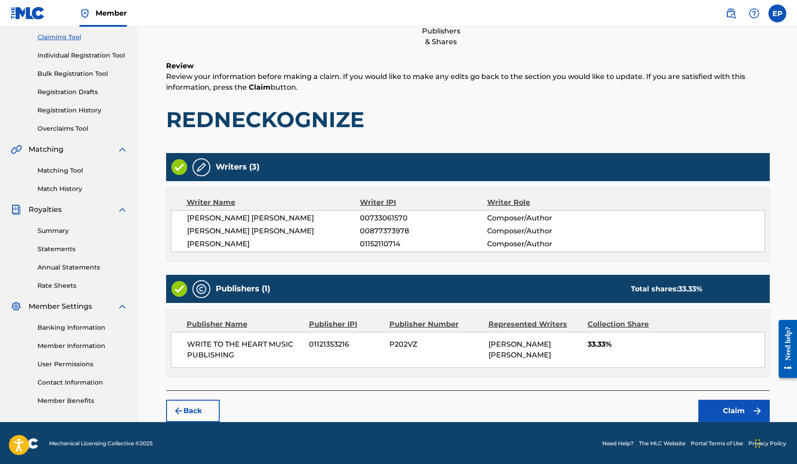
click at [731, 411] on button "Claim" at bounding box center [733, 411] width 71 height 22
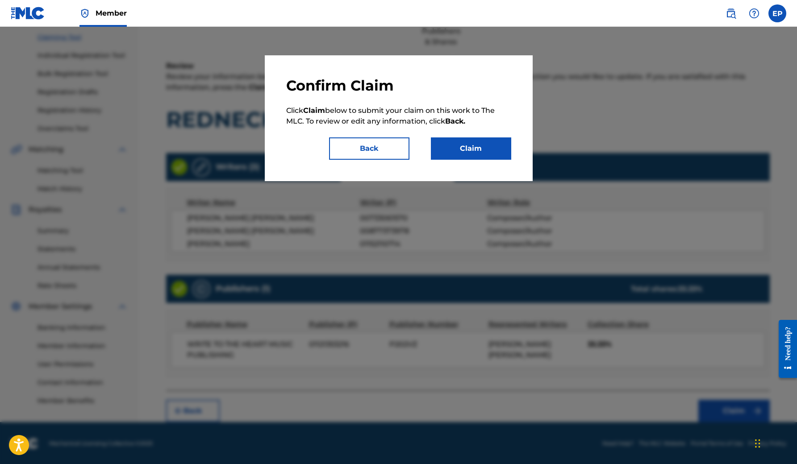
click at [487, 154] on button "Claim" at bounding box center [471, 148] width 80 height 22
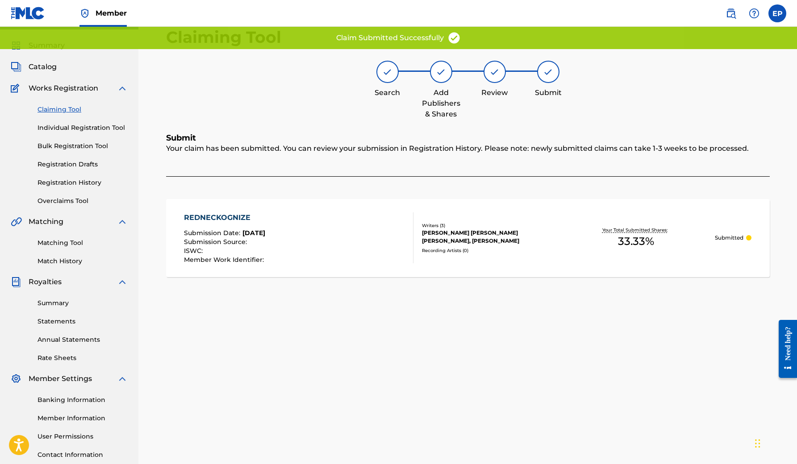
scroll to position [1, 0]
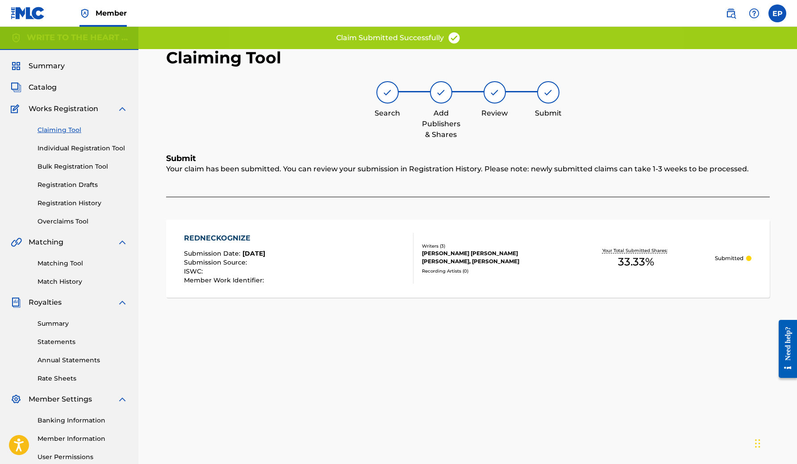
click at [74, 129] on link "Claiming Tool" at bounding box center [82, 129] width 90 height 9
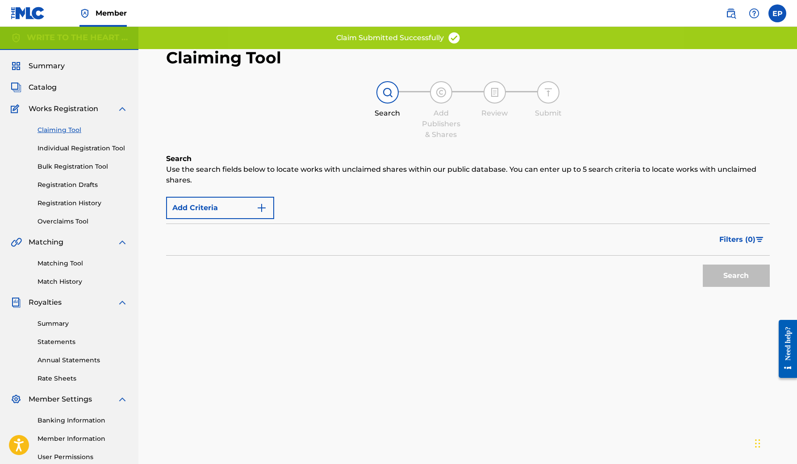
scroll to position [0, 0]
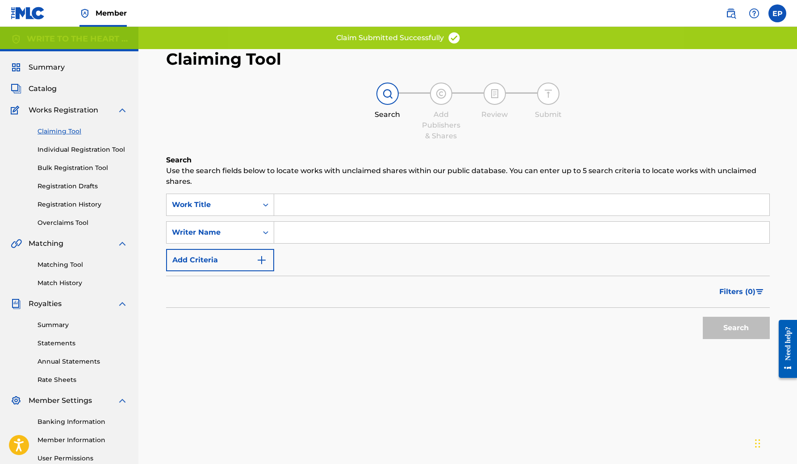
click at [333, 235] on input "Search Form" at bounding box center [521, 232] width 495 height 21
paste input "[PERSON_NAME]"
type input "[PERSON_NAME]"
click at [735, 328] on button "Search" at bounding box center [735, 328] width 67 height 22
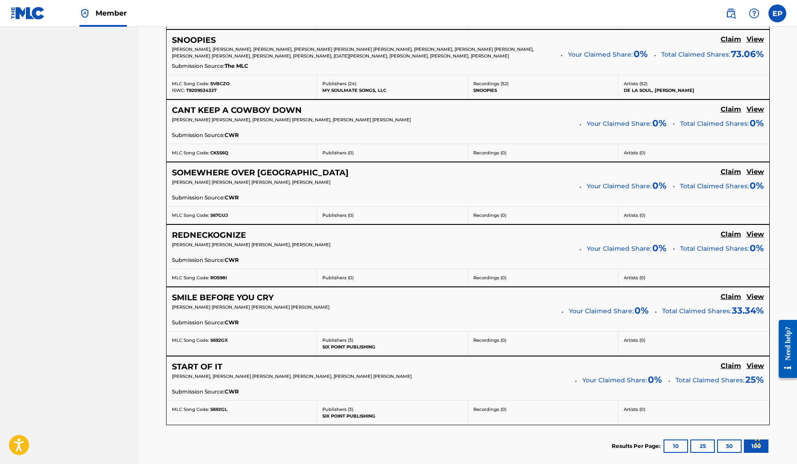
scroll to position [5270, 0]
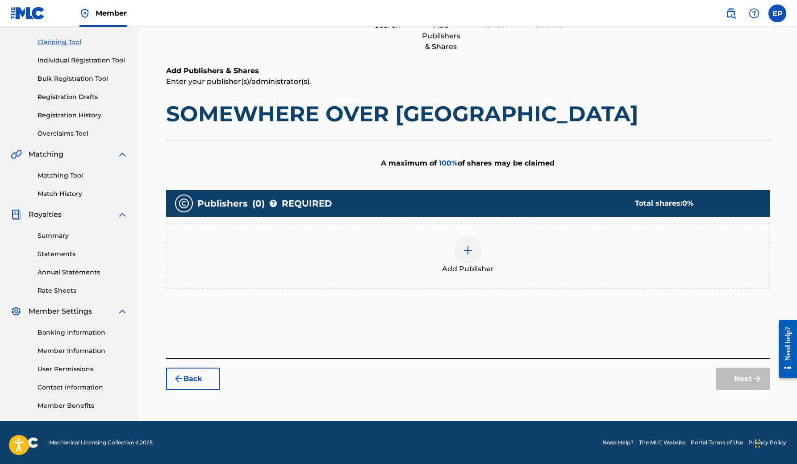
click at [464, 258] on div at bounding box center [467, 250] width 27 height 27
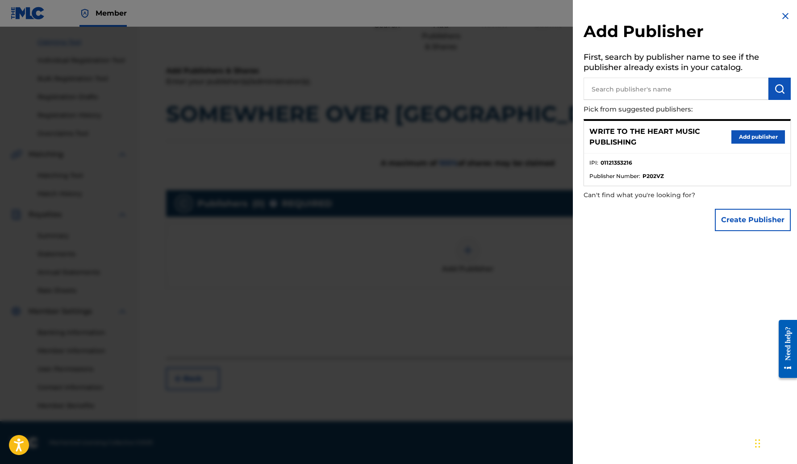
click at [751, 137] on button "Add publisher" at bounding box center [758, 136] width 54 height 13
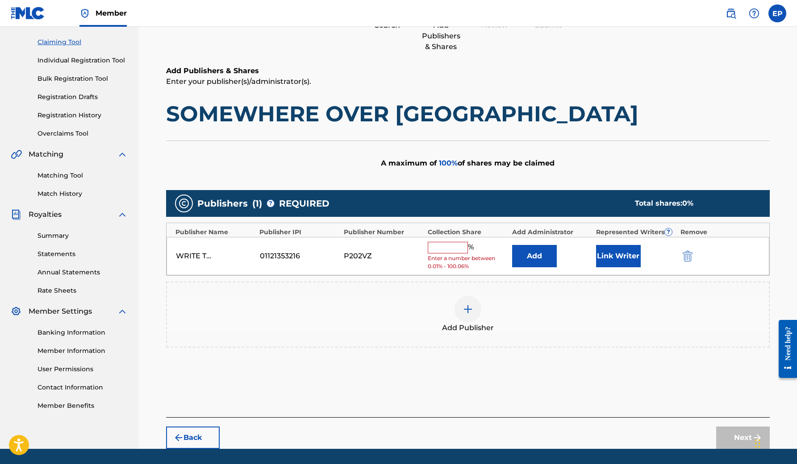
click at [460, 244] on input "text" at bounding box center [447, 248] width 40 height 12
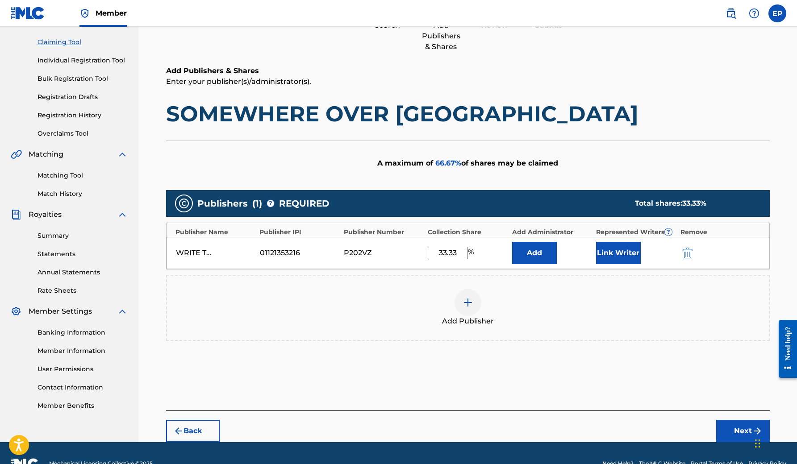
type input "33.33"
click at [620, 252] on button "Link Writer" at bounding box center [618, 253] width 45 height 22
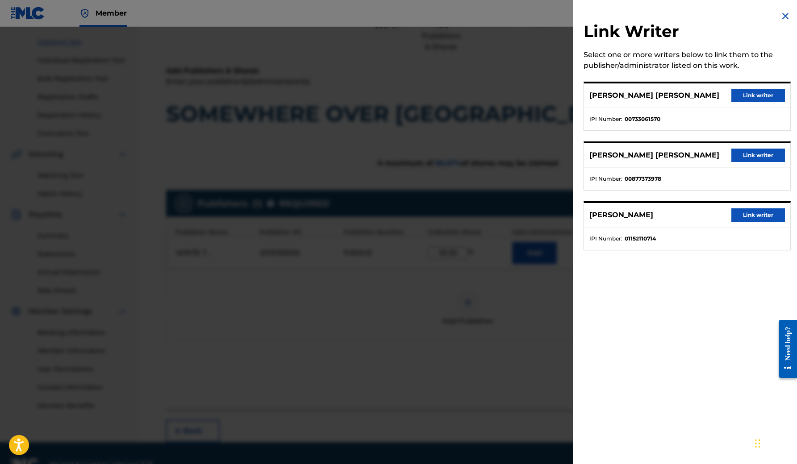
click at [752, 152] on button "Link writer" at bounding box center [758, 155] width 54 height 13
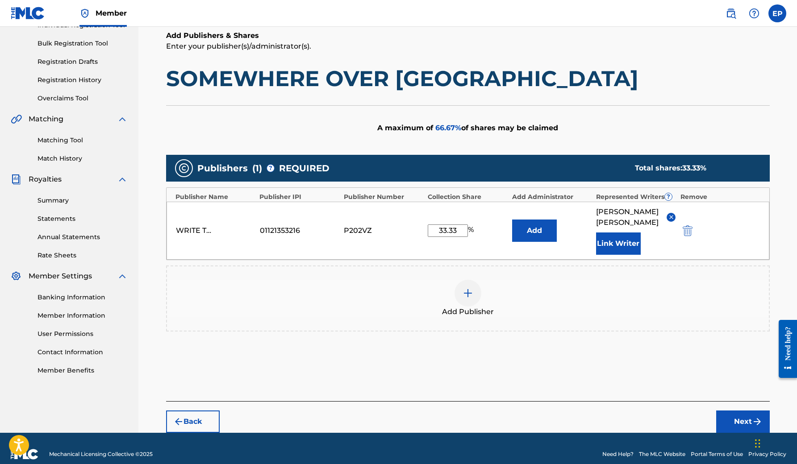
scroll to position [125, 0]
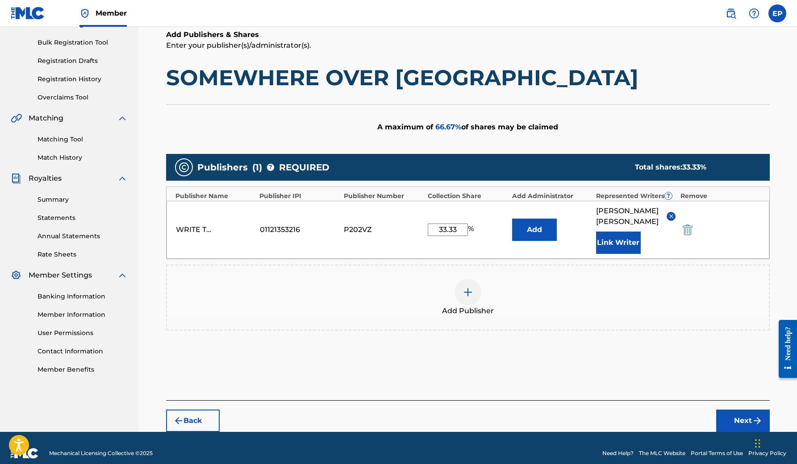
click at [736, 423] on button "Next" at bounding box center [743, 421] width 54 height 22
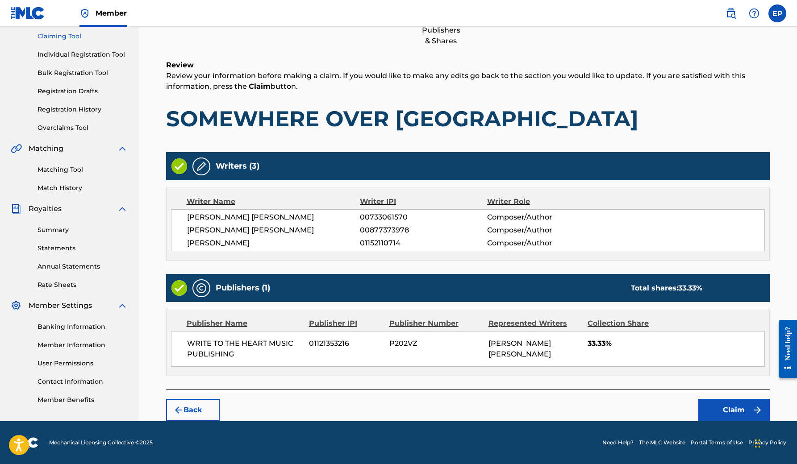
scroll to position [94, 0]
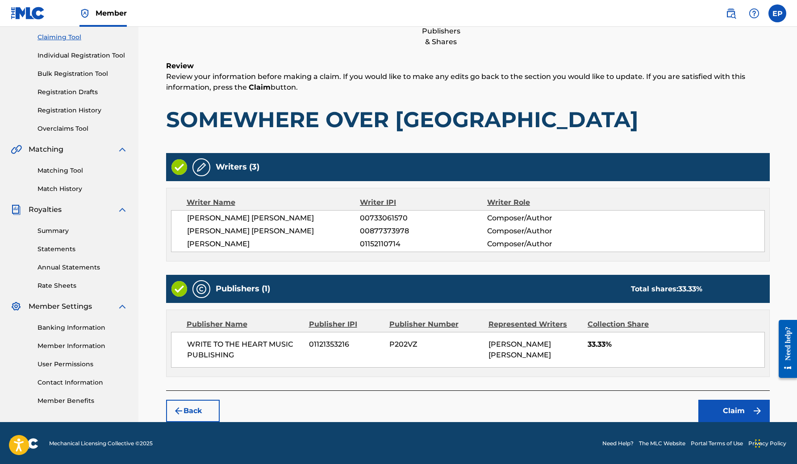
click at [728, 404] on button "Claim" at bounding box center [733, 411] width 71 height 22
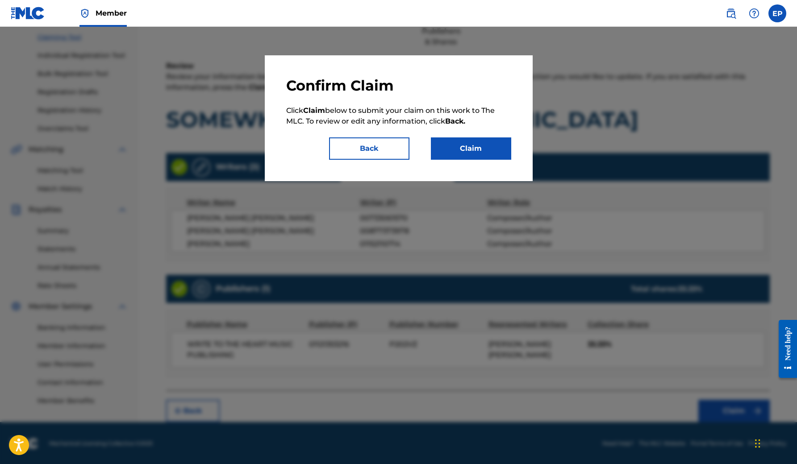
click at [478, 153] on button "Claim" at bounding box center [471, 148] width 80 height 22
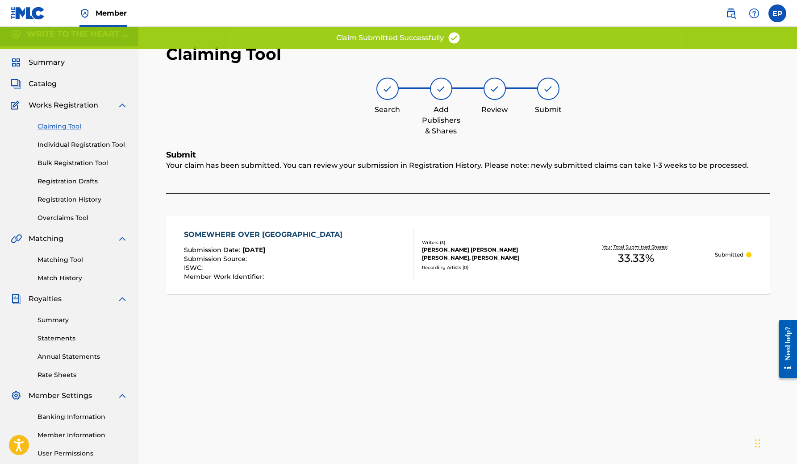
scroll to position [2, 0]
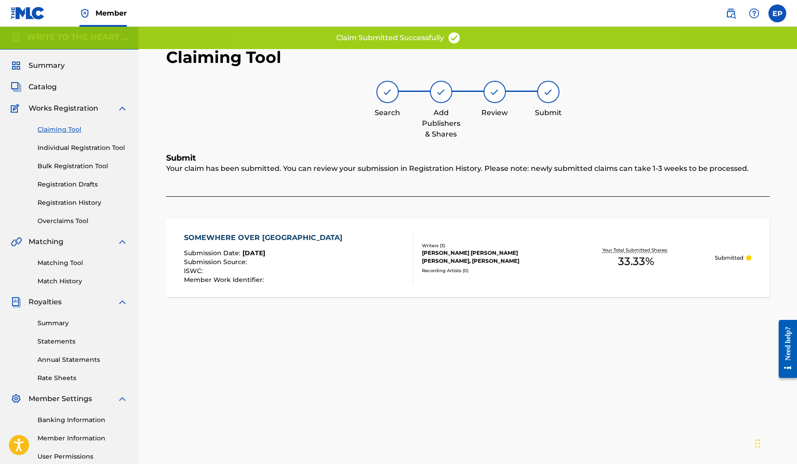
click at [68, 129] on link "Claiming Tool" at bounding box center [82, 129] width 90 height 9
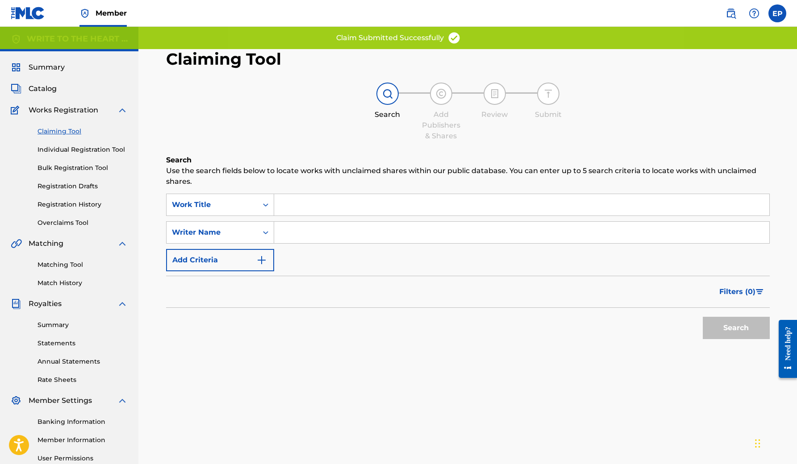
click at [319, 207] on input "Search Form" at bounding box center [521, 204] width 495 height 21
paste input "[PERSON_NAME]"
type input "[PERSON_NAME]"
click at [735, 328] on button "Search" at bounding box center [735, 328] width 67 height 22
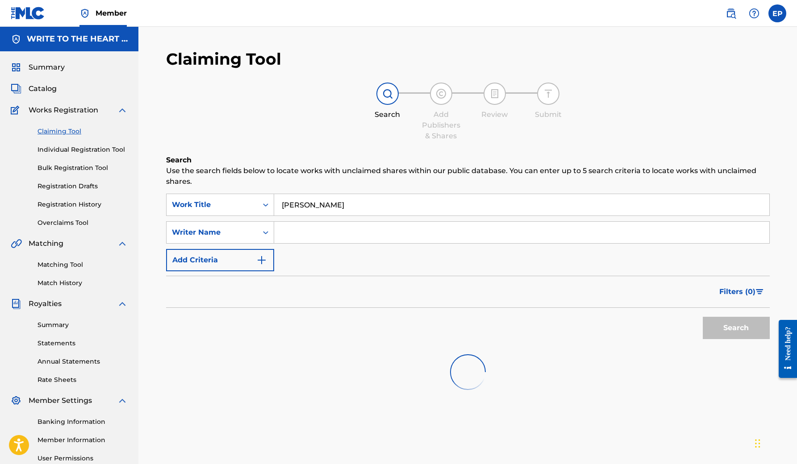
click at [334, 209] on input "[PERSON_NAME]" at bounding box center [521, 204] width 495 height 21
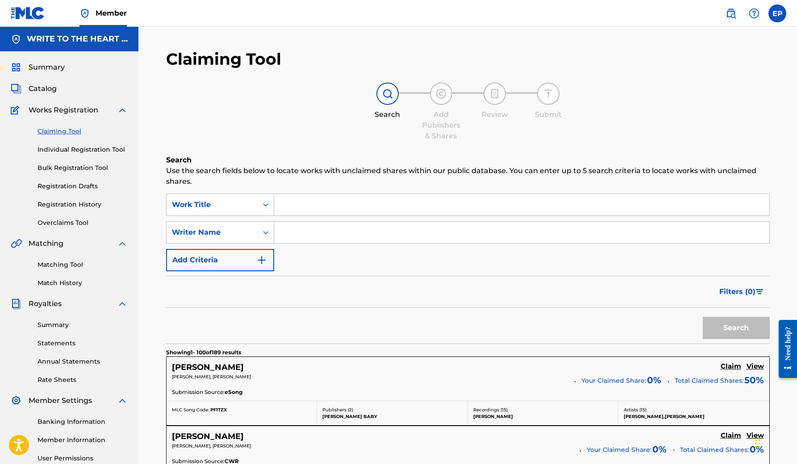
click at [325, 231] on input "Search Form" at bounding box center [521, 232] width 495 height 21
paste input "[PERSON_NAME]"
type input "[PERSON_NAME]"
click at [735, 328] on button "Search" at bounding box center [735, 328] width 67 height 22
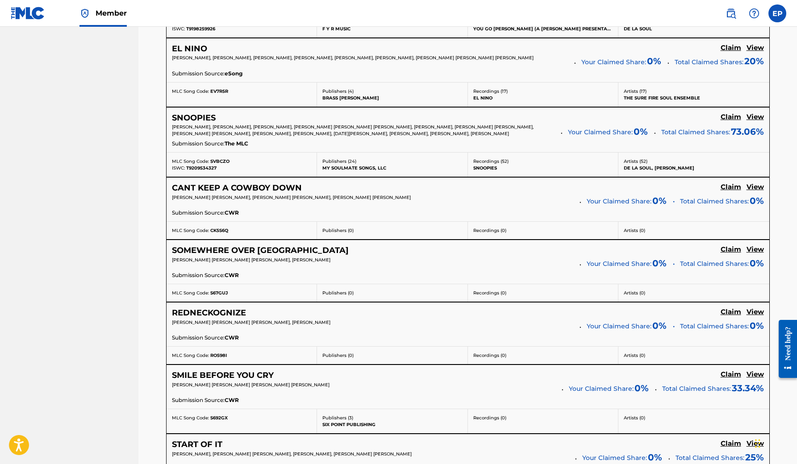
scroll to position [5190, 0]
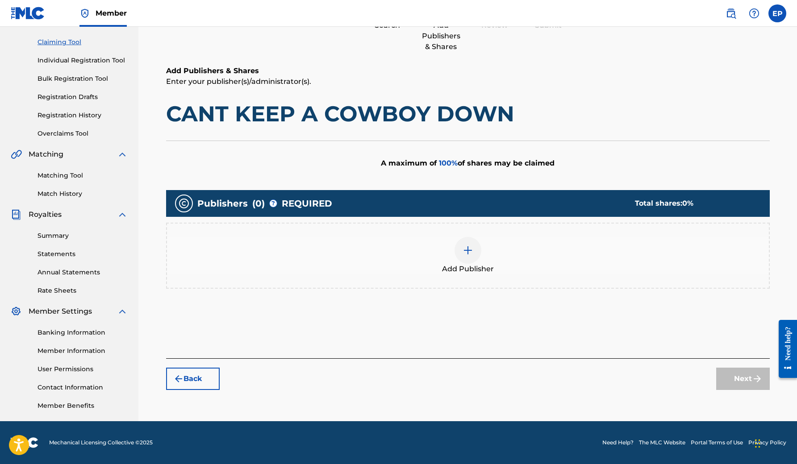
scroll to position [89, 0]
click at [467, 251] on img at bounding box center [467, 250] width 11 height 11
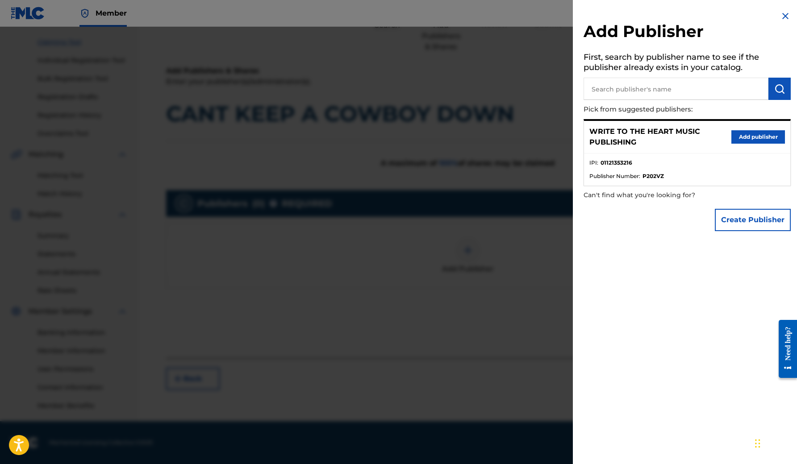
click at [752, 130] on button "Add publisher" at bounding box center [758, 136] width 54 height 13
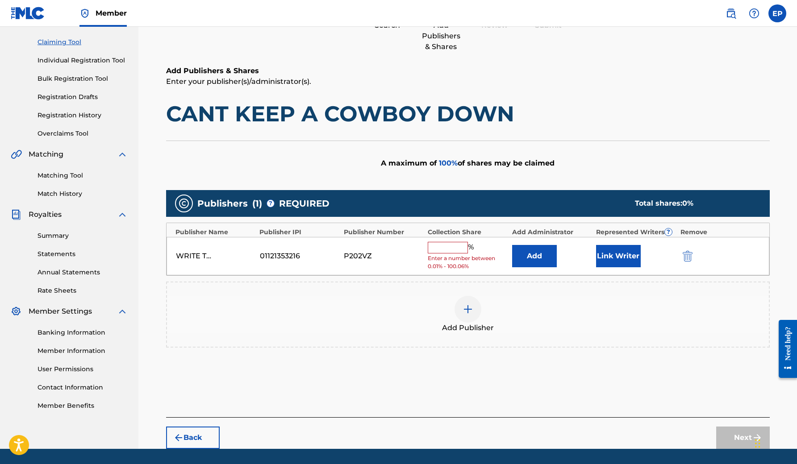
click at [454, 245] on input "text" at bounding box center [447, 248] width 40 height 12
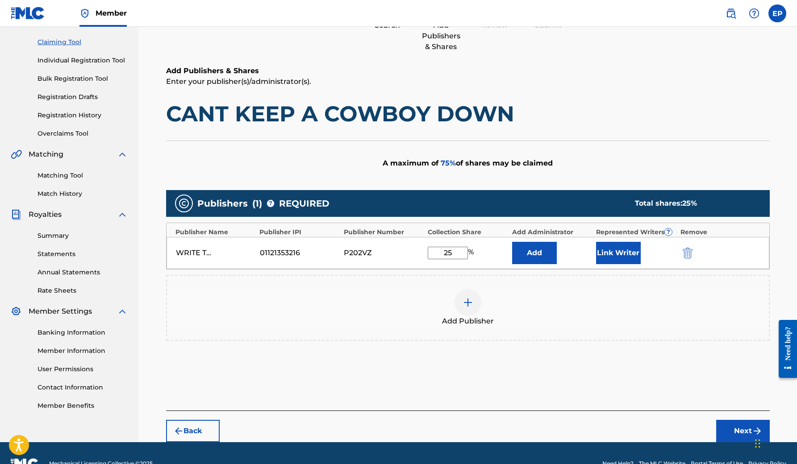
type input "25"
click at [617, 258] on button "Link Writer" at bounding box center [618, 253] width 45 height 22
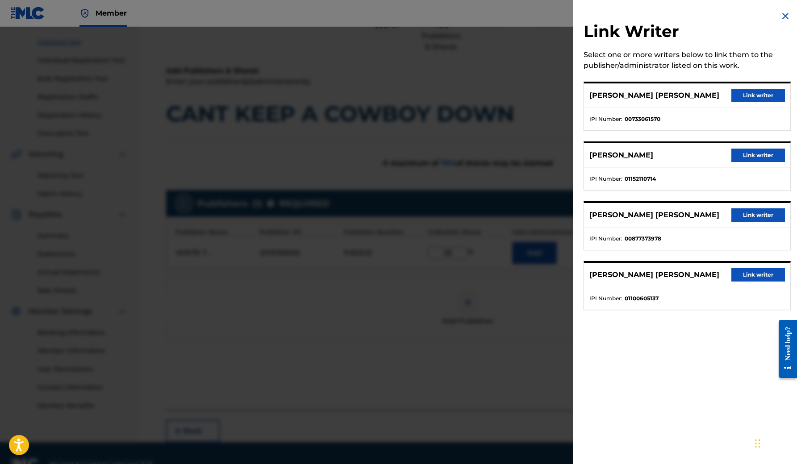
click at [750, 215] on button "Link writer" at bounding box center [758, 214] width 54 height 13
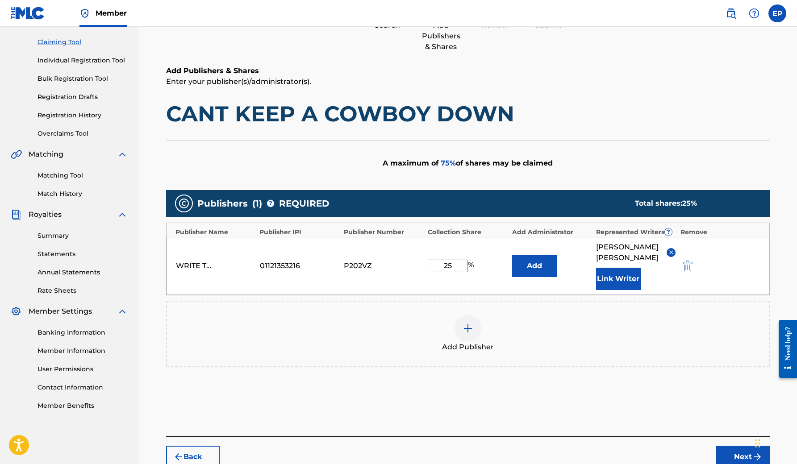
click at [737, 458] on button "Next" at bounding box center [743, 457] width 54 height 22
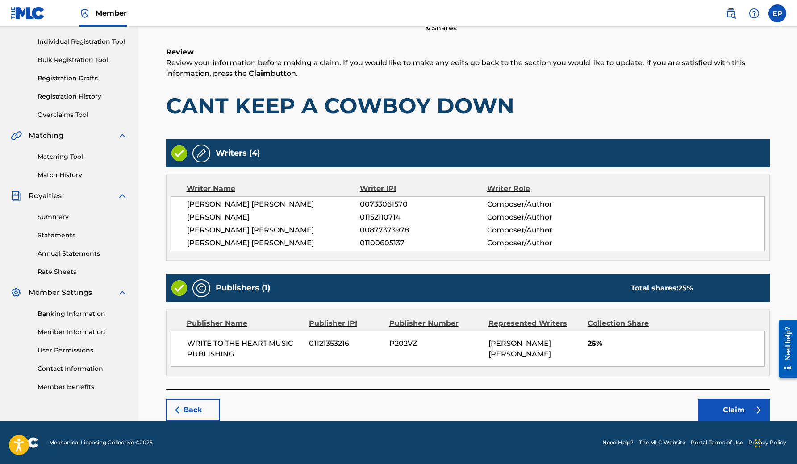
scroll to position [107, 0]
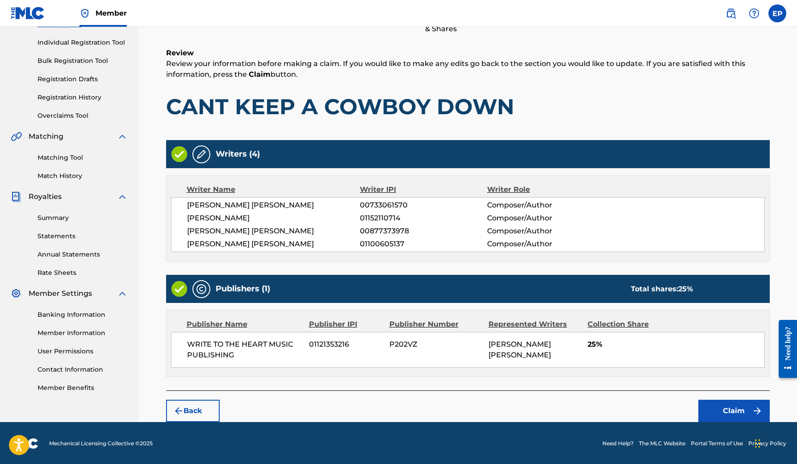
click at [720, 406] on button "Claim" at bounding box center [733, 411] width 71 height 22
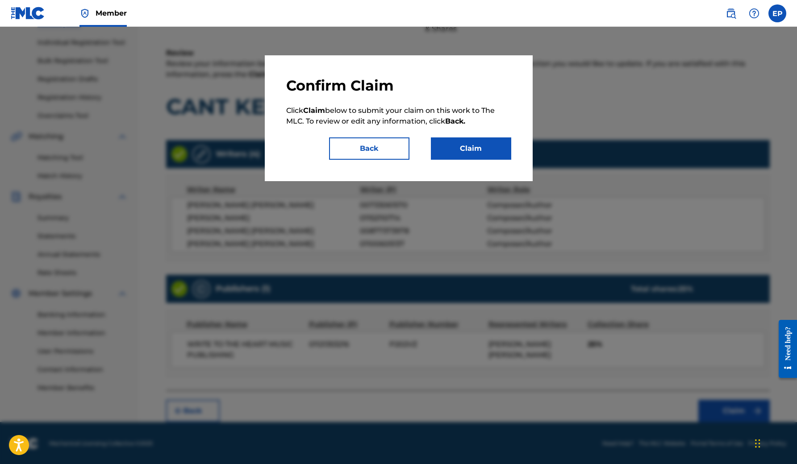
click at [450, 145] on button "Claim" at bounding box center [471, 148] width 80 height 22
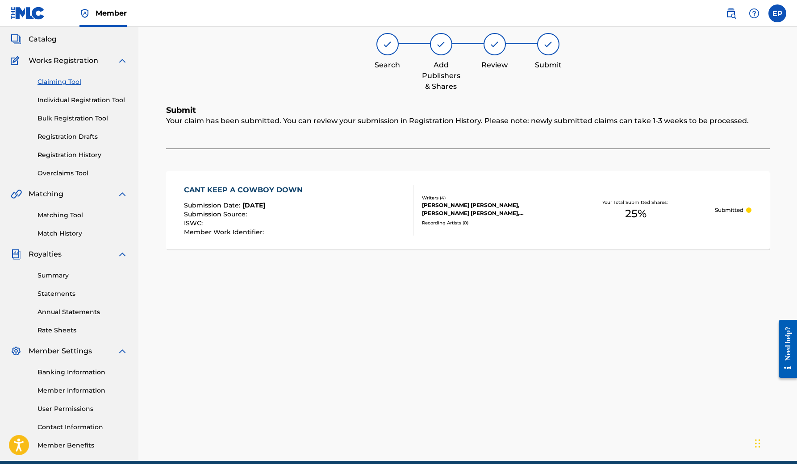
scroll to position [49, 0]
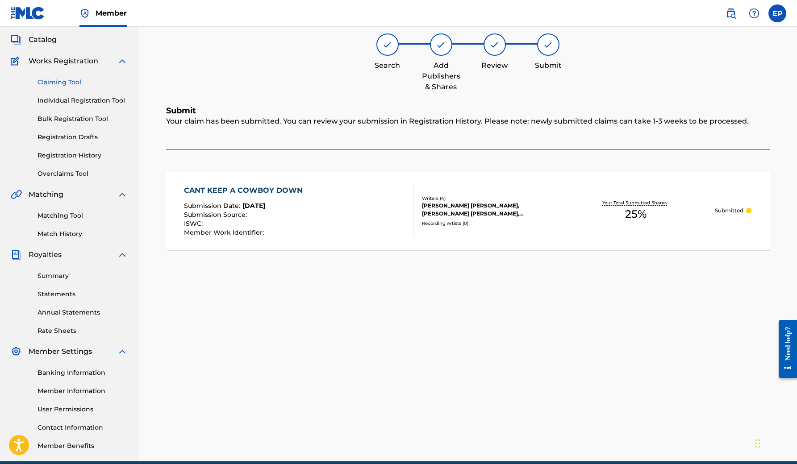
click at [72, 79] on link "Claiming Tool" at bounding box center [82, 82] width 90 height 9
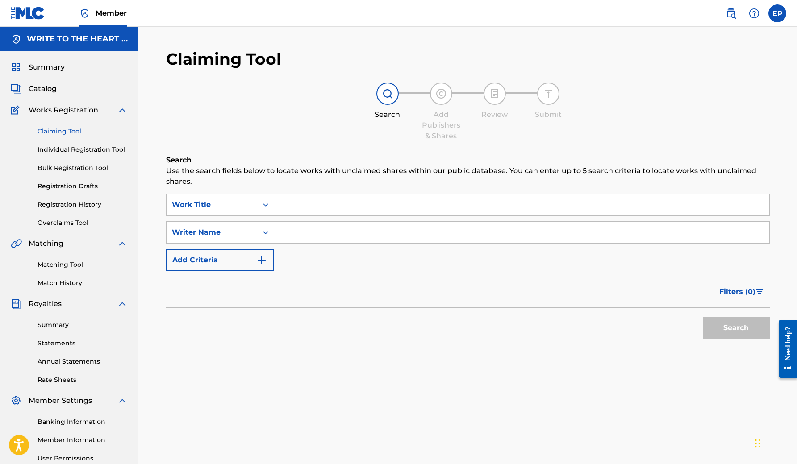
click at [301, 234] on input "Search Form" at bounding box center [521, 232] width 495 height 21
paste input "[PERSON_NAME]"
type input "[PERSON_NAME]"
click at [735, 328] on button "Search" at bounding box center [735, 328] width 67 height 22
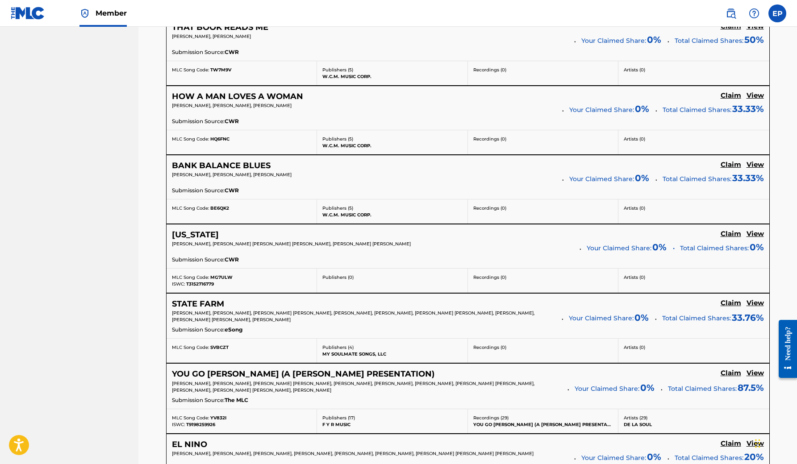
scroll to position [4802, 0]
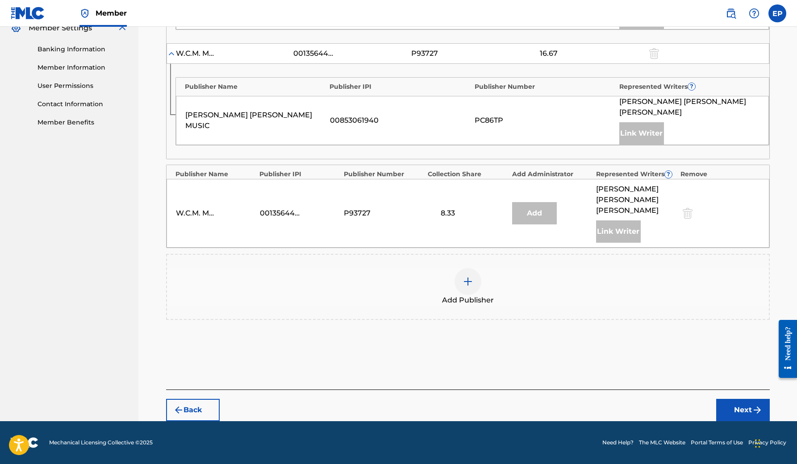
scroll to position [340, 0]
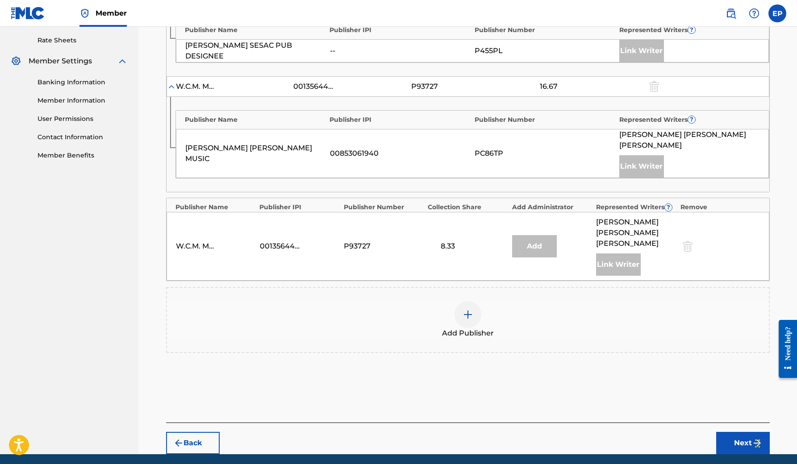
click at [468, 309] on img at bounding box center [467, 314] width 11 height 11
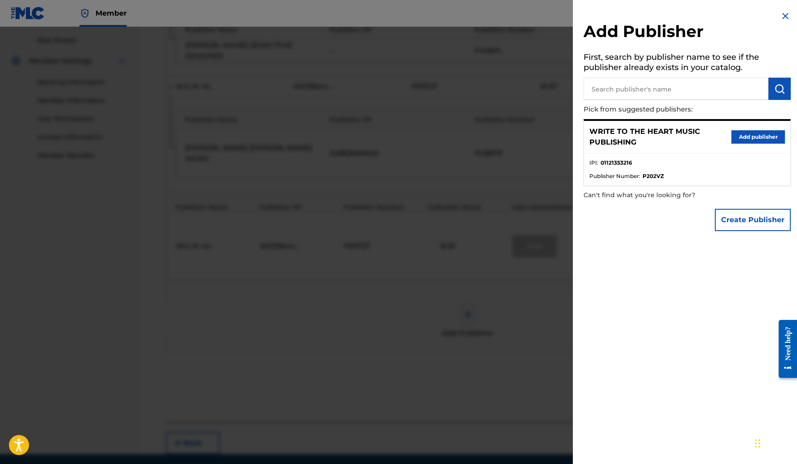
click at [748, 137] on button "Add publisher" at bounding box center [758, 136] width 54 height 13
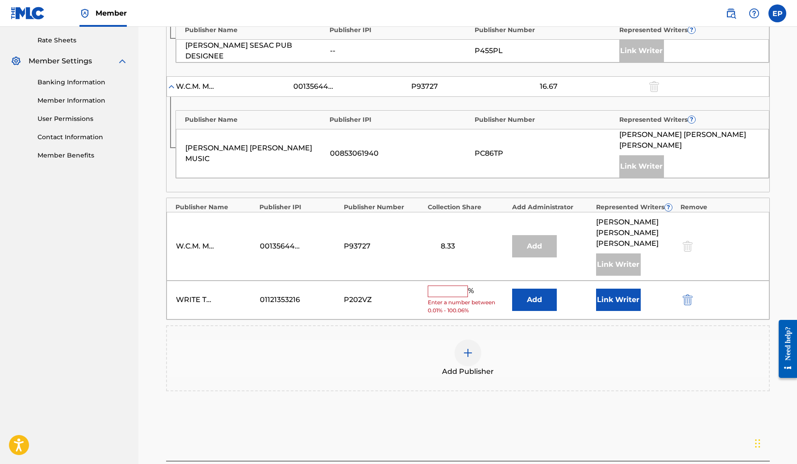
click at [438, 286] on input "text" at bounding box center [447, 292] width 40 height 12
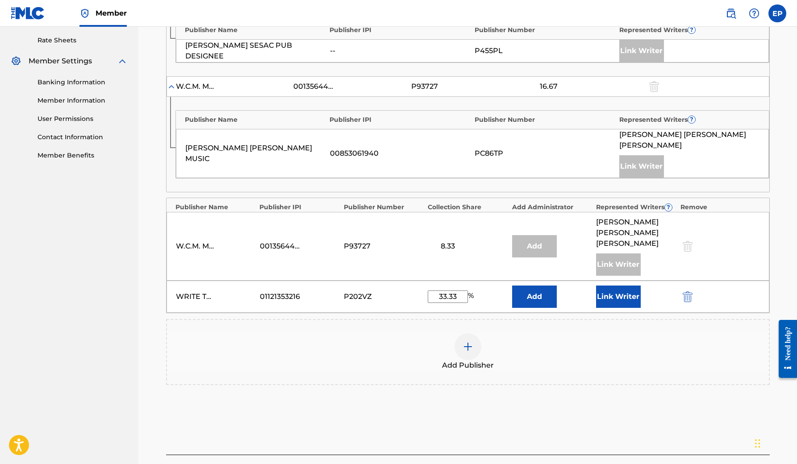
type input "33.33"
click at [618, 286] on button "Link Writer" at bounding box center [618, 297] width 45 height 22
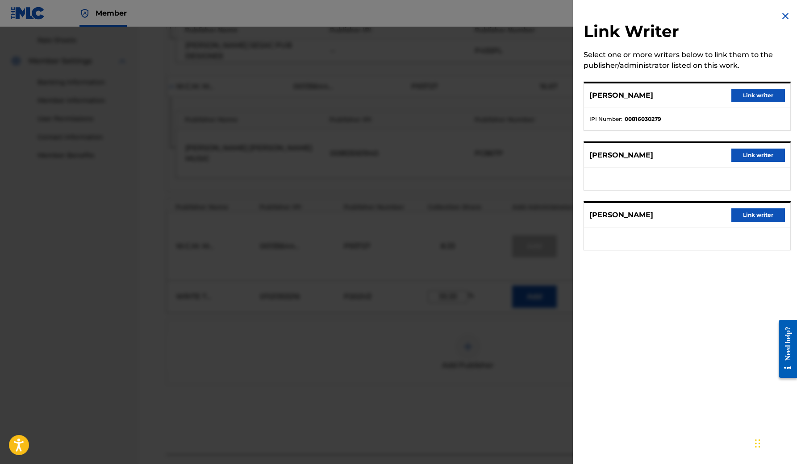
click at [750, 156] on button "Link writer" at bounding box center [758, 155] width 54 height 13
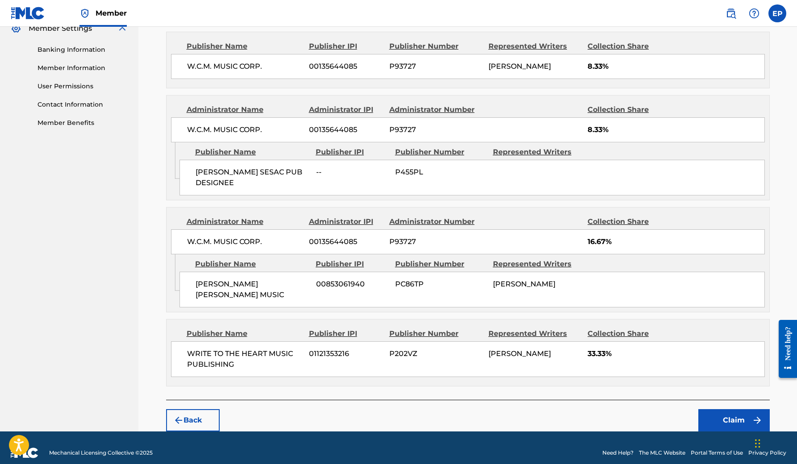
scroll to position [371, 0]
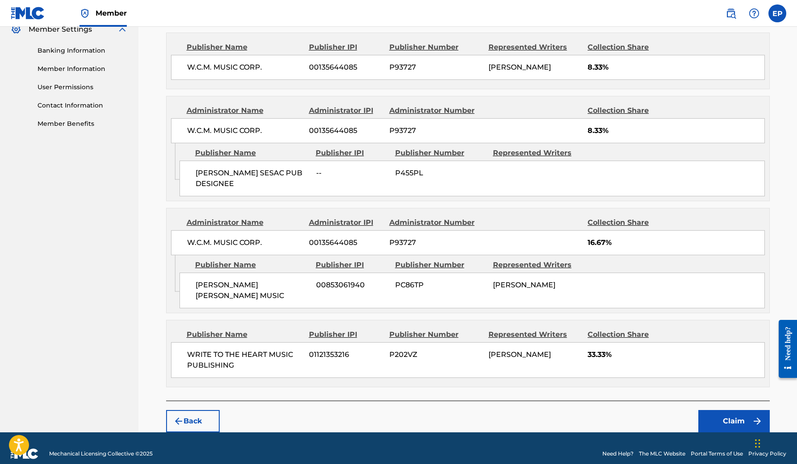
click at [732, 410] on button "Claim" at bounding box center [733, 421] width 71 height 22
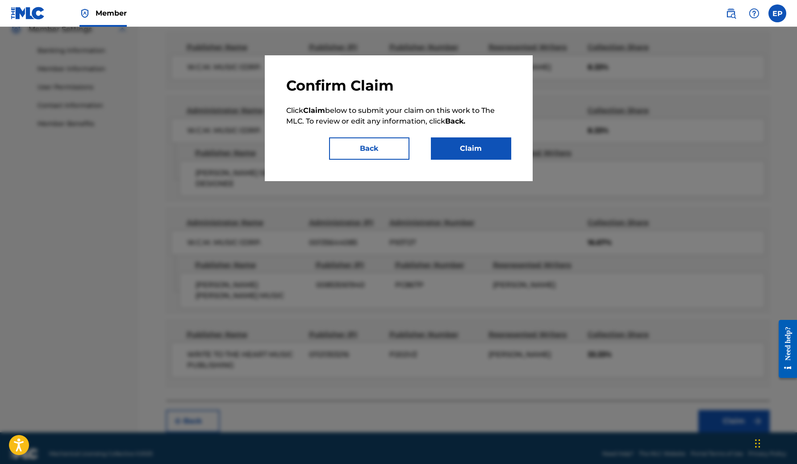
click at [456, 147] on button "Claim" at bounding box center [471, 148] width 80 height 22
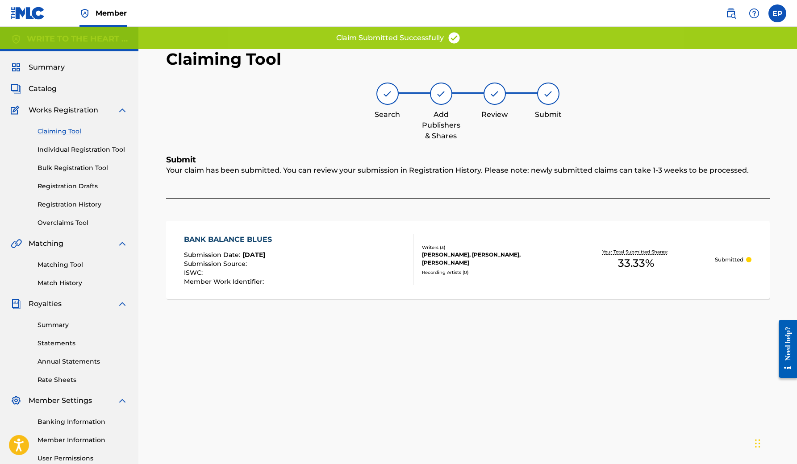
scroll to position [0, 0]
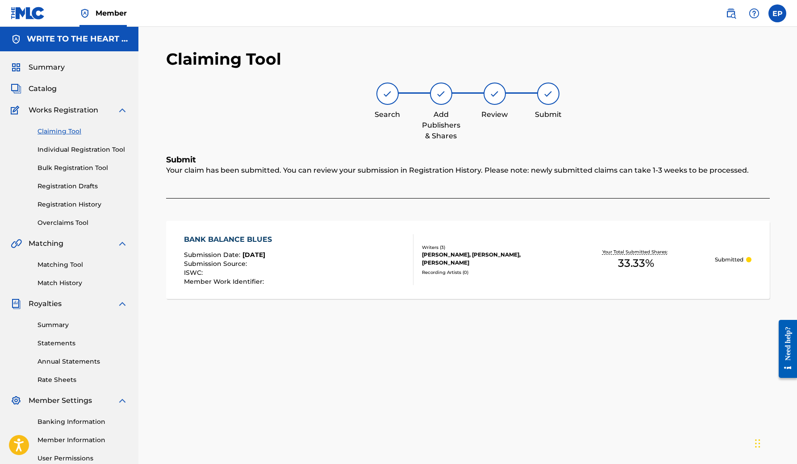
click at [71, 133] on link "Claiming Tool" at bounding box center [82, 131] width 90 height 9
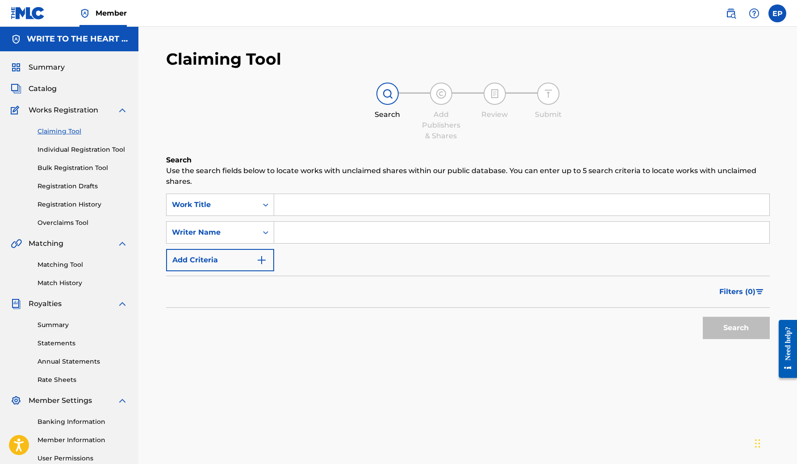
click at [297, 230] on input "Search Form" at bounding box center [521, 232] width 495 height 21
paste input "[PERSON_NAME]"
type input "[PERSON_NAME]"
click at [735, 328] on button "Search" at bounding box center [735, 328] width 67 height 22
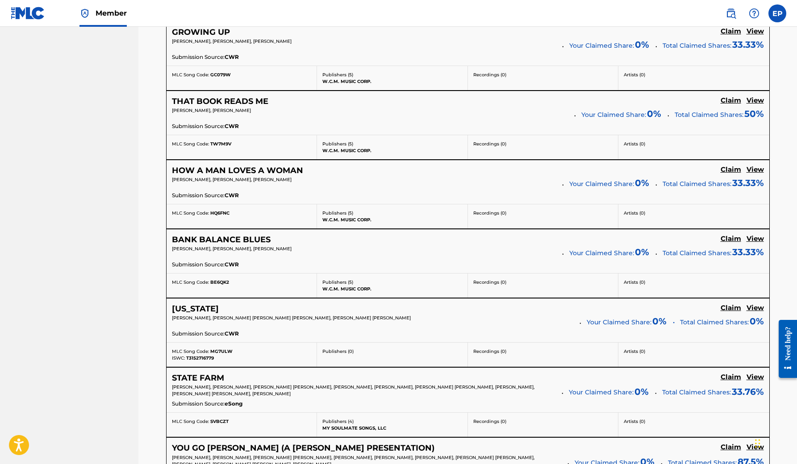
scroll to position [4729, 0]
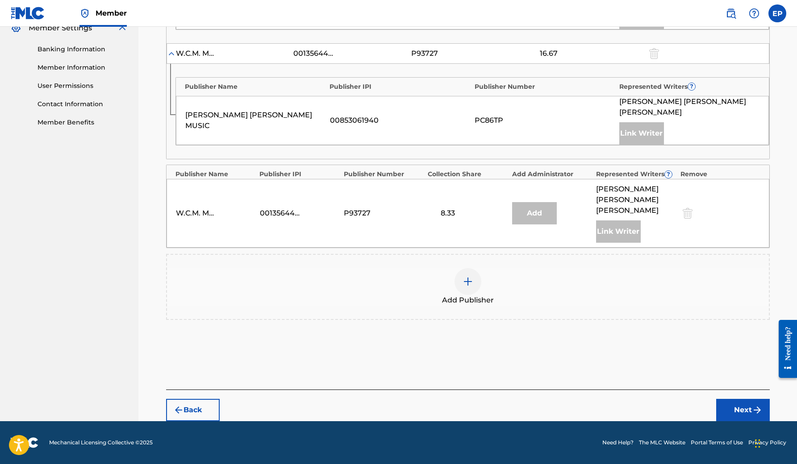
scroll to position [340, 0]
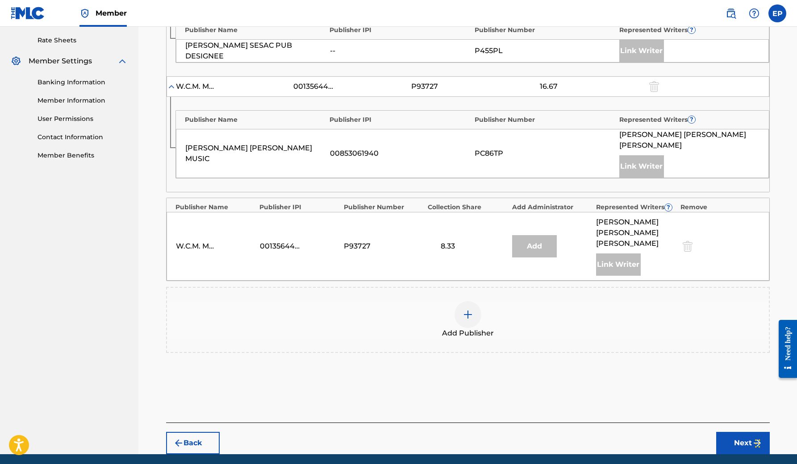
click at [468, 309] on img at bounding box center [467, 314] width 11 height 11
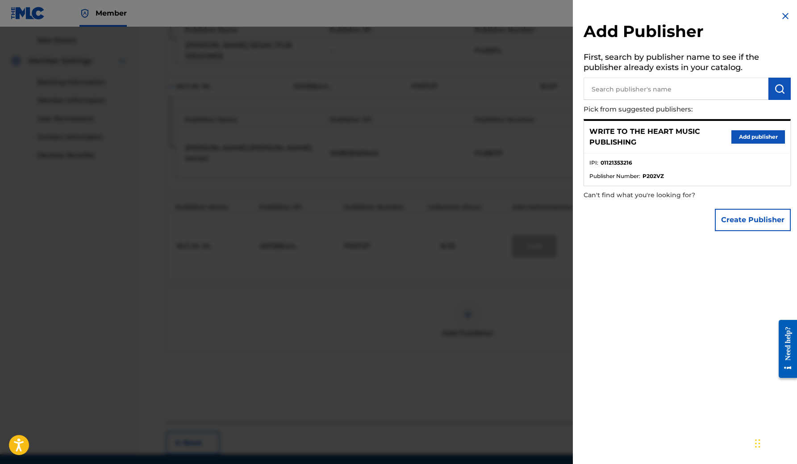
click at [741, 132] on button "Add publisher" at bounding box center [758, 136] width 54 height 13
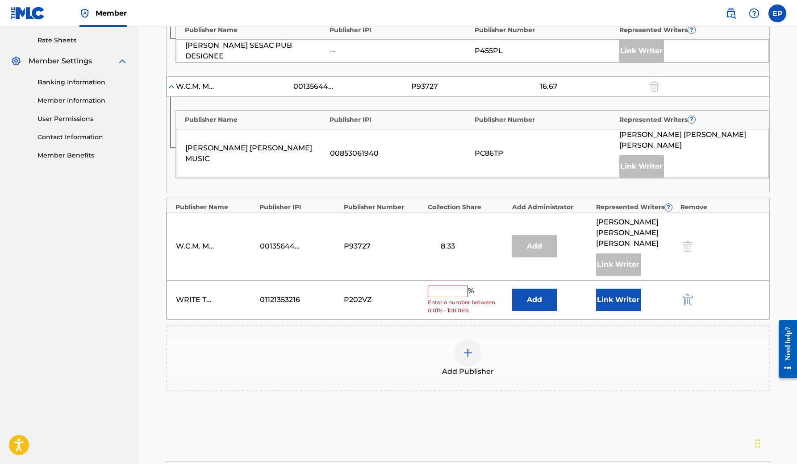
click at [442, 286] on div "% Enter a number between 0.01% - 100.06%" at bounding box center [466, 300] width 79 height 29
click at [442, 286] on input "text" at bounding box center [447, 292] width 40 height 12
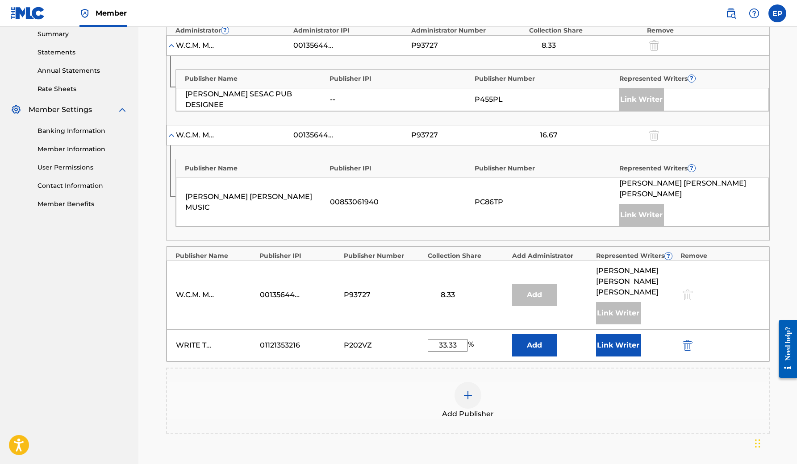
scroll to position [291, 0]
type input "33.33"
click at [623, 334] on button "Link Writer" at bounding box center [618, 345] width 45 height 22
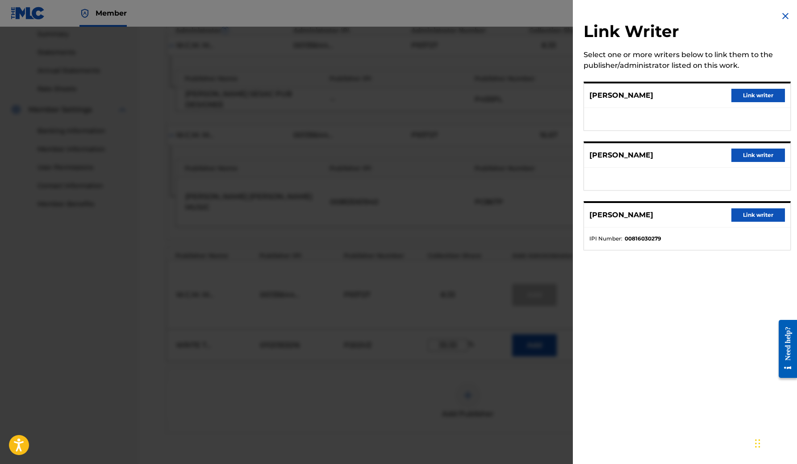
click at [759, 94] on button "Link writer" at bounding box center [758, 95] width 54 height 13
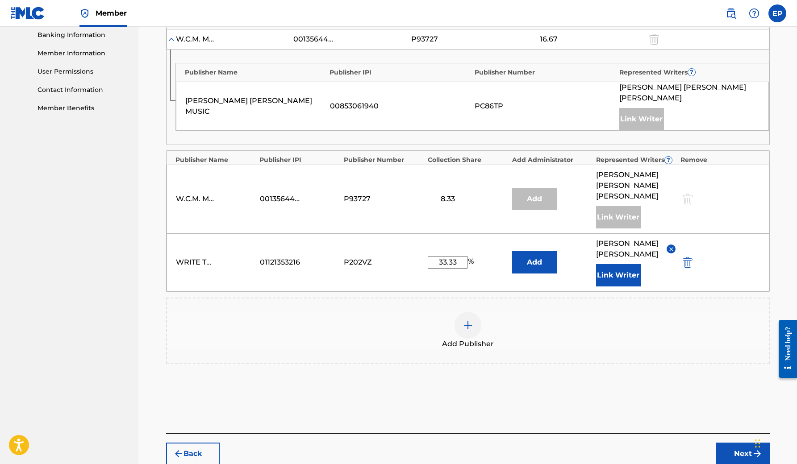
click at [740, 443] on button "Next" at bounding box center [743, 454] width 54 height 22
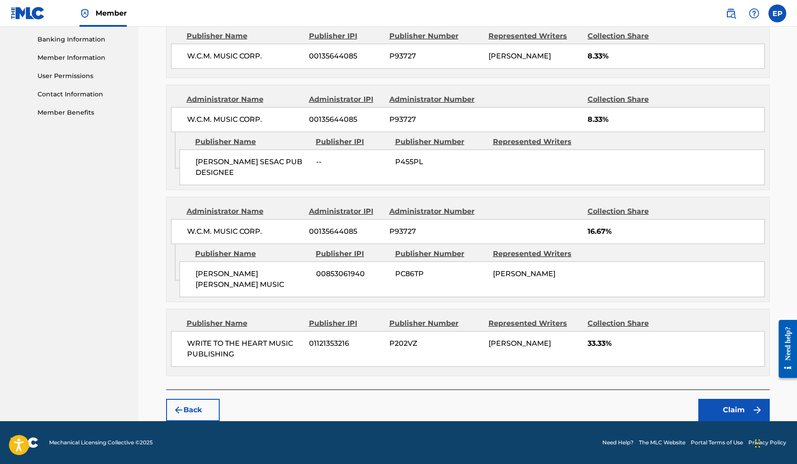
scroll to position [371, 0]
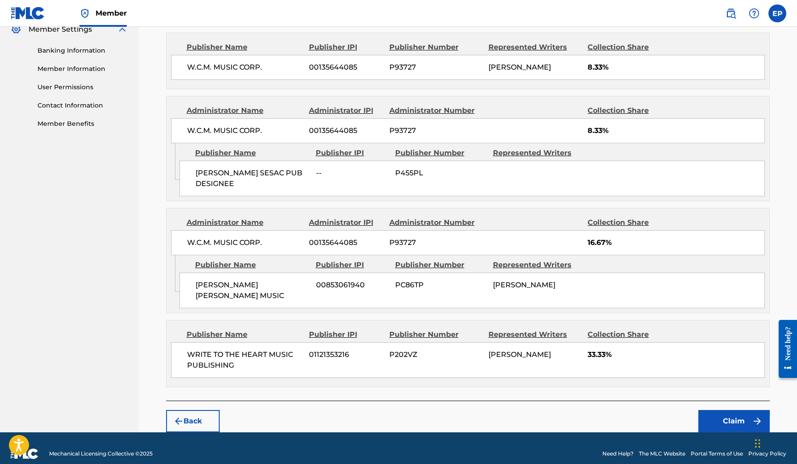
click at [743, 412] on button "Claim" at bounding box center [733, 421] width 71 height 22
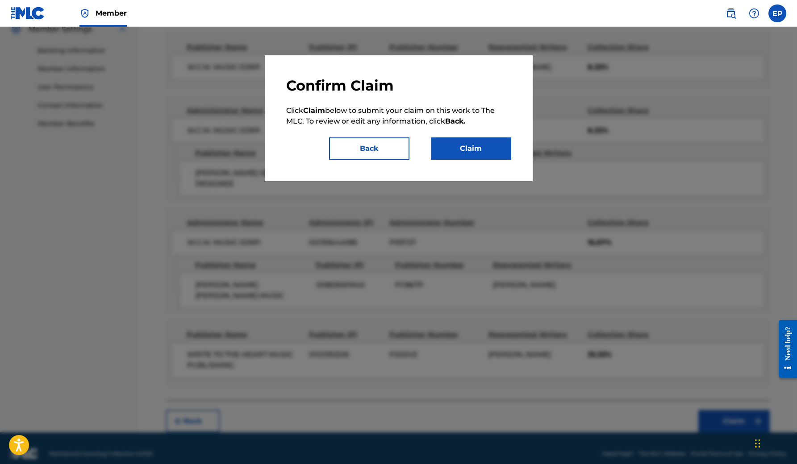
click at [461, 156] on button "Claim" at bounding box center [471, 148] width 80 height 22
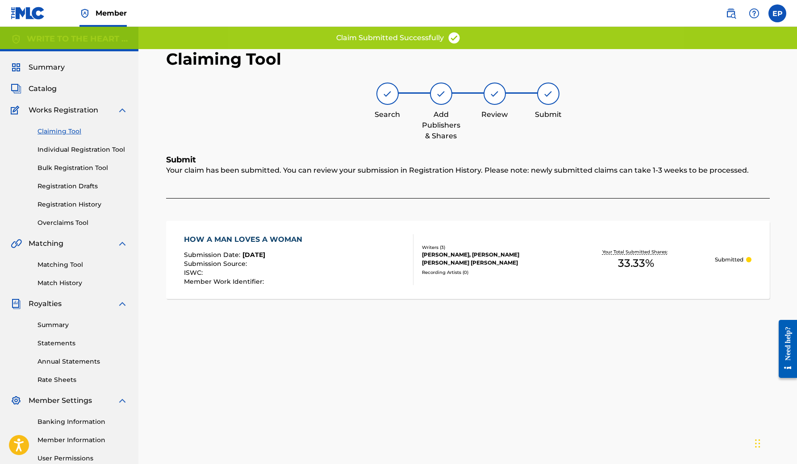
scroll to position [0, 0]
click at [67, 130] on link "Claiming Tool" at bounding box center [82, 131] width 90 height 9
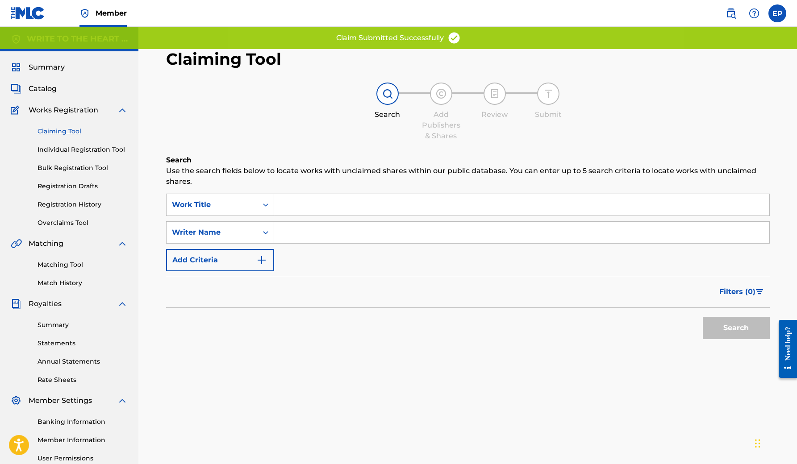
click at [361, 232] on input "Search Form" at bounding box center [521, 232] width 495 height 21
paste input "[PERSON_NAME]"
type input "[PERSON_NAME]"
click at [735, 328] on button "Search" at bounding box center [735, 328] width 67 height 22
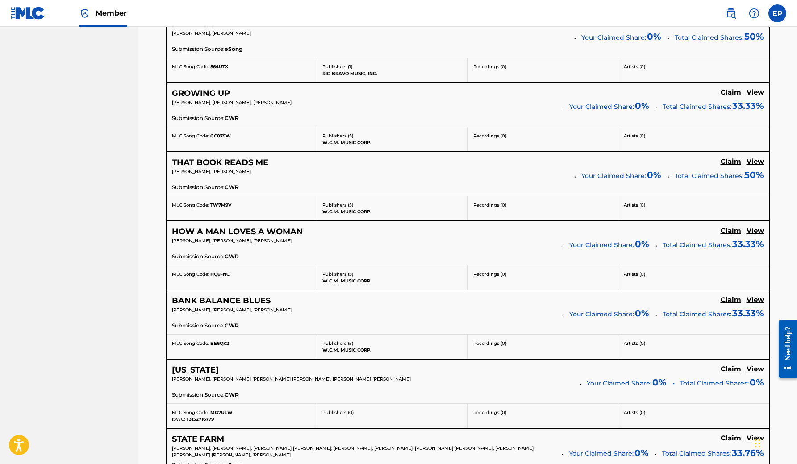
scroll to position [4659, 0]
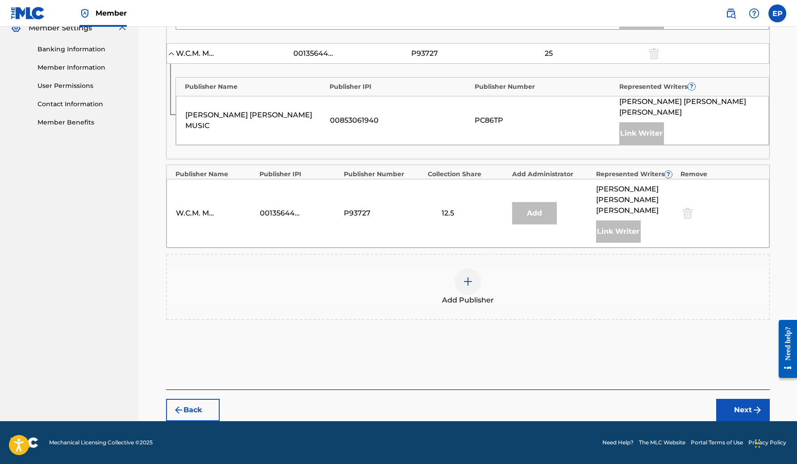
scroll to position [340, 0]
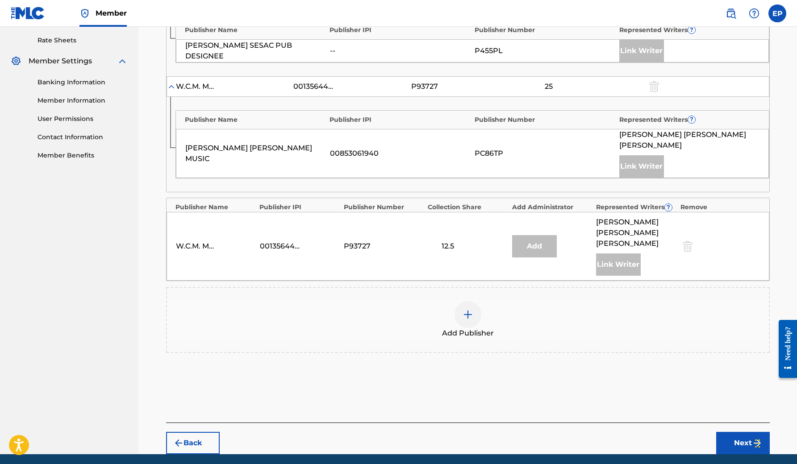
click at [463, 301] on div at bounding box center [467, 314] width 27 height 27
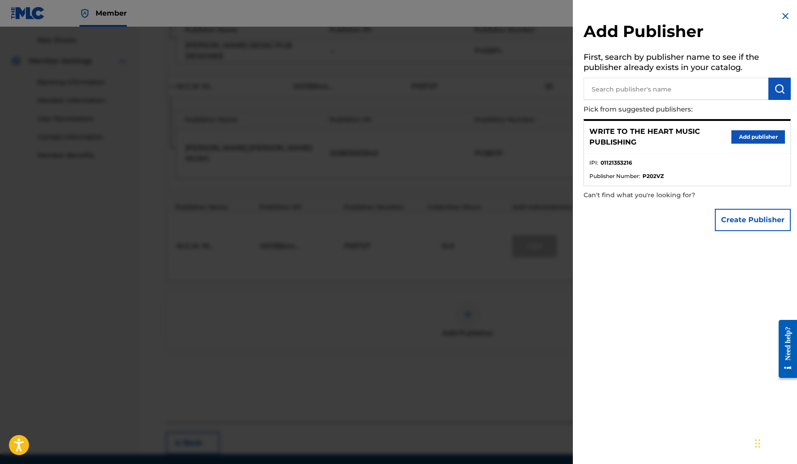
click at [754, 135] on button "Add publisher" at bounding box center [758, 136] width 54 height 13
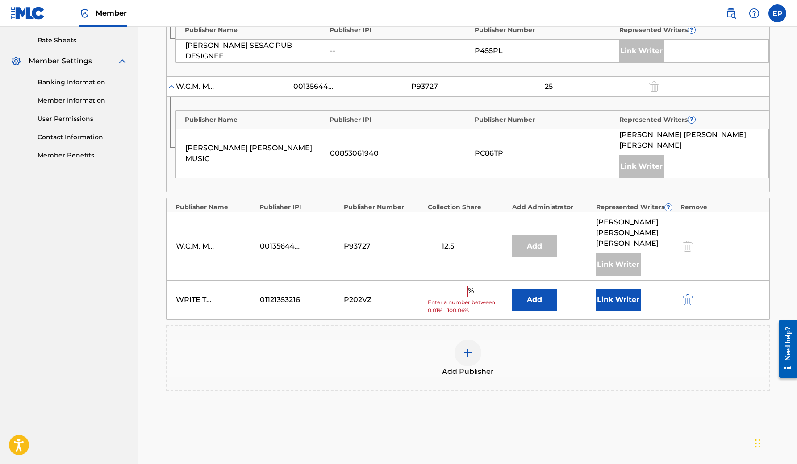
click at [459, 286] on input "text" at bounding box center [447, 292] width 40 height 12
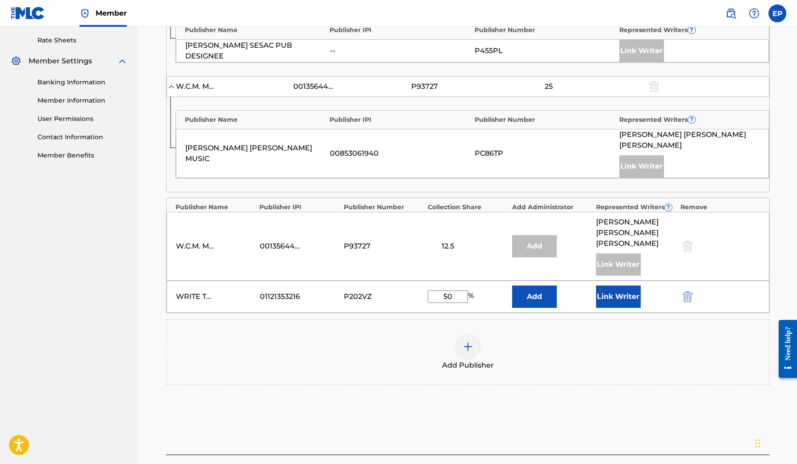
type input "50"
click at [614, 286] on button "Link Writer" at bounding box center [618, 297] width 45 height 22
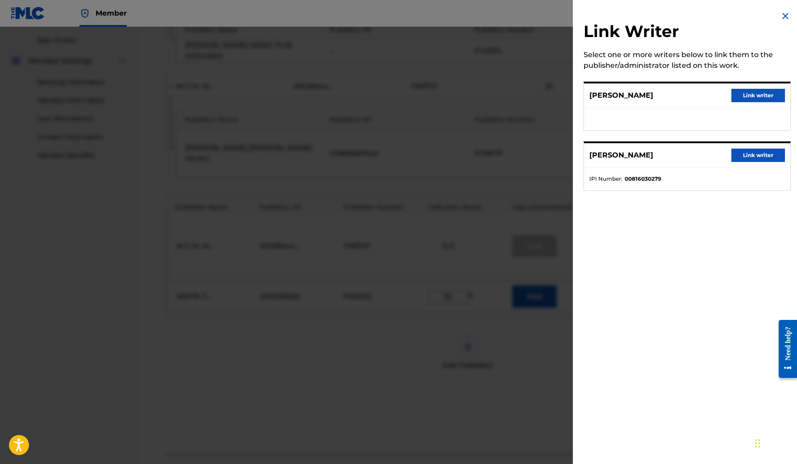
click at [751, 91] on button "Link writer" at bounding box center [758, 95] width 54 height 13
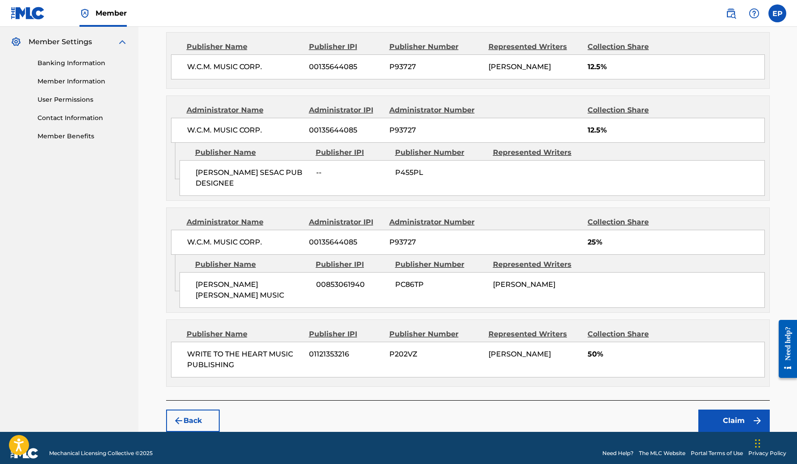
scroll to position [358, 0]
click at [718, 410] on button "Claim" at bounding box center [733, 421] width 71 height 22
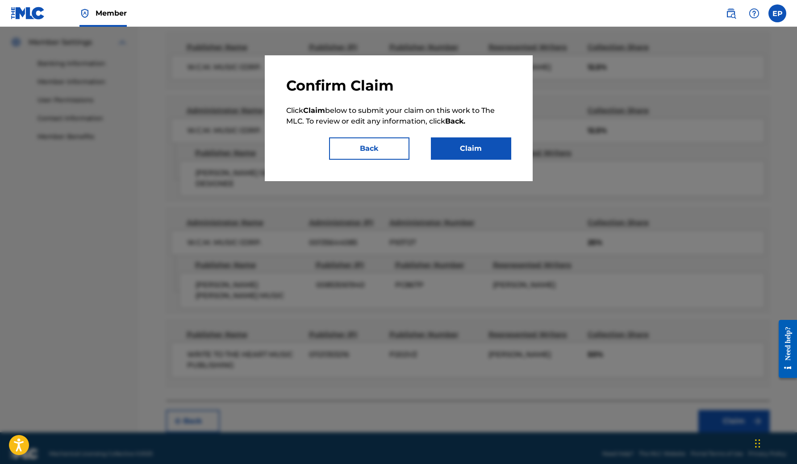
click at [462, 150] on button "Claim" at bounding box center [471, 148] width 80 height 22
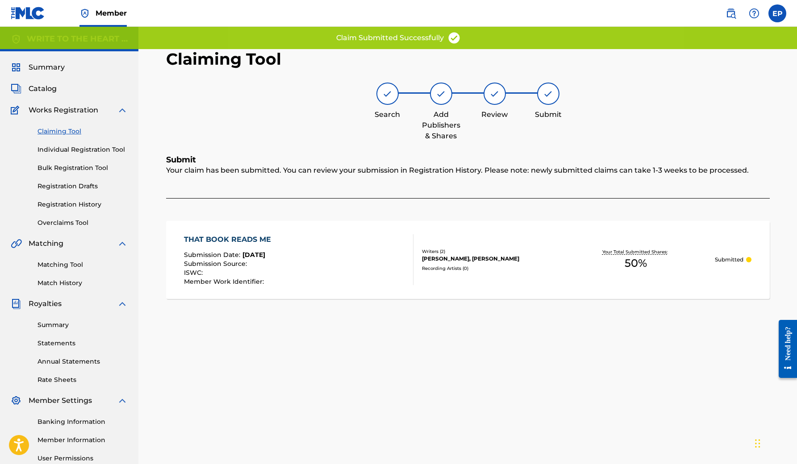
scroll to position [0, 0]
click at [73, 130] on link "Claiming Tool" at bounding box center [82, 131] width 90 height 9
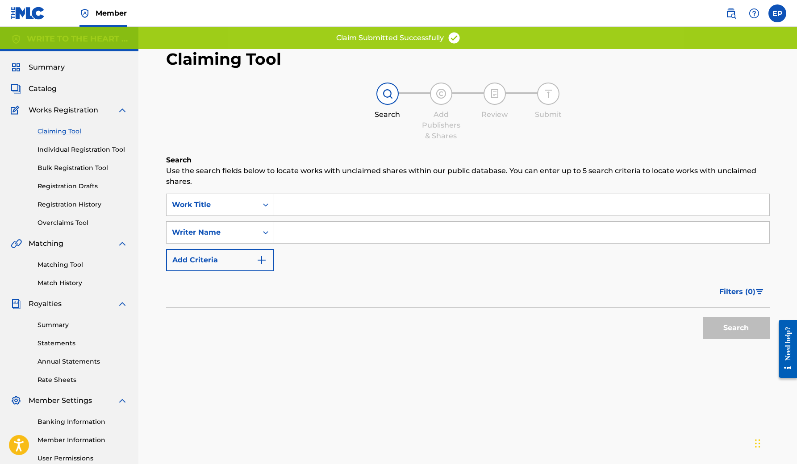
click at [312, 238] on input "Search Form" at bounding box center [521, 232] width 495 height 21
paste input "[PERSON_NAME]"
type input "[PERSON_NAME]"
click at [735, 328] on button "Search" at bounding box center [735, 328] width 67 height 22
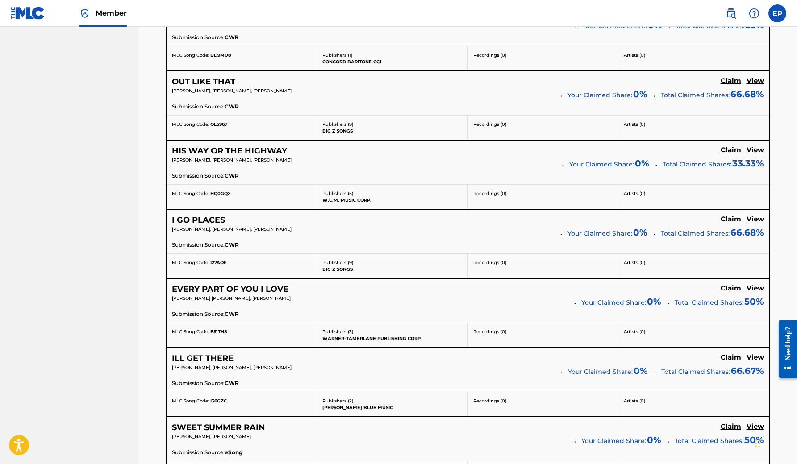
scroll to position [4266, 0]
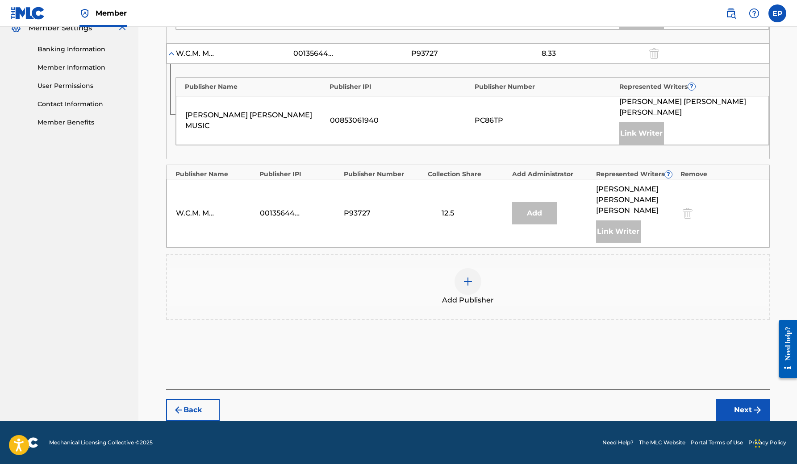
scroll to position [340, 0]
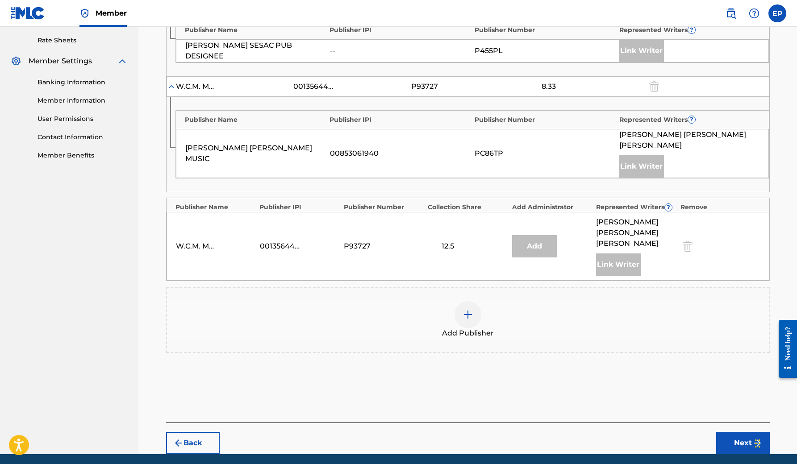
click at [470, 309] on img at bounding box center [467, 314] width 11 height 11
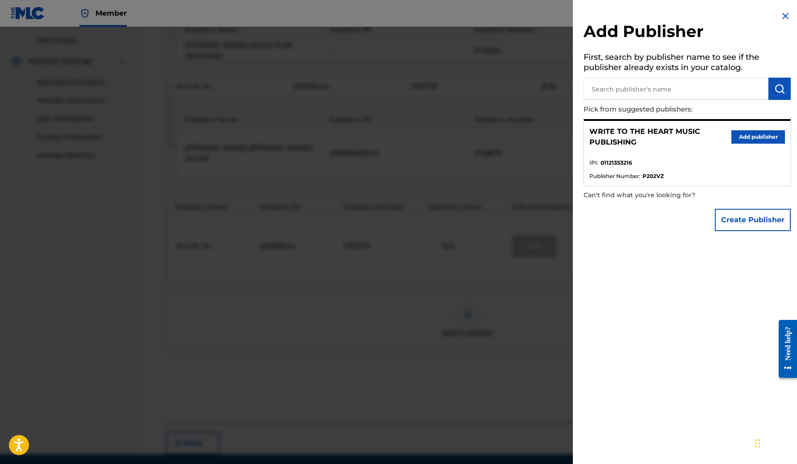
click at [746, 142] on button "Add publisher" at bounding box center [758, 136] width 54 height 13
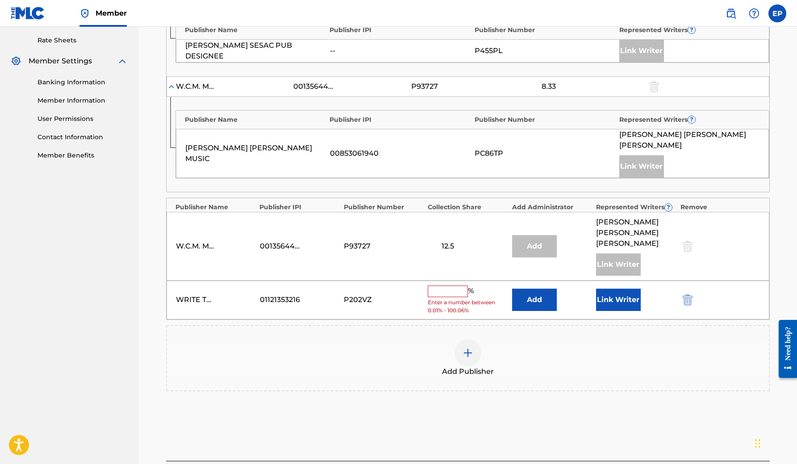
click at [440, 286] on input "text" at bounding box center [447, 292] width 40 height 12
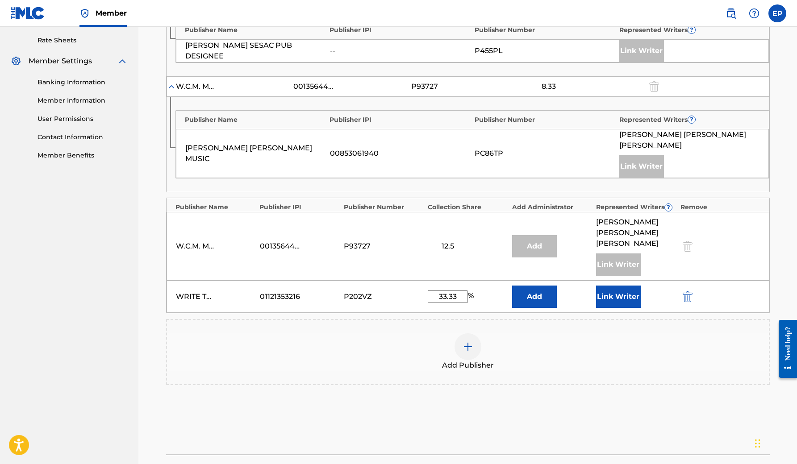
type input "33.33"
click at [620, 286] on button "Link Writer" at bounding box center [618, 297] width 45 height 22
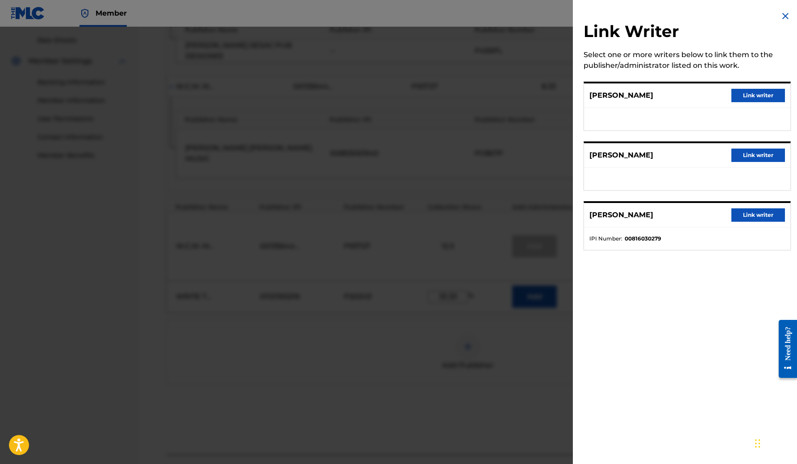
click at [750, 92] on button "Link writer" at bounding box center [758, 95] width 54 height 13
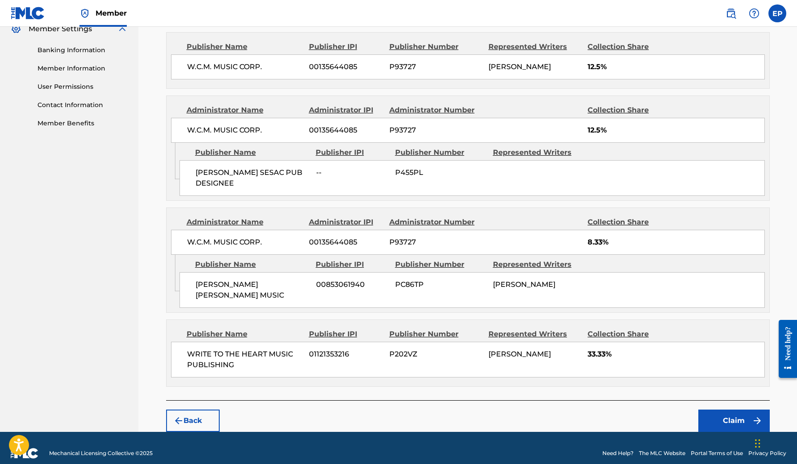
scroll to position [371, 0]
click at [722, 410] on button "Claim" at bounding box center [733, 421] width 71 height 22
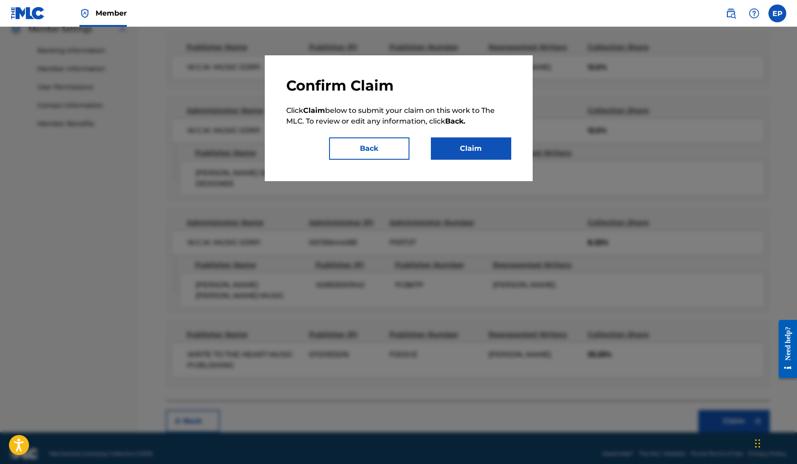
click at [450, 148] on button "Claim" at bounding box center [471, 148] width 80 height 22
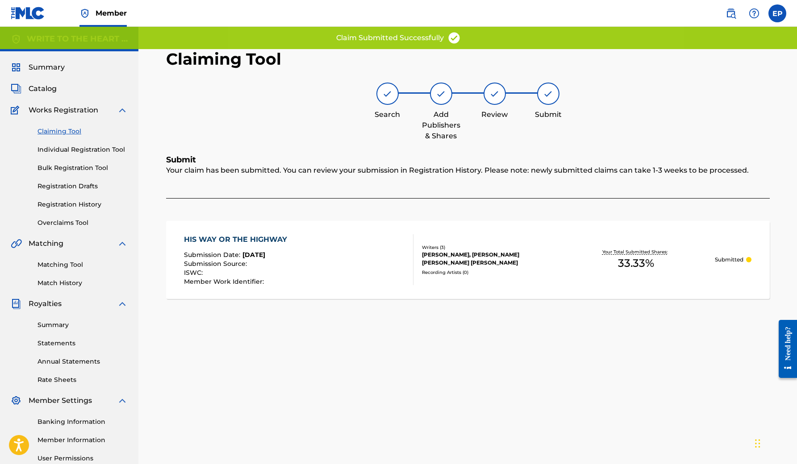
scroll to position [0, 0]
click at [69, 132] on link "Claiming Tool" at bounding box center [82, 131] width 90 height 9
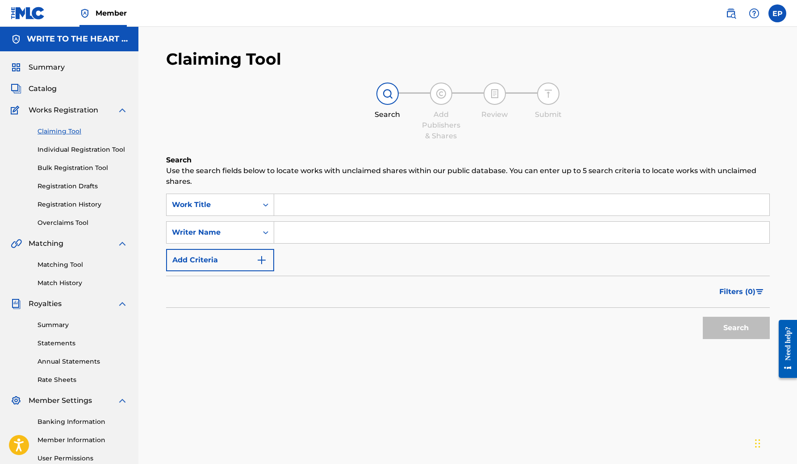
click at [321, 233] on input "Search Form" at bounding box center [521, 232] width 495 height 21
paste input "[PERSON_NAME]"
type input "[PERSON_NAME]"
click at [735, 328] on button "Search" at bounding box center [735, 328] width 67 height 22
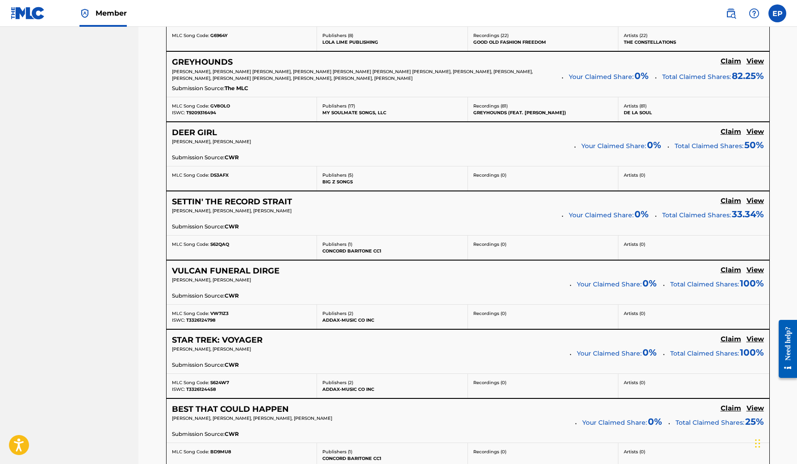
scroll to position [3870, 0]
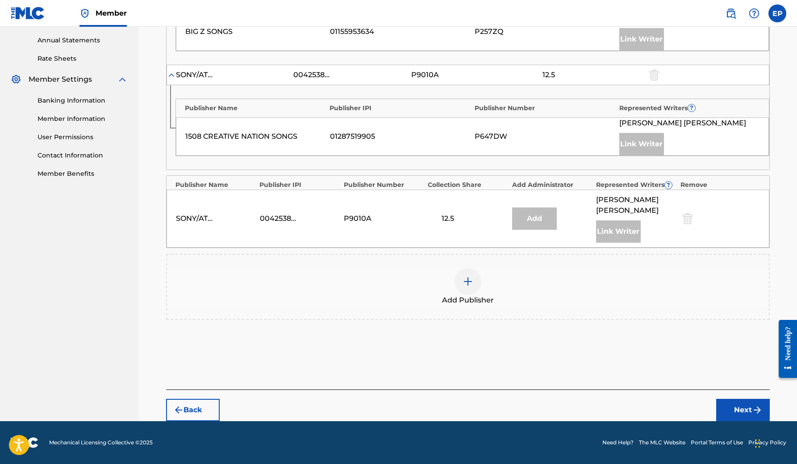
scroll to position [310, 0]
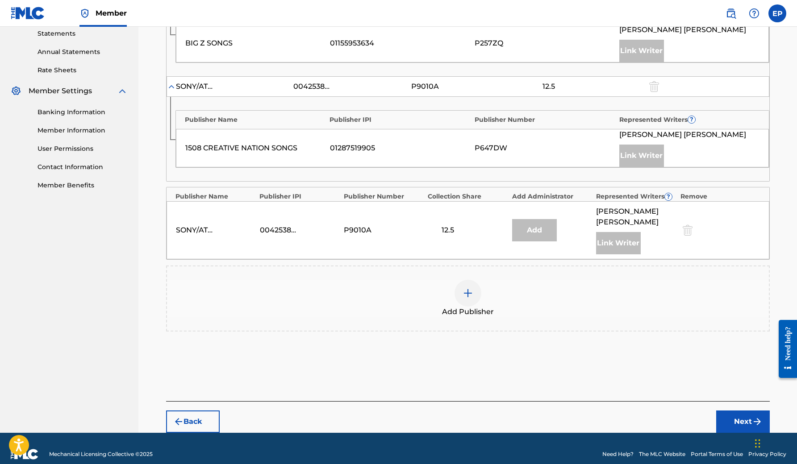
click at [457, 285] on div at bounding box center [467, 293] width 27 height 27
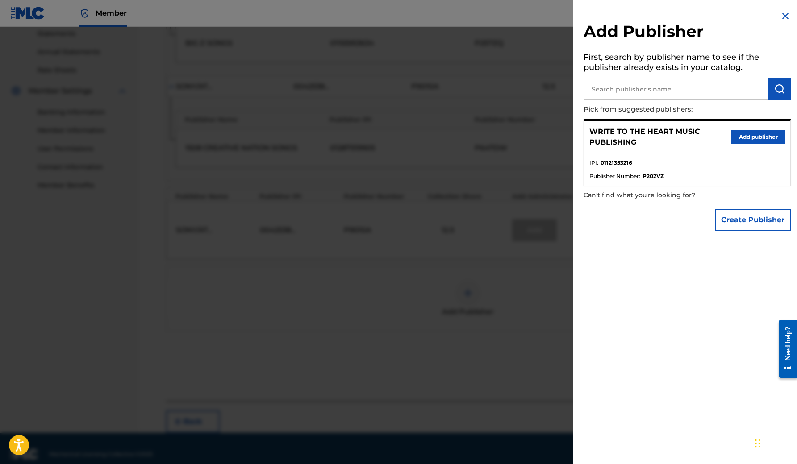
click at [736, 135] on button "Add publisher" at bounding box center [758, 136] width 54 height 13
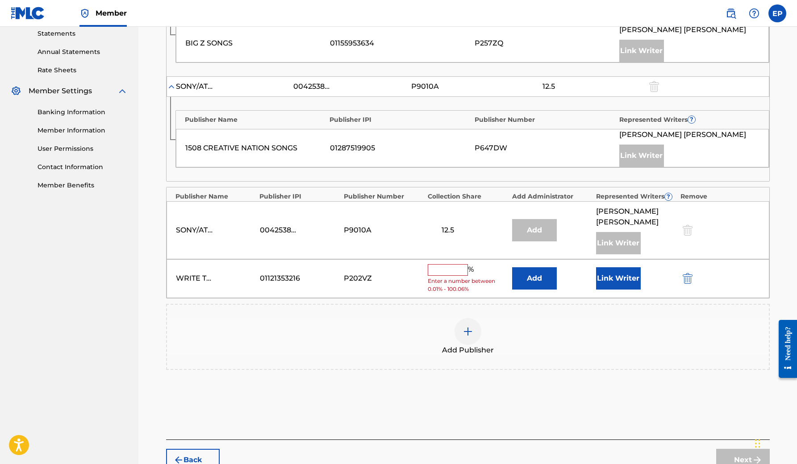
click at [444, 264] on input "text" at bounding box center [447, 270] width 40 height 12
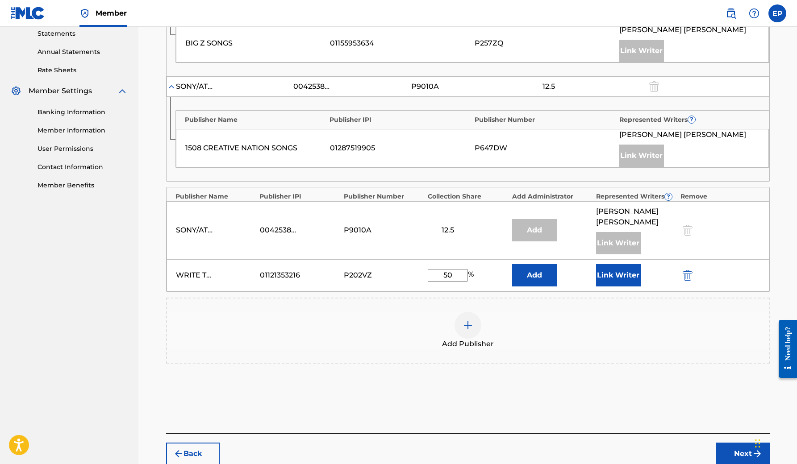
type input "50"
click at [617, 264] on button "Link Writer" at bounding box center [618, 275] width 45 height 22
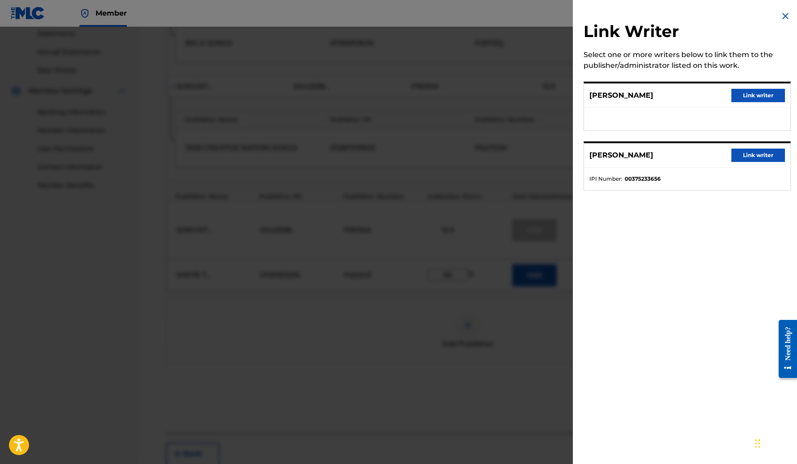
click at [763, 93] on button "Link writer" at bounding box center [758, 95] width 54 height 13
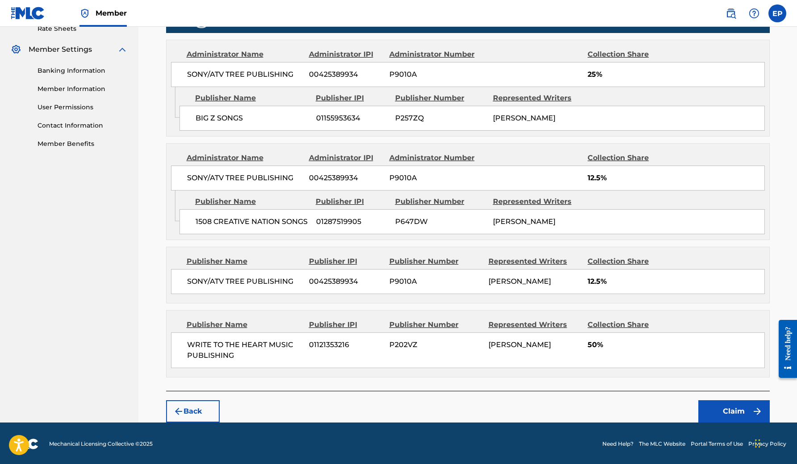
scroll to position [350, 0]
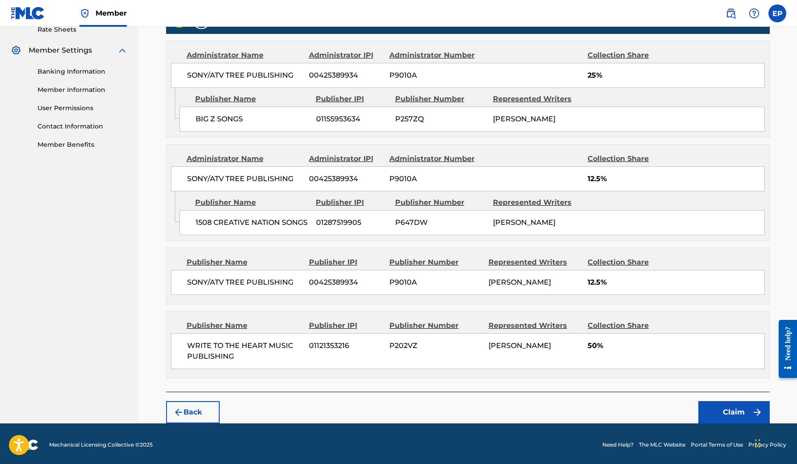
click at [726, 408] on button "Claim" at bounding box center [733, 412] width 71 height 22
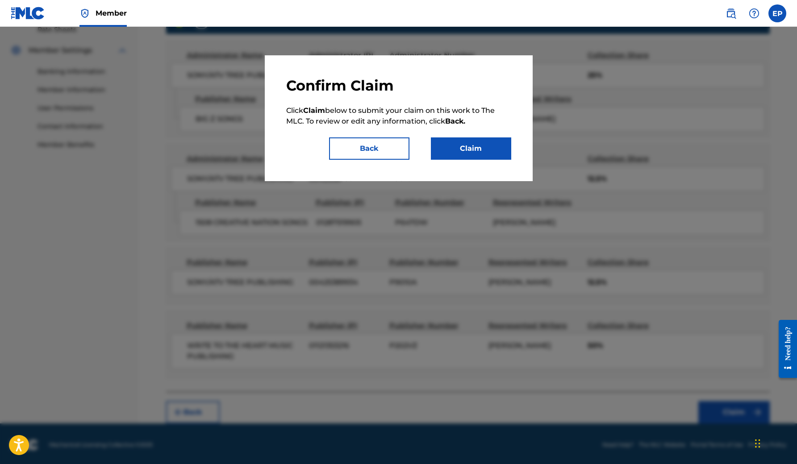
click at [470, 144] on button "Claim" at bounding box center [471, 148] width 80 height 22
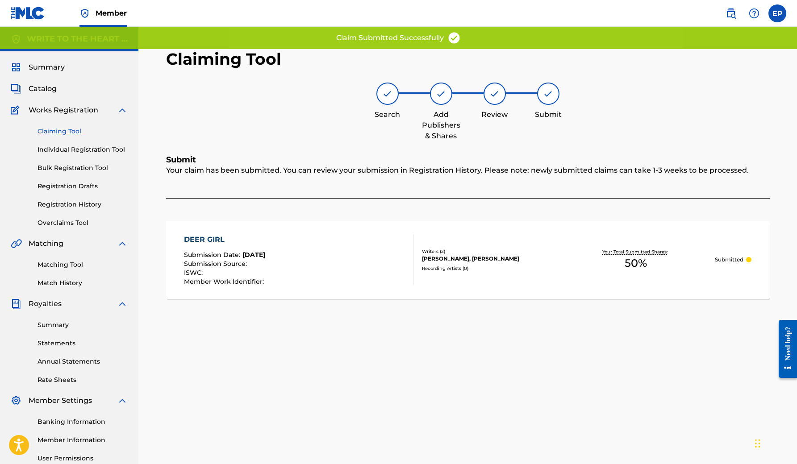
scroll to position [0, 0]
click at [71, 129] on link "Claiming Tool" at bounding box center [82, 131] width 90 height 9
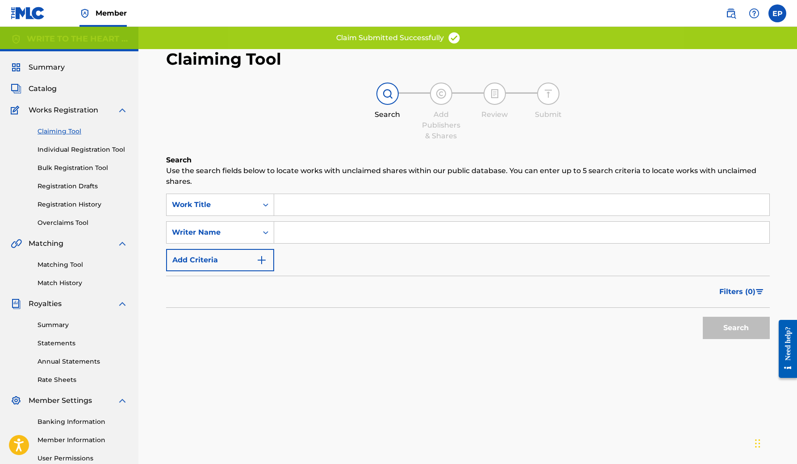
click at [318, 228] on input "Search Form" at bounding box center [521, 232] width 495 height 21
paste input "[PERSON_NAME]"
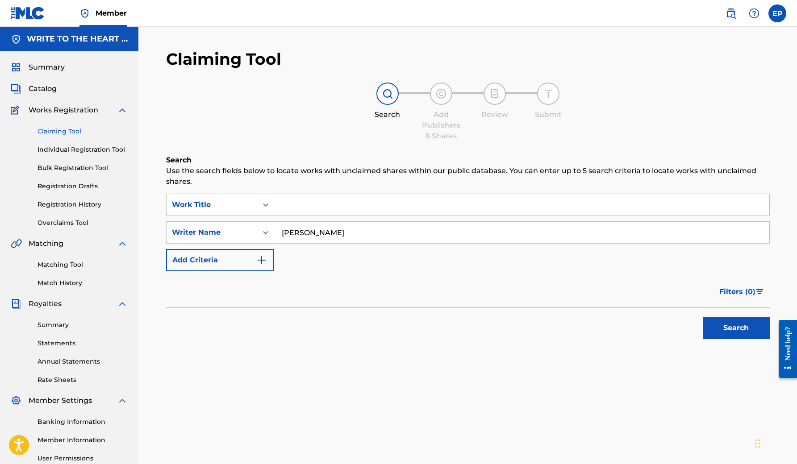
type input "[PERSON_NAME]"
click at [735, 328] on button "Search" at bounding box center [735, 328] width 67 height 22
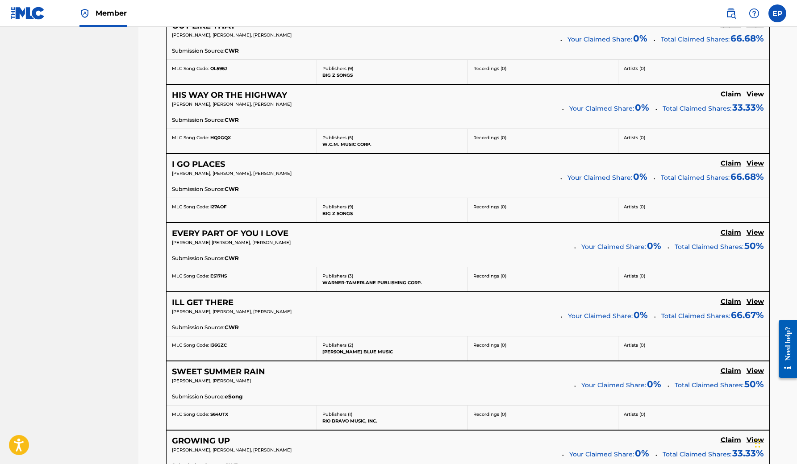
scroll to position [4321, 0]
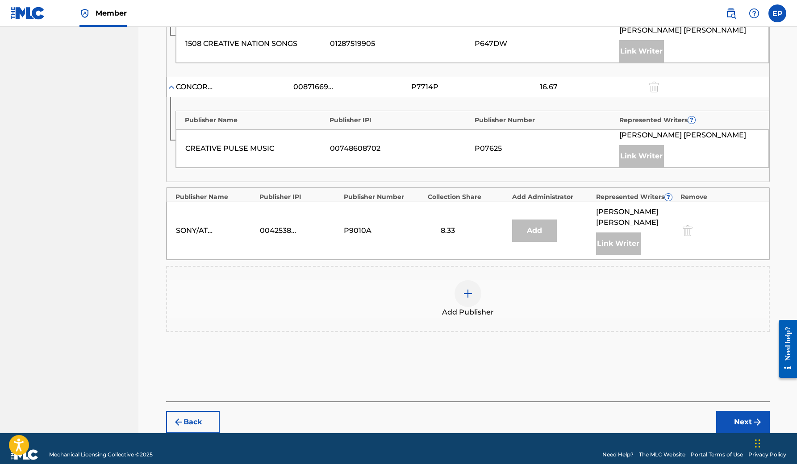
scroll to position [564, 0]
click at [464, 287] on div at bounding box center [467, 294] width 27 height 27
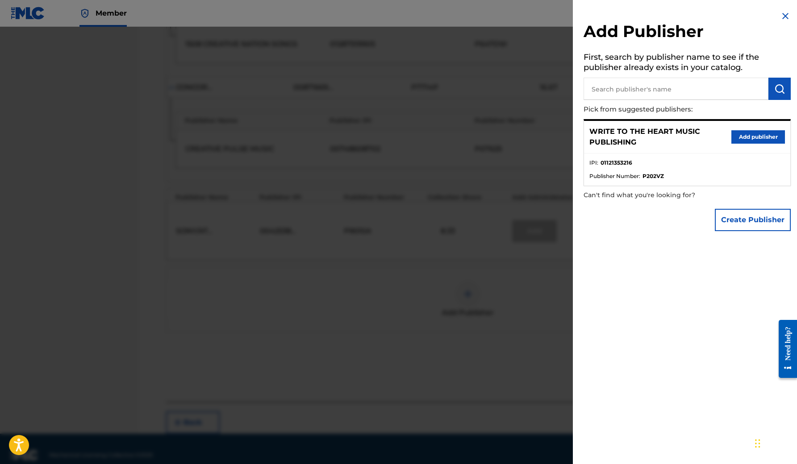
click at [746, 135] on button "Add publisher" at bounding box center [758, 136] width 54 height 13
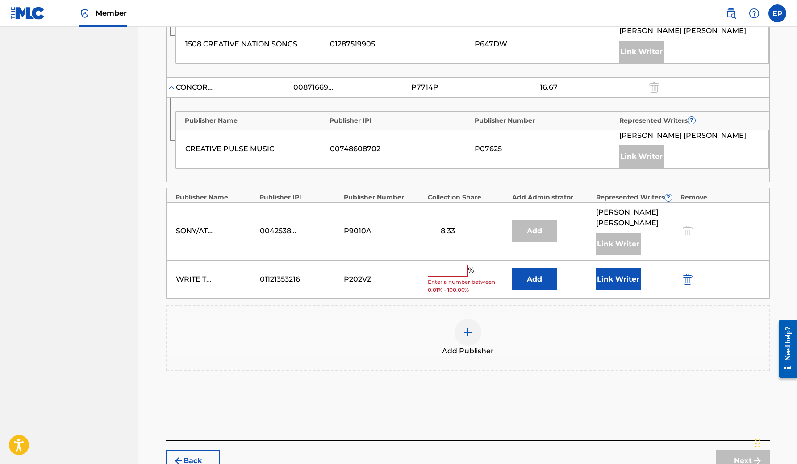
click at [606, 268] on button "Link Writer" at bounding box center [618, 279] width 45 height 22
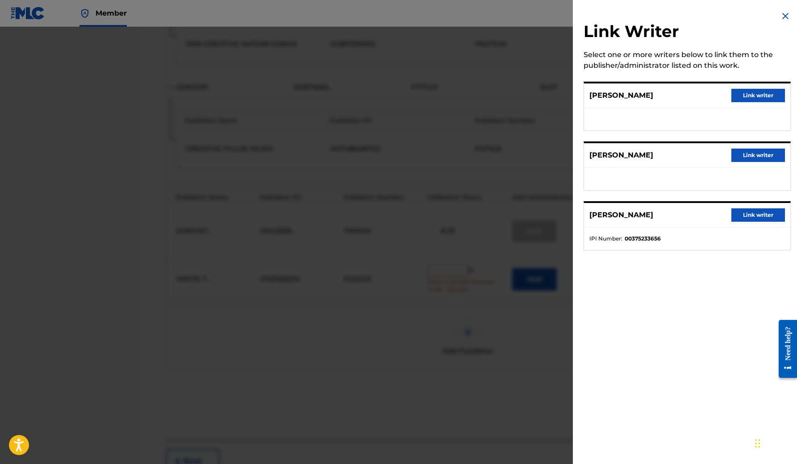
click at [445, 256] on div at bounding box center [398, 259] width 797 height 464
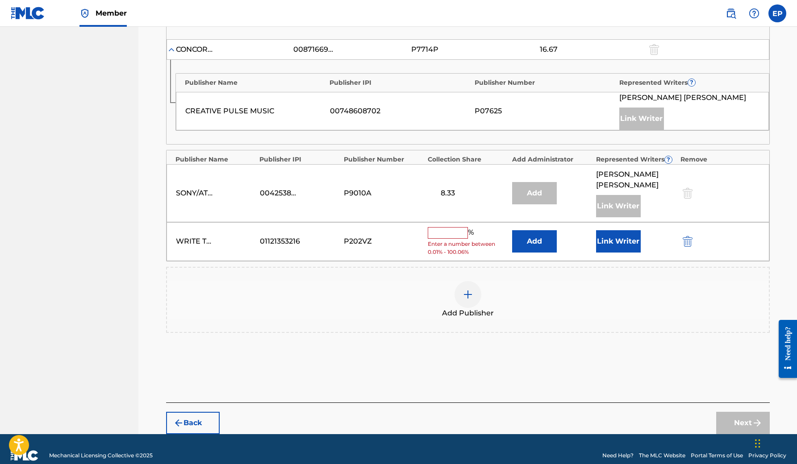
scroll to position [601, 0]
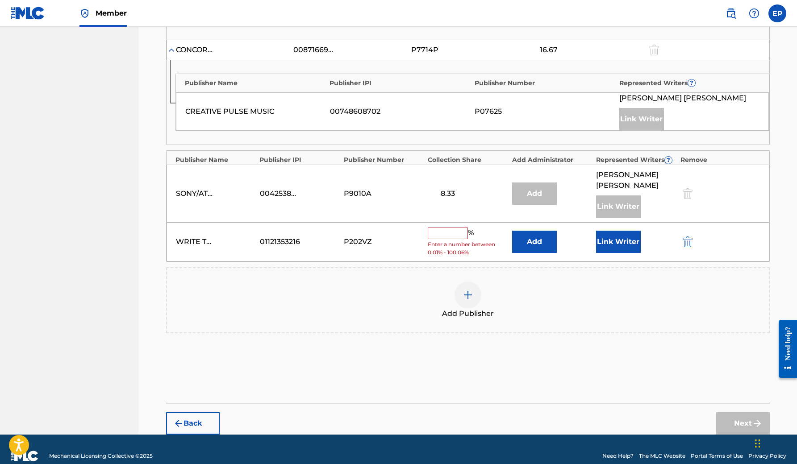
click at [197, 412] on button "Back" at bounding box center [193, 423] width 54 height 22
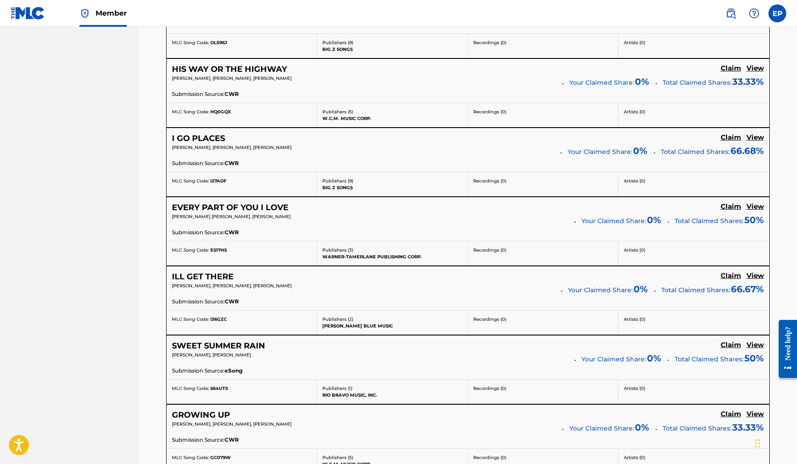
scroll to position [4348, 0]
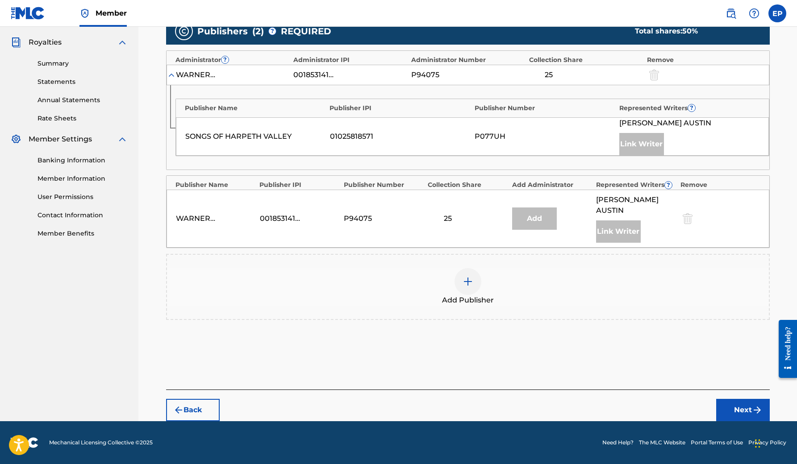
scroll to position [261, 0]
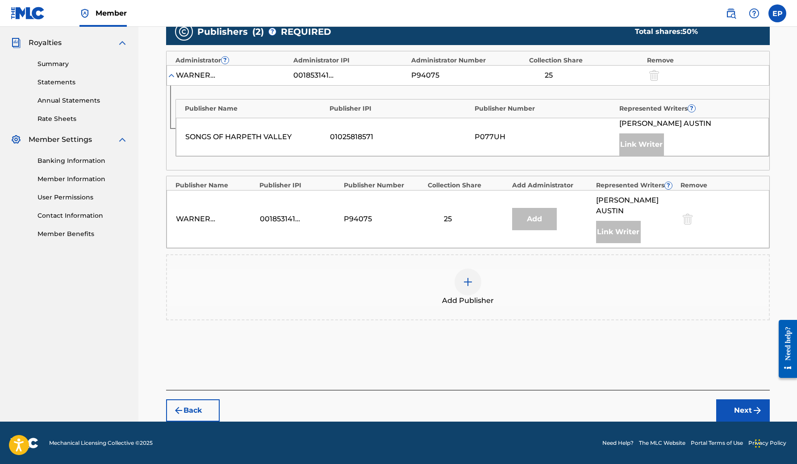
click at [471, 280] on img at bounding box center [467, 282] width 11 height 11
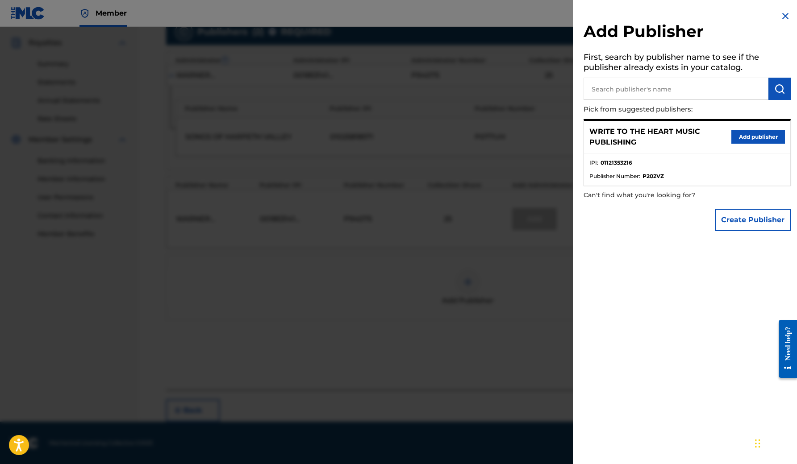
click at [759, 136] on button "Add publisher" at bounding box center [758, 136] width 54 height 13
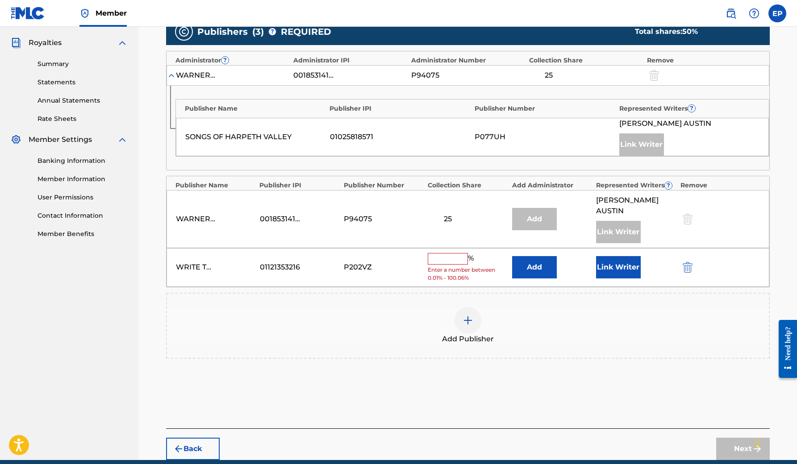
click at [453, 261] on input "text" at bounding box center [447, 259] width 40 height 12
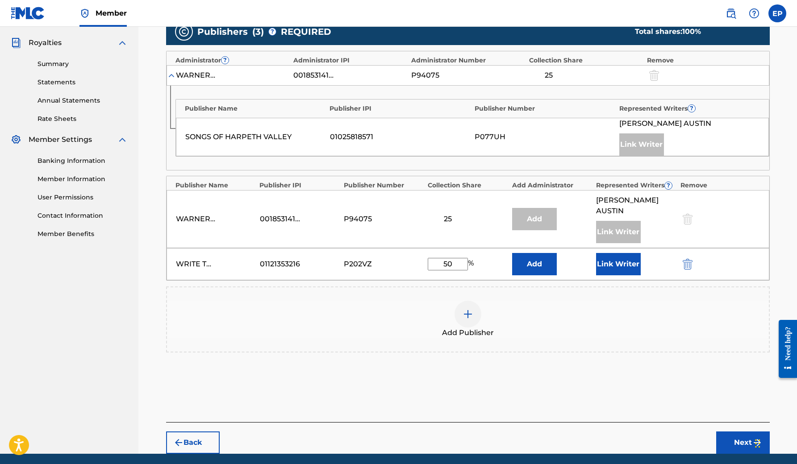
type input "50"
click at [633, 260] on button "Link Writer" at bounding box center [618, 264] width 45 height 22
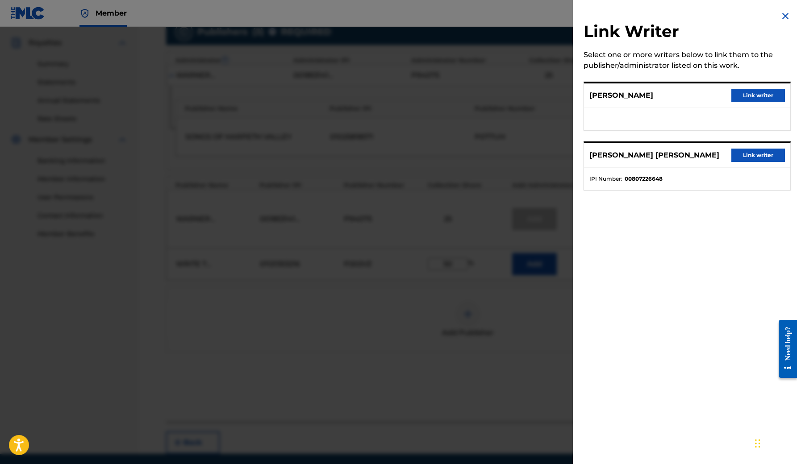
click at [747, 99] on button "Link writer" at bounding box center [758, 95] width 54 height 13
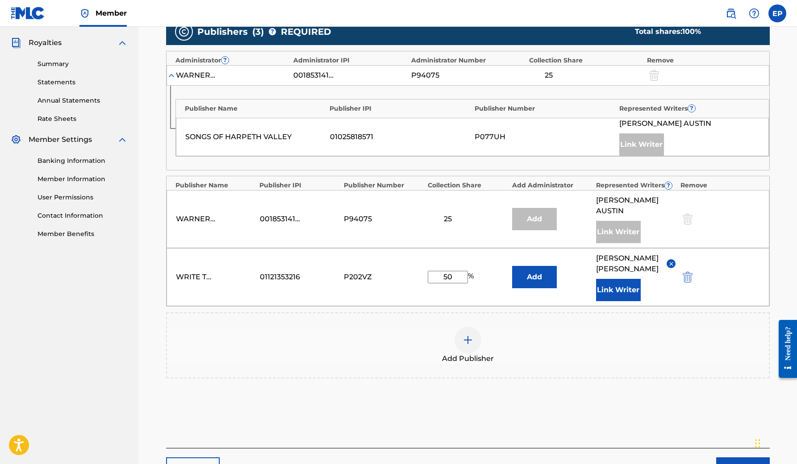
click at [728, 458] on button "Next" at bounding box center [743, 468] width 54 height 22
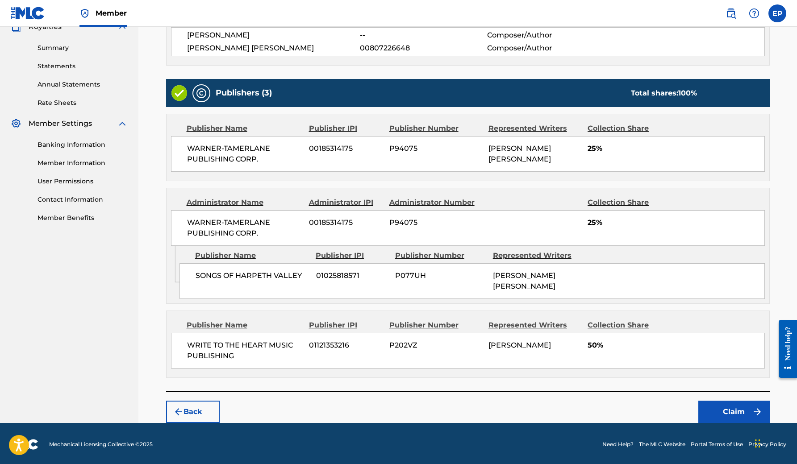
scroll to position [277, 0]
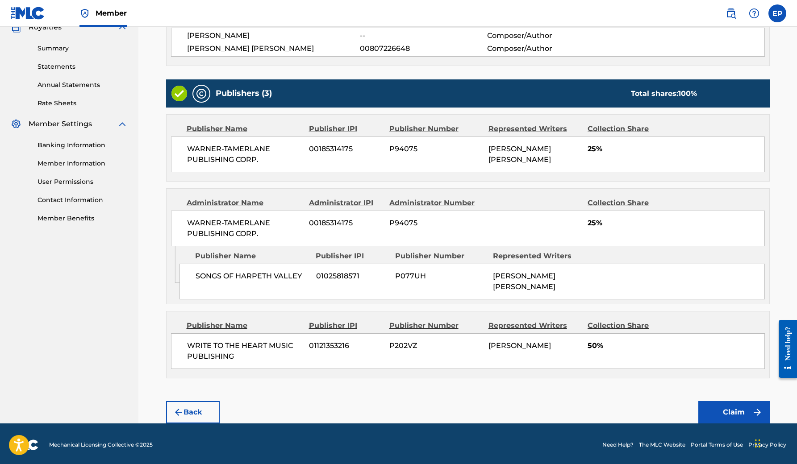
click at [731, 407] on button "Claim" at bounding box center [733, 412] width 71 height 22
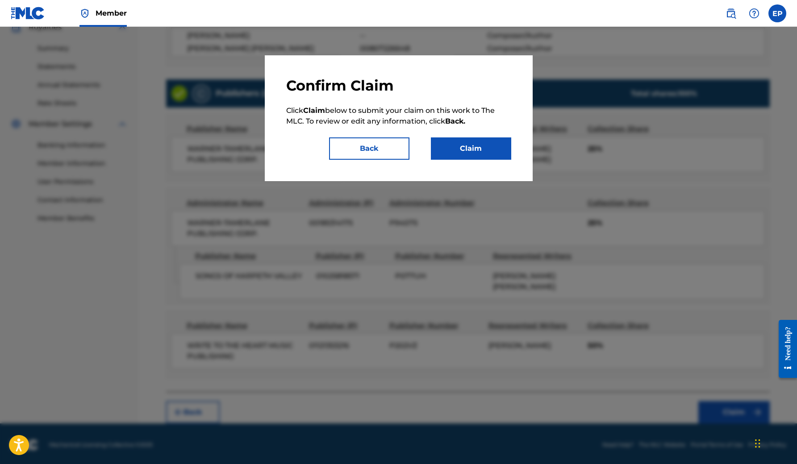
click at [478, 148] on button "Claim" at bounding box center [471, 148] width 80 height 22
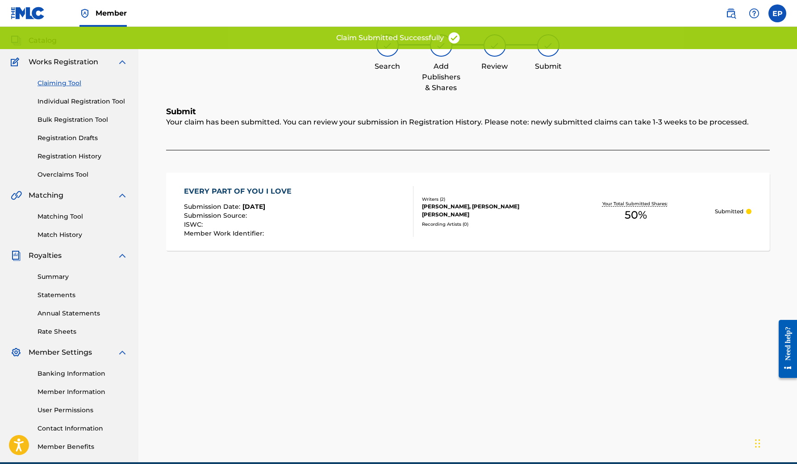
scroll to position [43, 0]
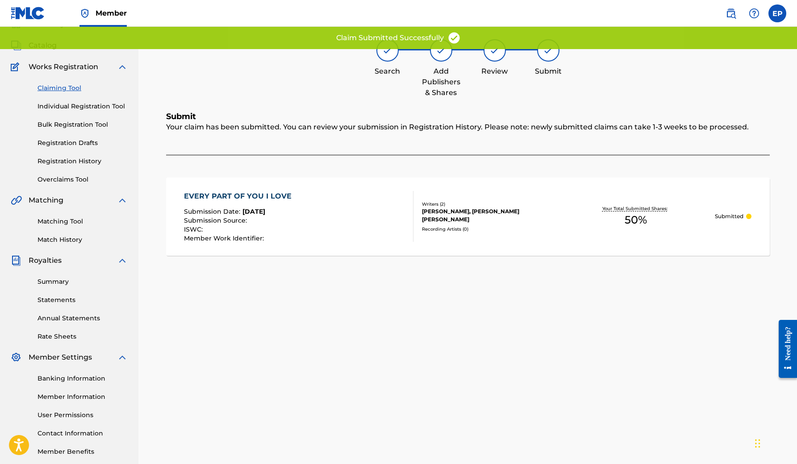
click at [58, 88] on link "Claiming Tool" at bounding box center [82, 87] width 90 height 9
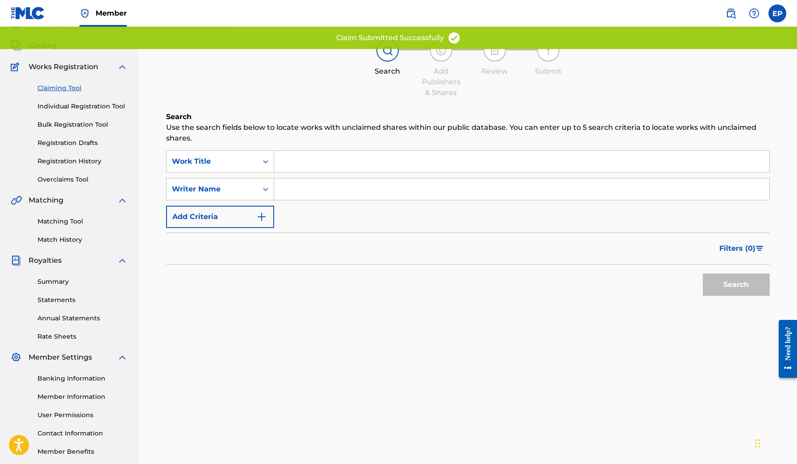
scroll to position [0, 0]
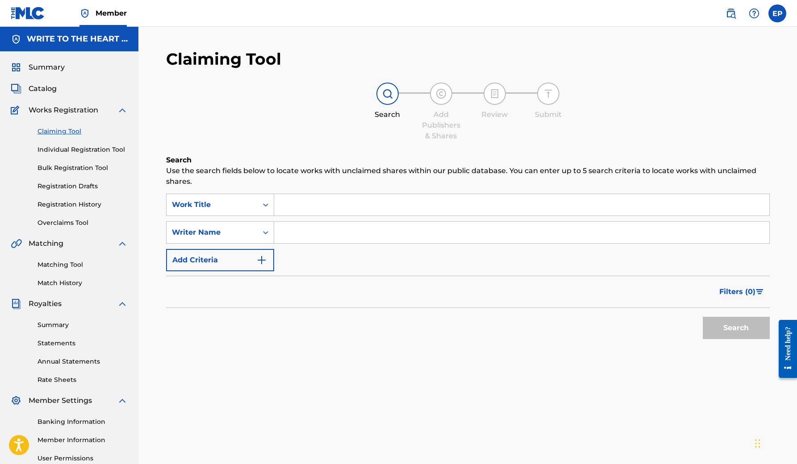
click at [311, 231] on input "Search Form" at bounding box center [521, 232] width 495 height 21
paste input "[PERSON_NAME]"
type input "[PERSON_NAME]"
click at [735, 328] on button "Search" at bounding box center [735, 328] width 67 height 22
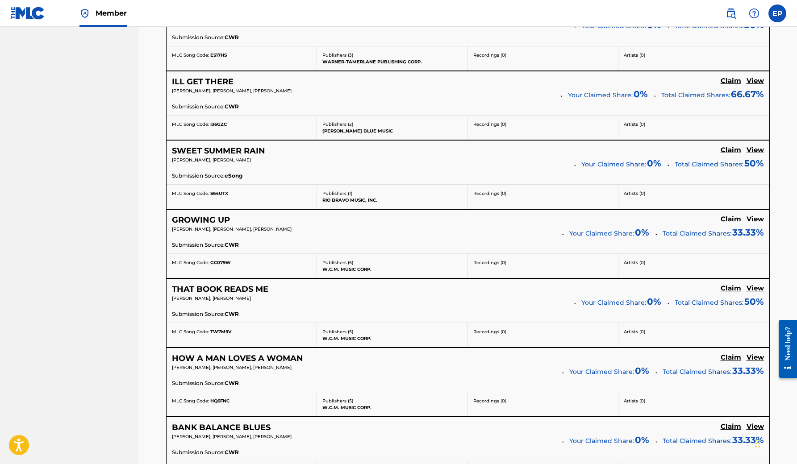
scroll to position [4540, 0]
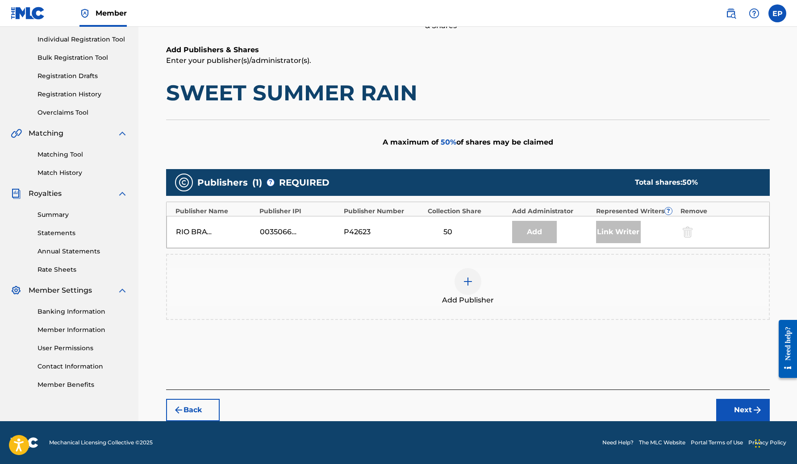
scroll to position [110, 0]
click at [461, 279] on div at bounding box center [467, 281] width 27 height 27
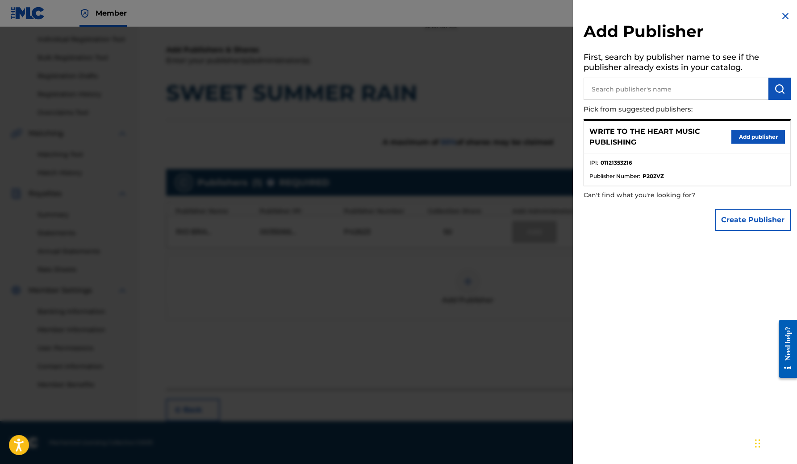
click at [739, 132] on button "Add publisher" at bounding box center [758, 136] width 54 height 13
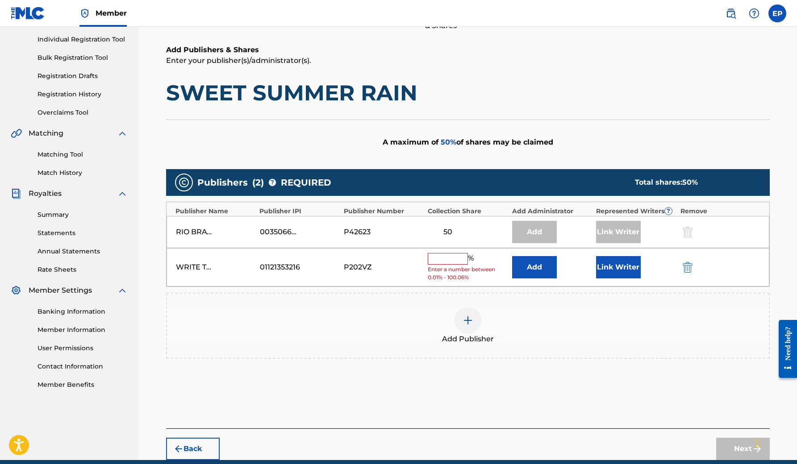
click at [454, 258] on input "text" at bounding box center [447, 259] width 40 height 12
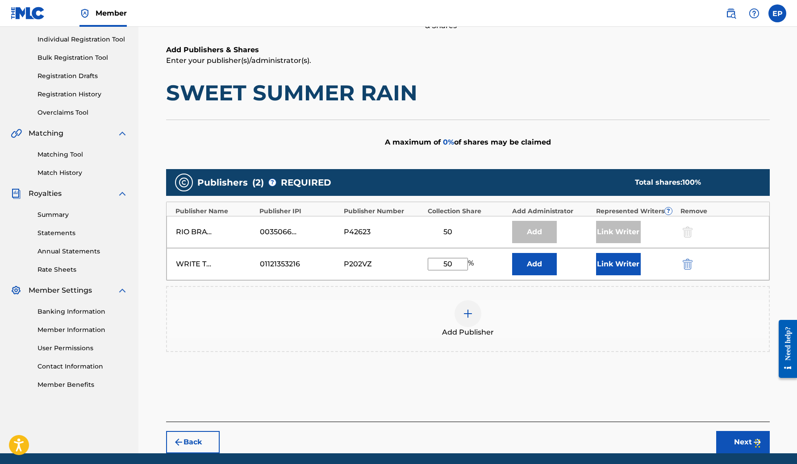
type input "50"
click at [611, 265] on button "Link Writer" at bounding box center [618, 264] width 45 height 22
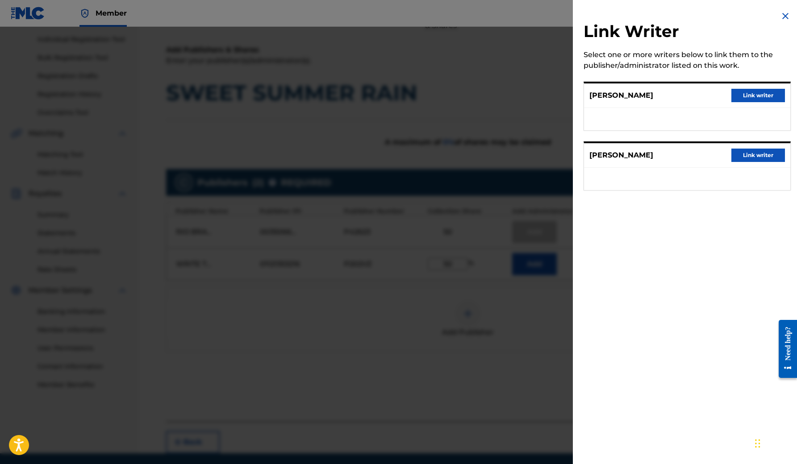
click at [744, 99] on button "Link writer" at bounding box center [758, 95] width 54 height 13
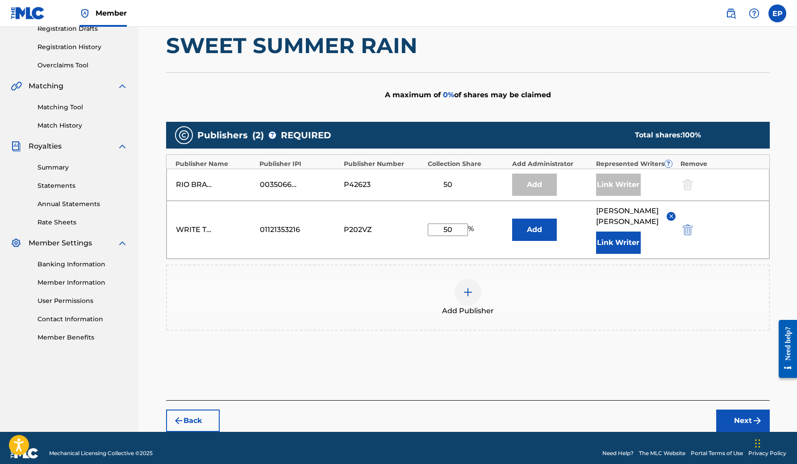
click at [736, 410] on button "Next" at bounding box center [743, 421] width 54 height 22
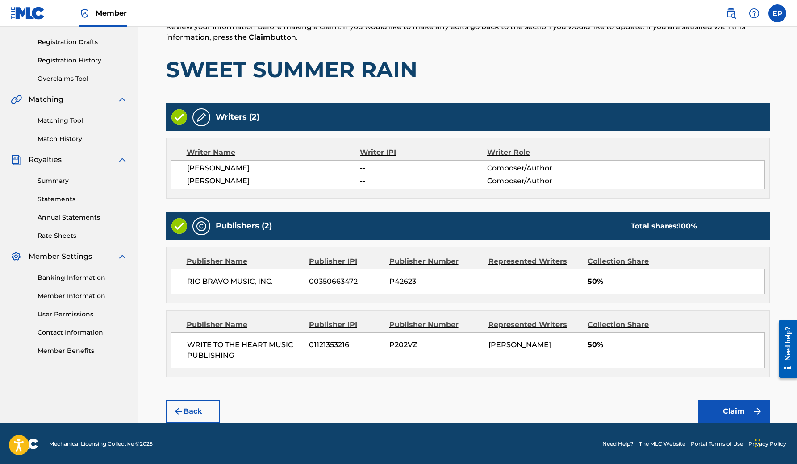
click at [730, 415] on button "Claim" at bounding box center [733, 411] width 71 height 22
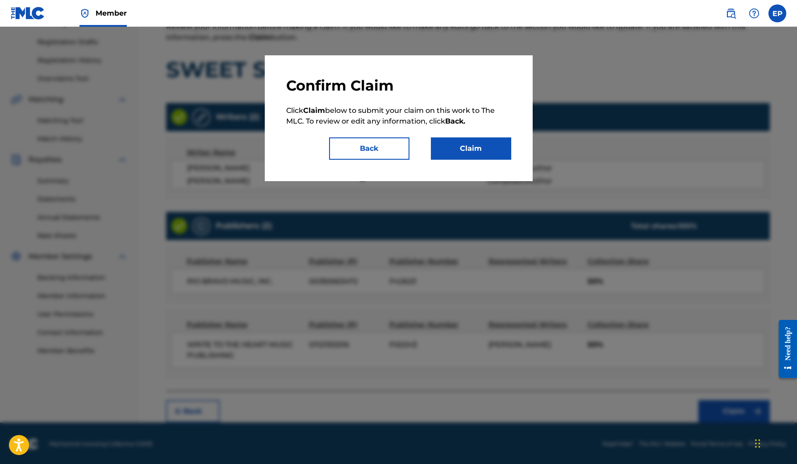
click at [473, 150] on button "Claim" at bounding box center [471, 148] width 80 height 22
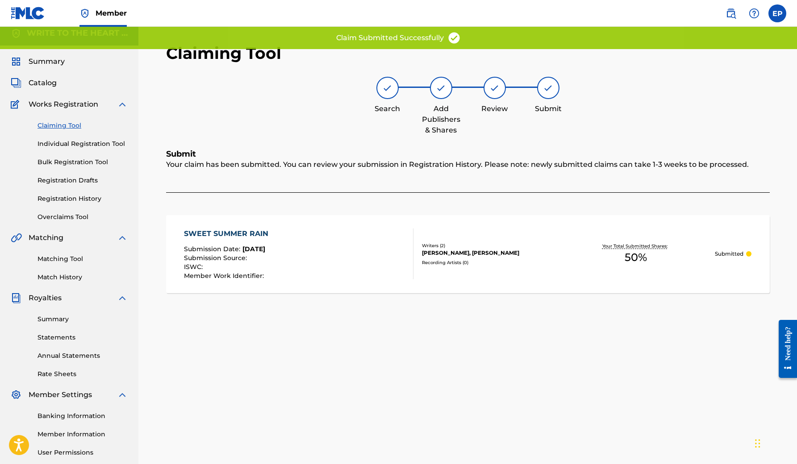
scroll to position [0, 0]
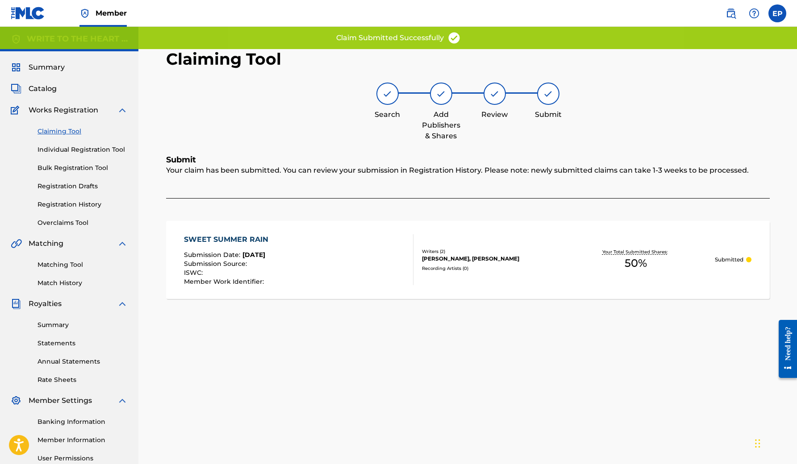
click at [72, 132] on link "Claiming Tool" at bounding box center [82, 131] width 90 height 9
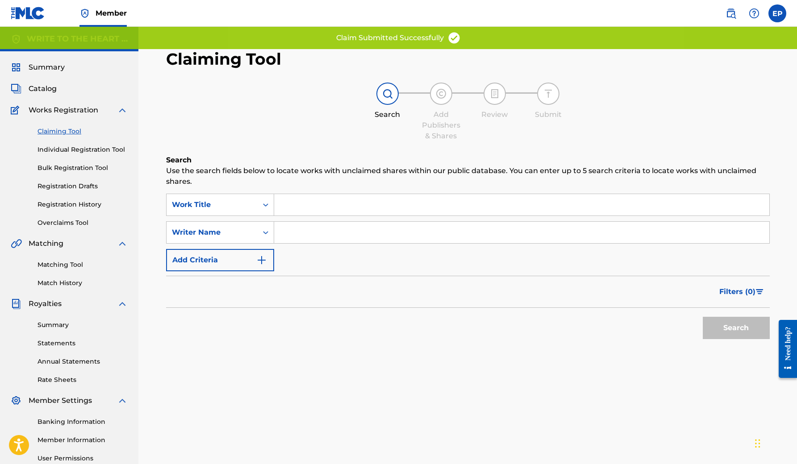
click at [311, 243] on div "Search Form" at bounding box center [521, 232] width 495 height 22
click at [309, 232] on input "Search Form" at bounding box center [521, 232] width 495 height 21
paste input "[PERSON_NAME]"
type input "[PERSON_NAME]"
click at [735, 328] on button "Search" at bounding box center [735, 328] width 67 height 22
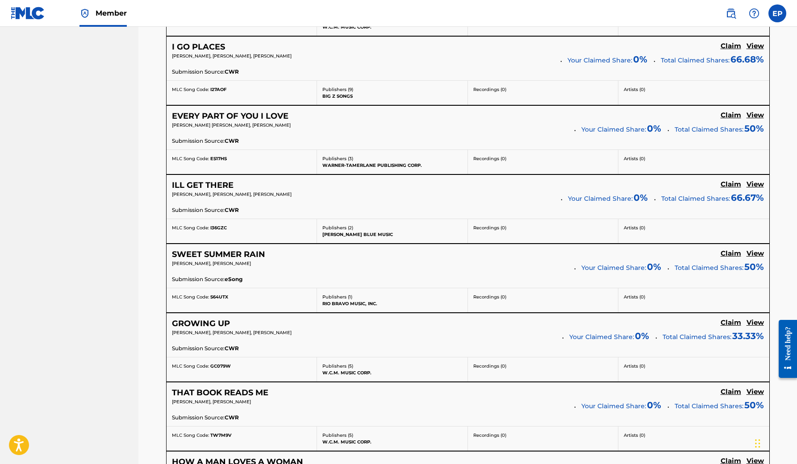
scroll to position [4438, 0]
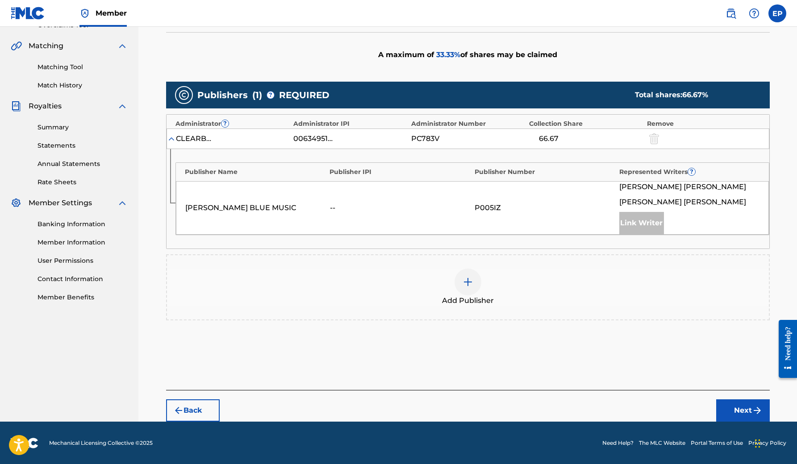
click at [473, 279] on img at bounding box center [467, 282] width 11 height 11
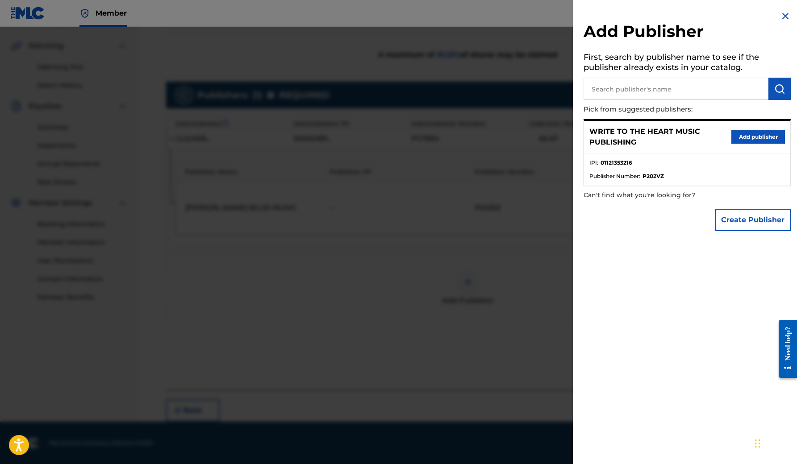
click at [780, 14] on img at bounding box center [785, 16] width 11 height 11
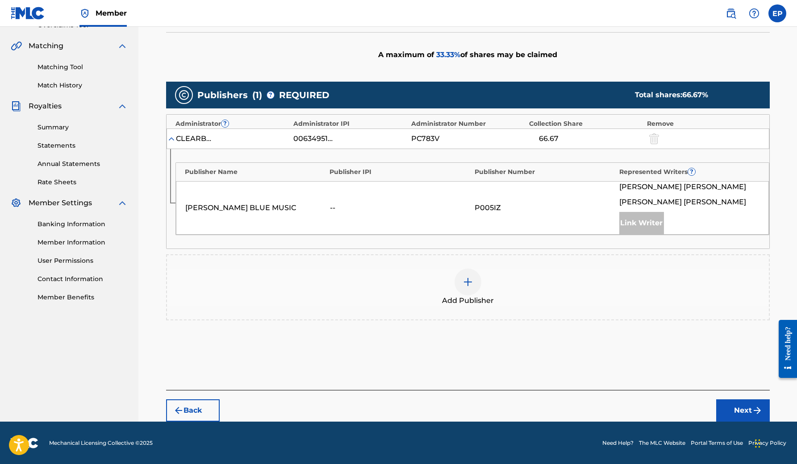
click at [469, 286] on img at bounding box center [467, 282] width 11 height 11
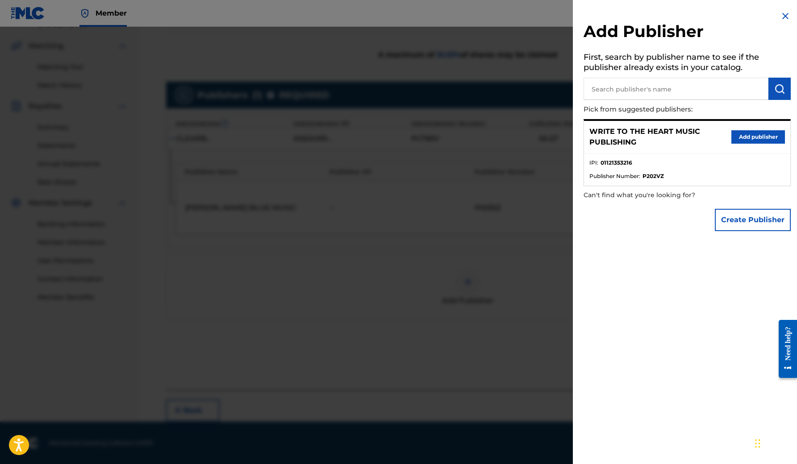
click at [759, 128] on div "WRITE TO THE HEART MUSIC PUBLISHING Add publisher" at bounding box center [687, 137] width 206 height 33
click at [758, 135] on button "Add publisher" at bounding box center [758, 136] width 54 height 13
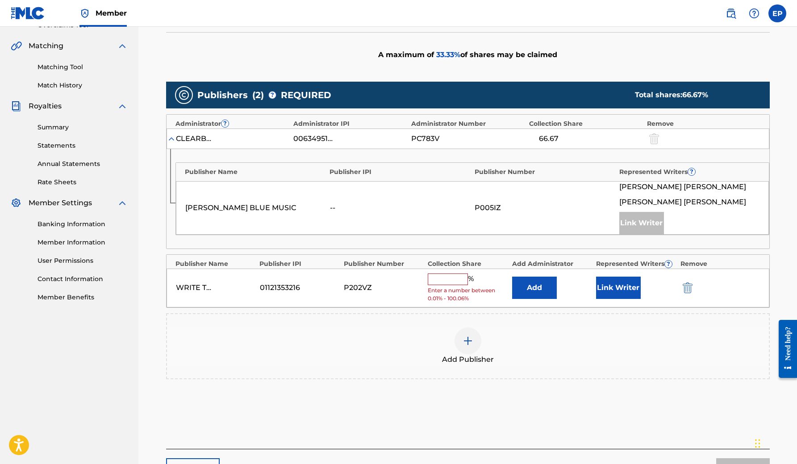
click at [447, 278] on input "text" at bounding box center [447, 280] width 40 height 12
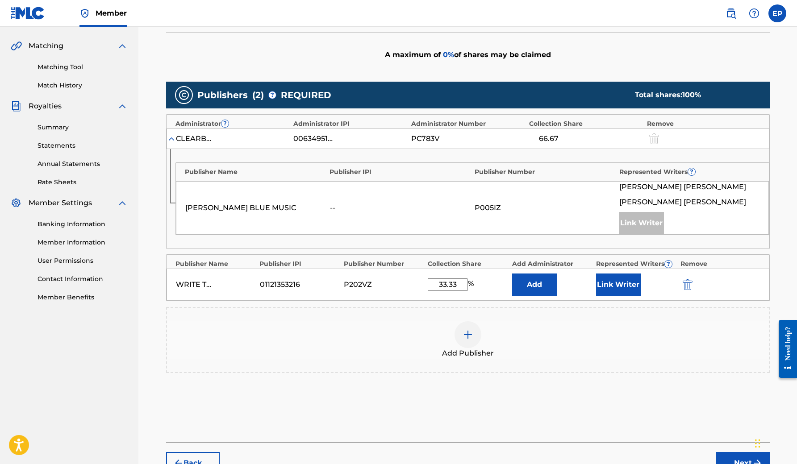
type input "33.33"
click at [619, 281] on button "Link Writer" at bounding box center [618, 285] width 45 height 22
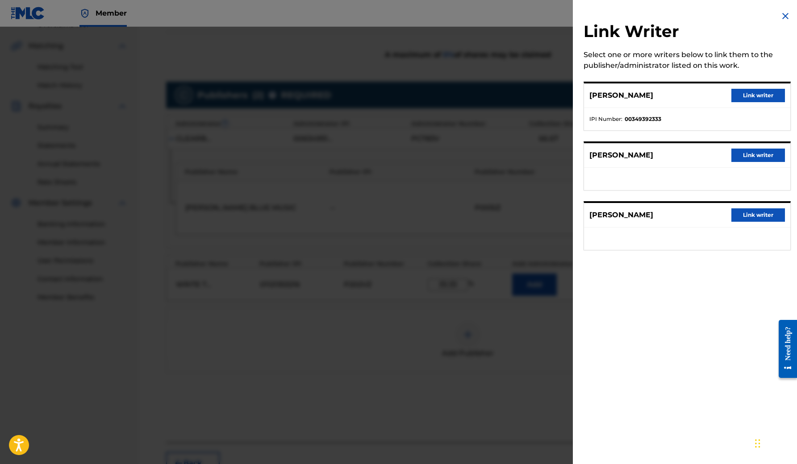
click at [755, 155] on button "Link writer" at bounding box center [758, 155] width 54 height 13
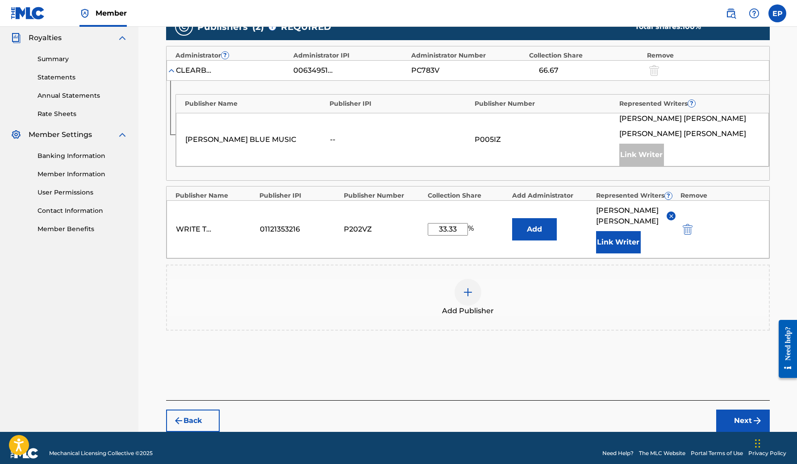
scroll to position [266, 0]
click at [737, 411] on button "Next" at bounding box center [743, 421] width 54 height 22
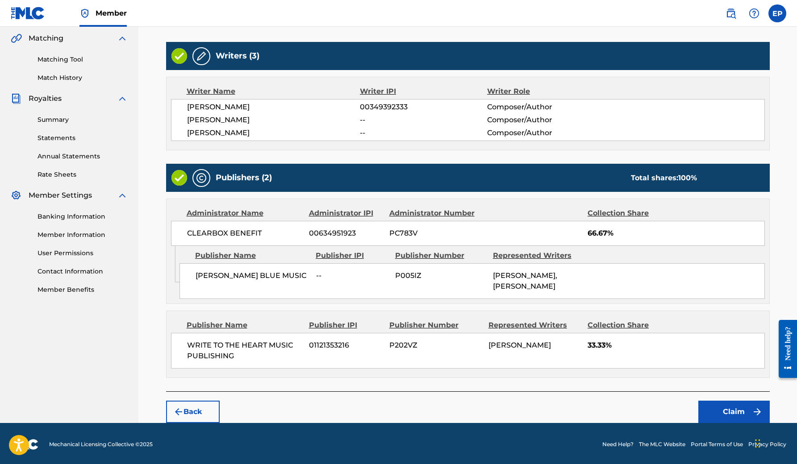
click at [734, 409] on button "Claim" at bounding box center [733, 412] width 71 height 22
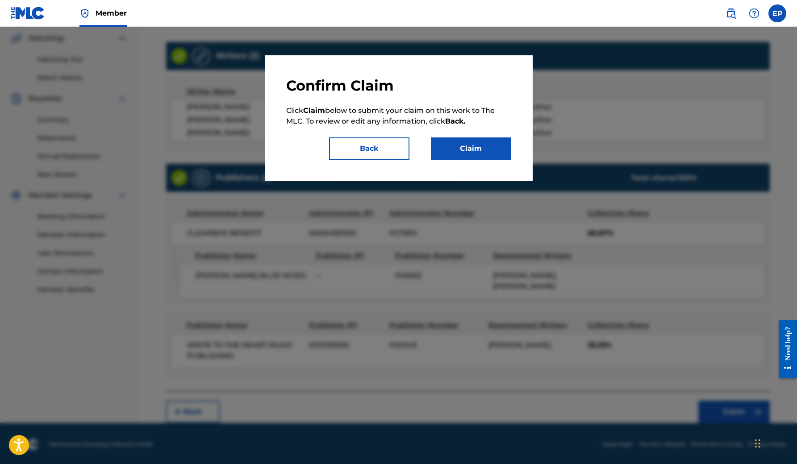
click at [464, 150] on button "Claim" at bounding box center [471, 148] width 80 height 22
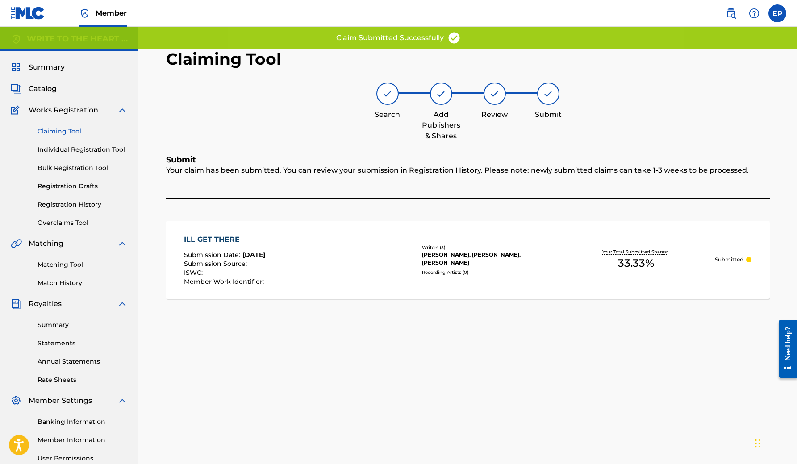
scroll to position [0, 0]
click at [59, 133] on link "Claiming Tool" at bounding box center [82, 131] width 90 height 9
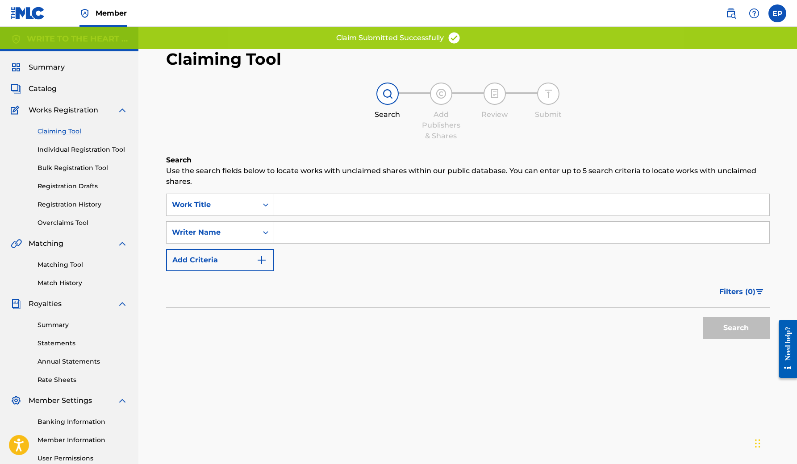
click at [307, 229] on input "Search Form" at bounding box center [521, 232] width 495 height 21
paste input "[PERSON_NAME]"
type input "[PERSON_NAME]"
click at [735, 328] on button "Search" at bounding box center [735, 328] width 67 height 22
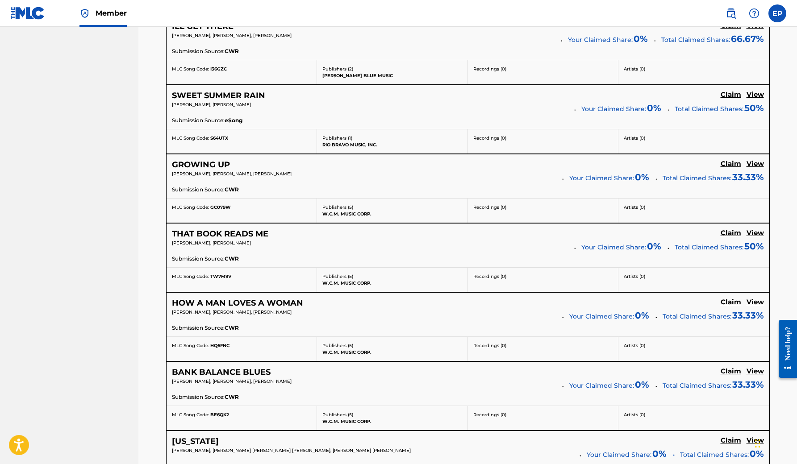
scroll to position [4597, 0]
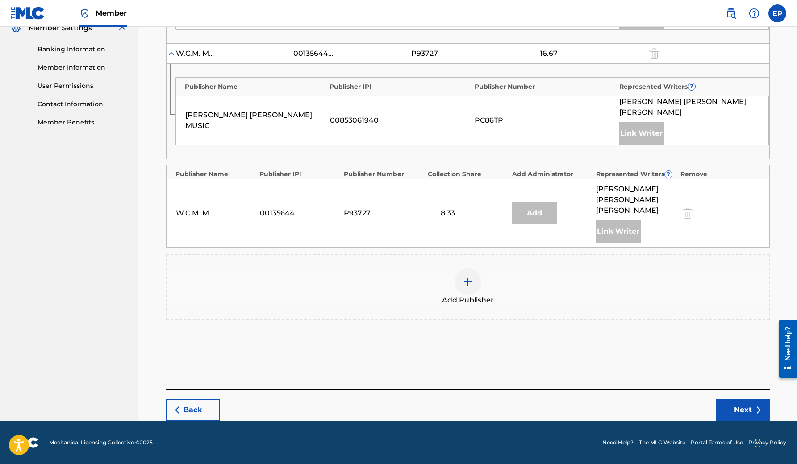
scroll to position [340, 0]
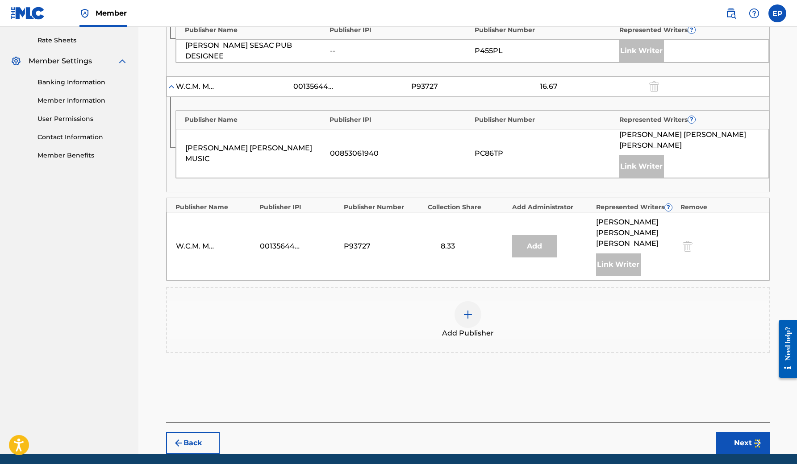
click at [460, 301] on div at bounding box center [467, 314] width 27 height 27
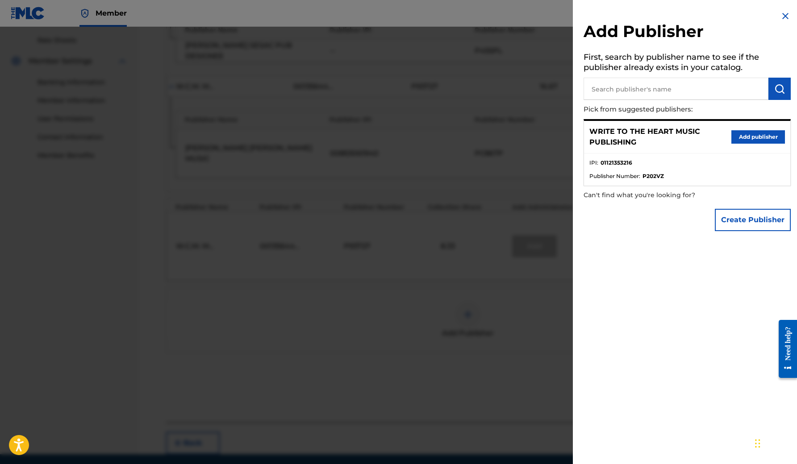
click at [735, 137] on button "Add publisher" at bounding box center [758, 136] width 54 height 13
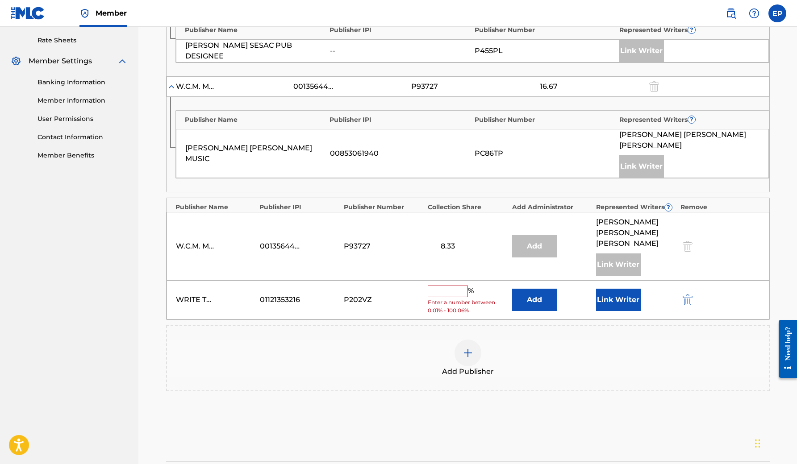
click at [459, 286] on input "text" at bounding box center [447, 292] width 40 height 12
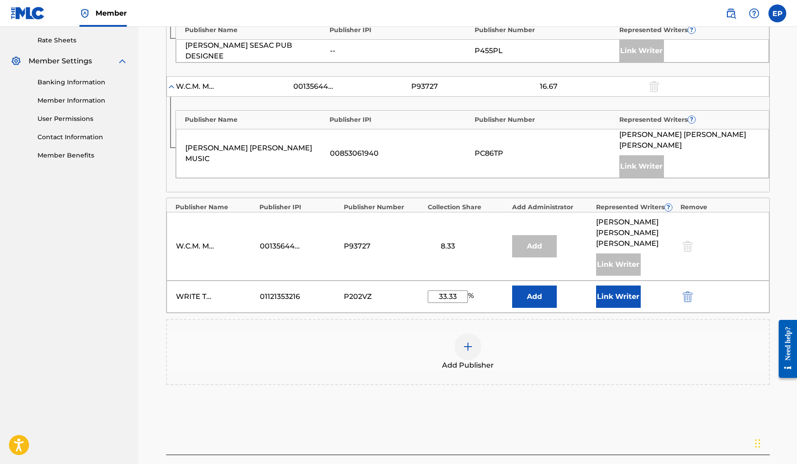
type input "33.33"
click at [632, 286] on button "Link Writer" at bounding box center [618, 297] width 45 height 22
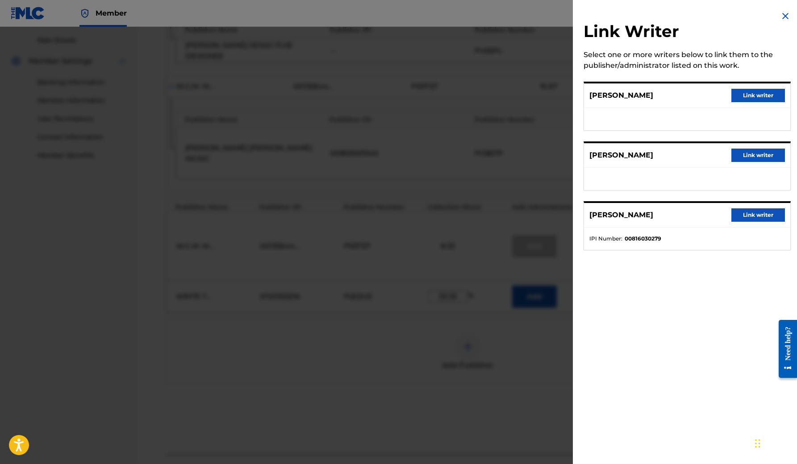
click at [734, 92] on button "Link writer" at bounding box center [758, 95] width 54 height 13
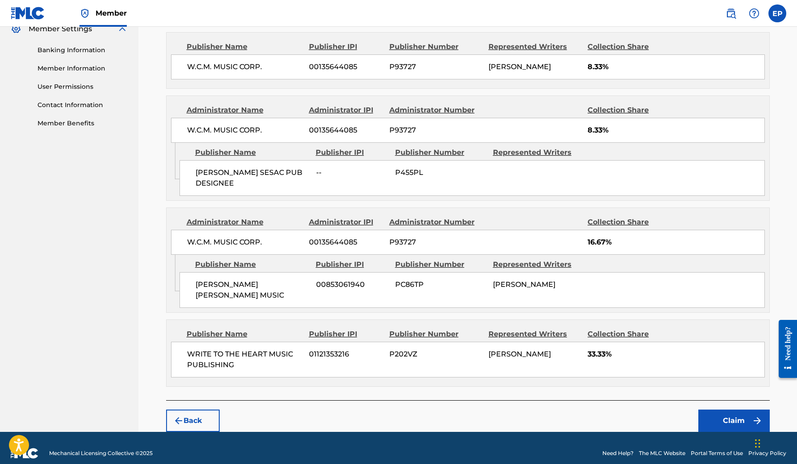
scroll to position [371, 0]
click at [719, 410] on button "Claim" at bounding box center [733, 421] width 71 height 22
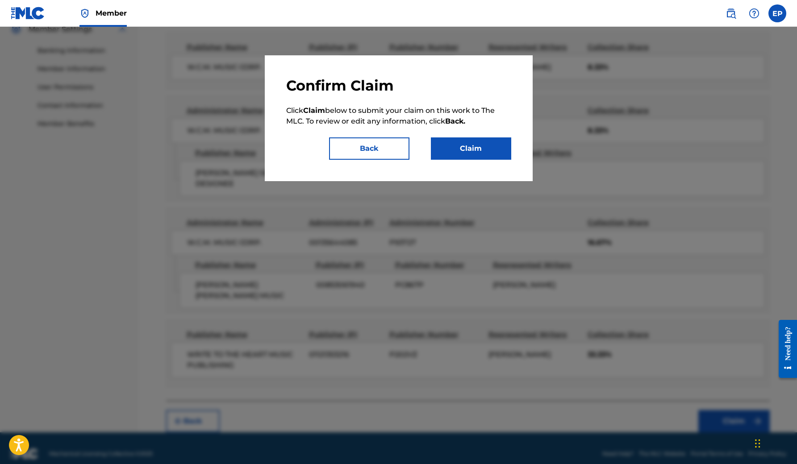
click at [461, 147] on button "Claim" at bounding box center [471, 148] width 80 height 22
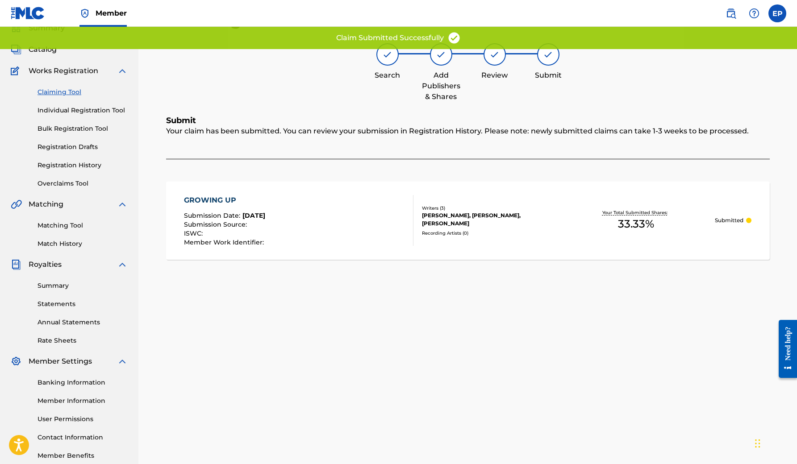
scroll to position [24, 0]
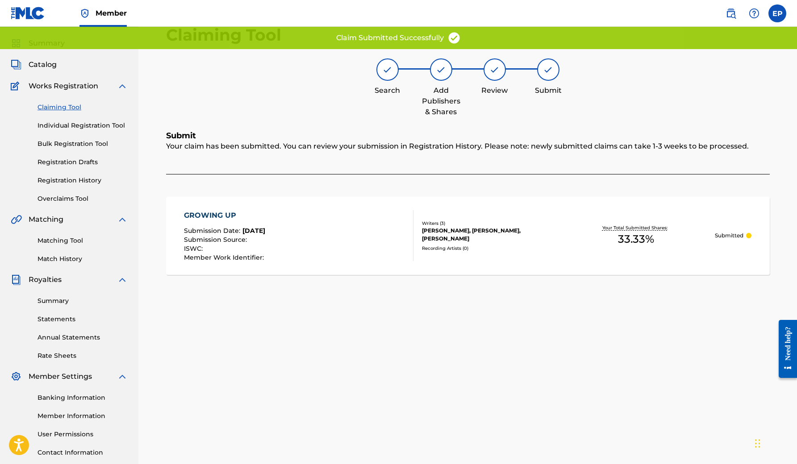
click at [77, 179] on link "Registration History" at bounding box center [82, 180] width 90 height 9
